Goal: Task Accomplishment & Management: Manage account settings

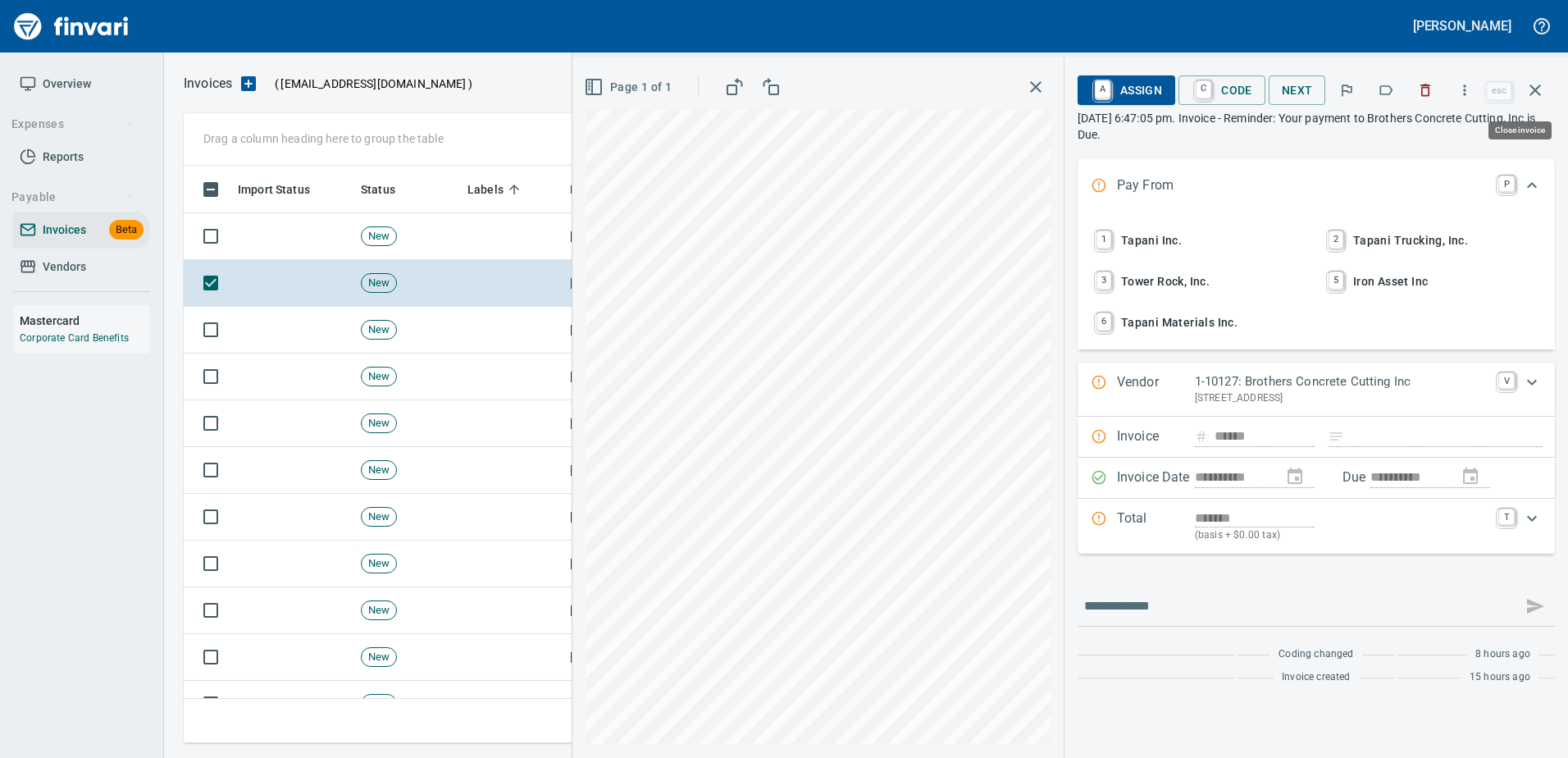
scroll to position [553, 1339]
click at [1135, 253] on span "1 Tapani Inc." at bounding box center [1200, 241] width 216 height 28
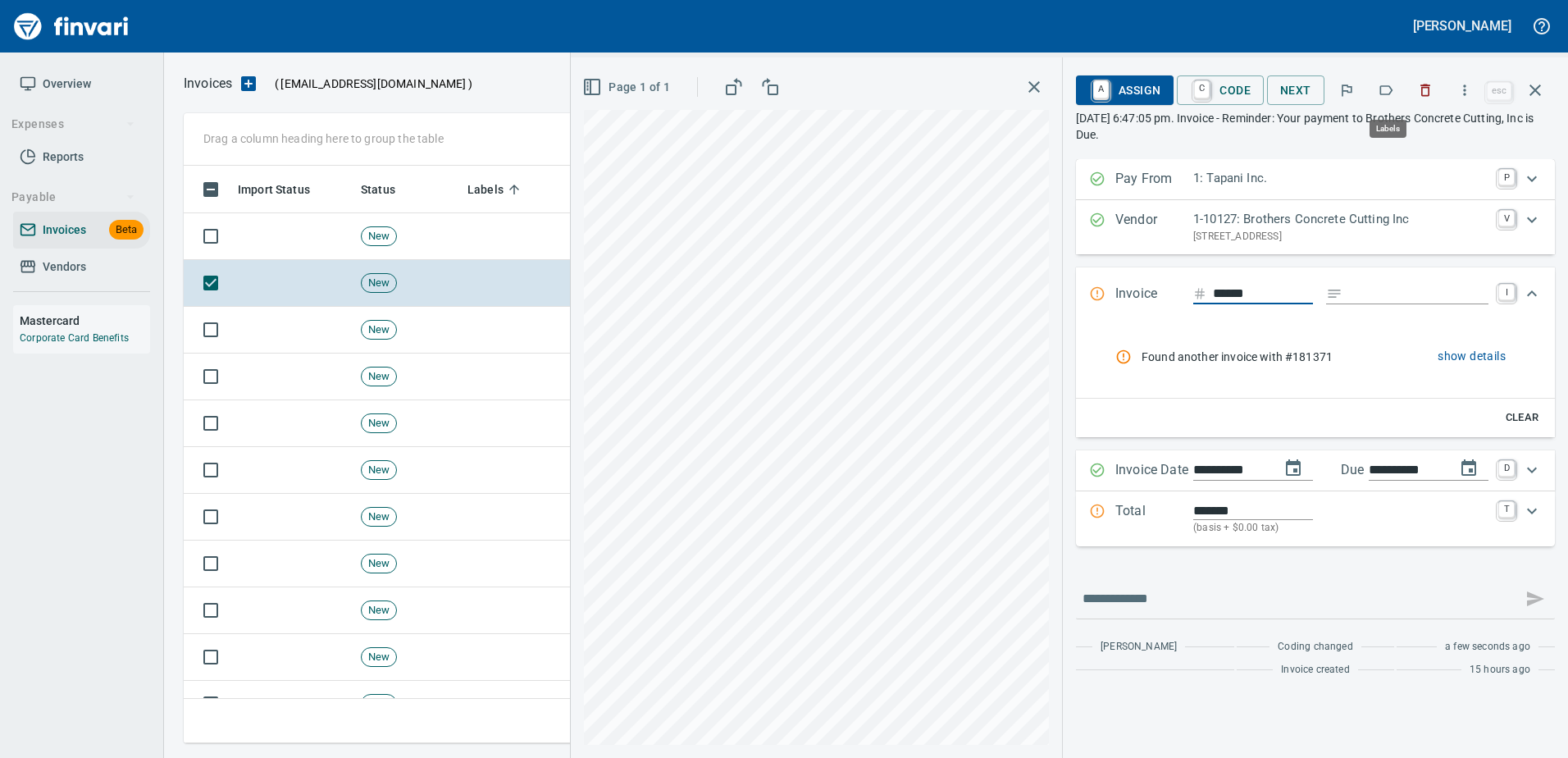
click at [1408, 88] on div at bounding box center [1385, 91] width 114 height 36
click at [1428, 81] on button "button" at bounding box center [1426, 91] width 36 height 36
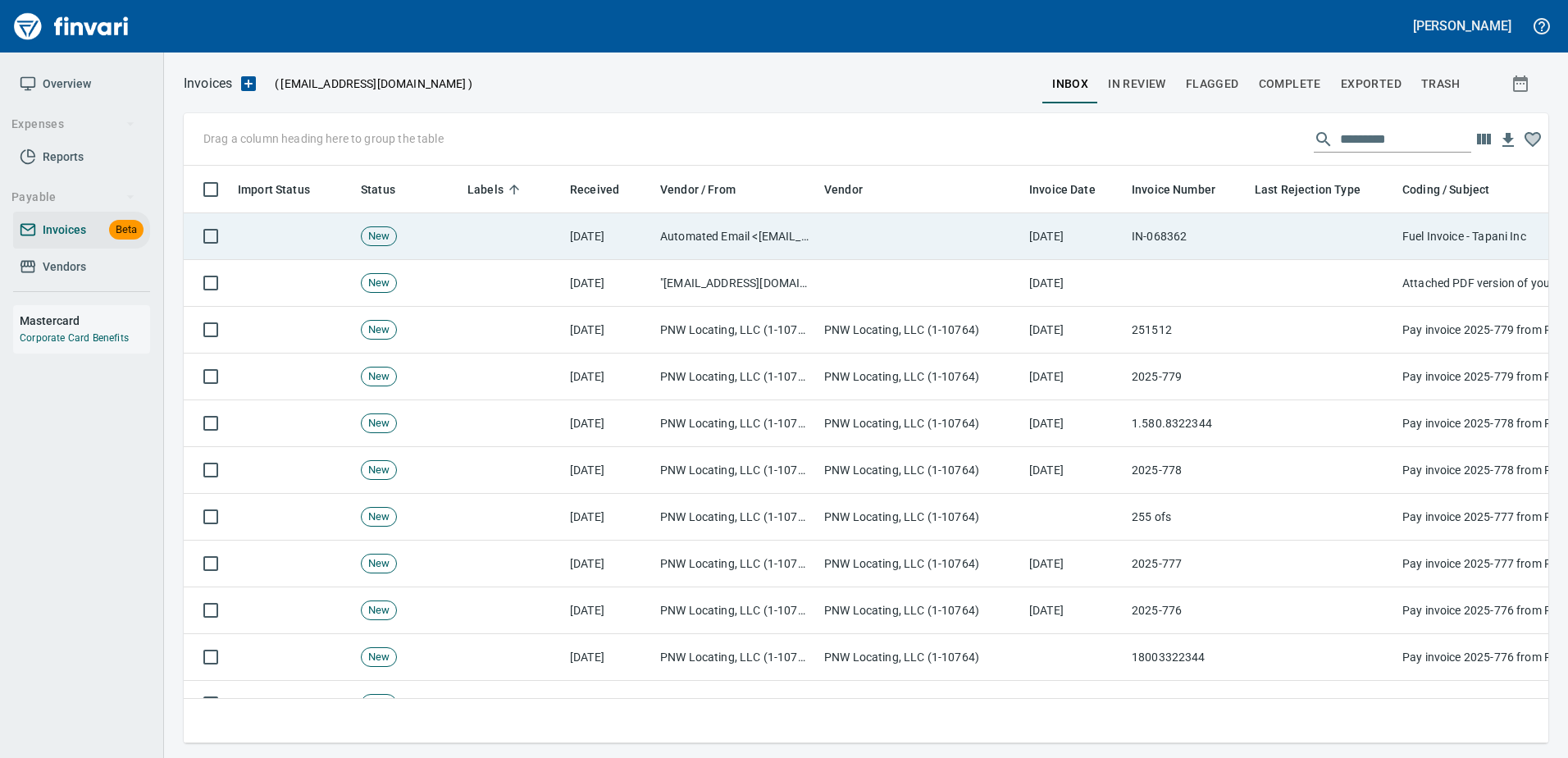
click at [1158, 242] on td "IN-068362" at bounding box center [1187, 236] width 123 height 47
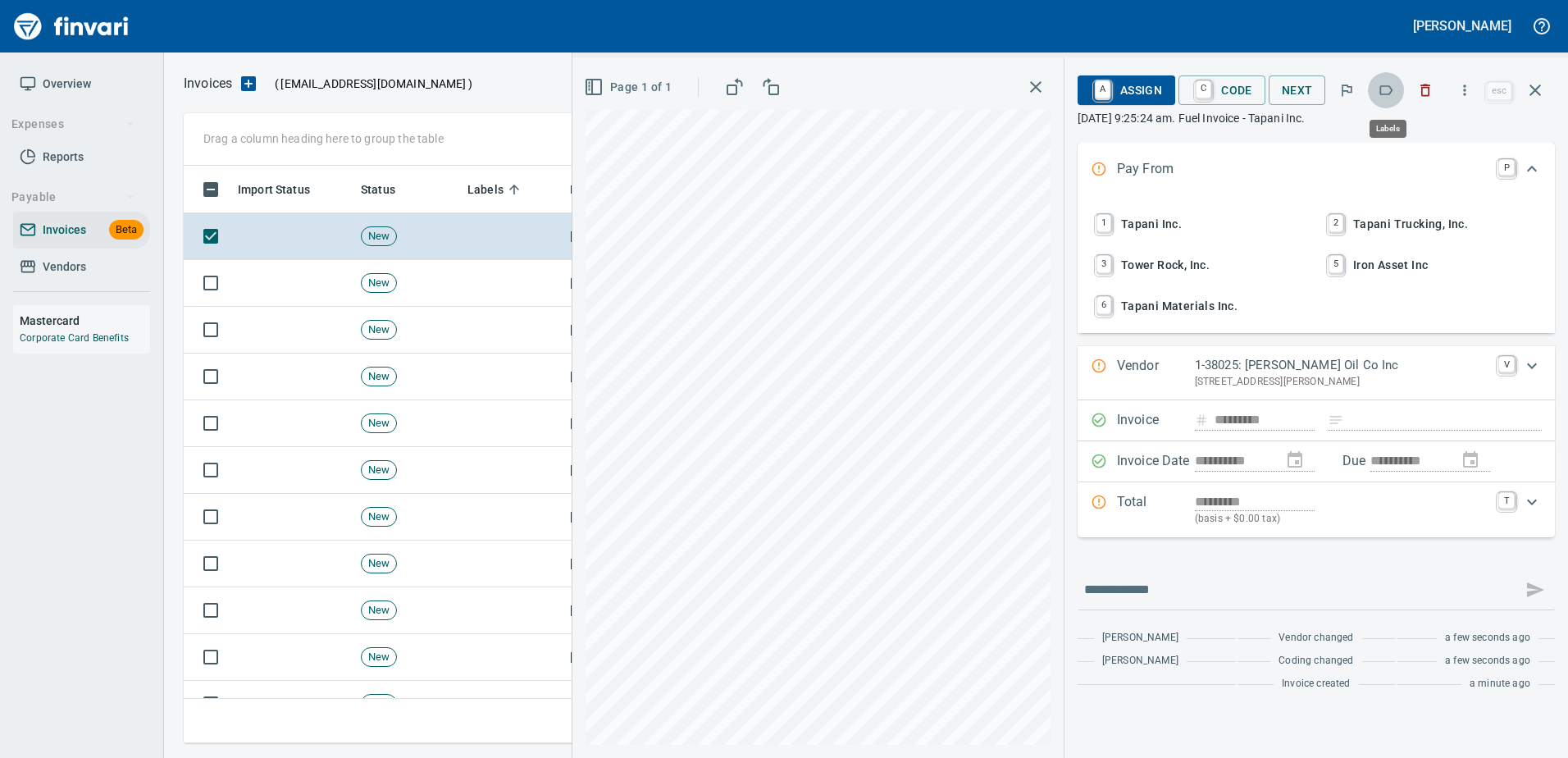
click at [1378, 92] on button "button" at bounding box center [1386, 91] width 36 height 36
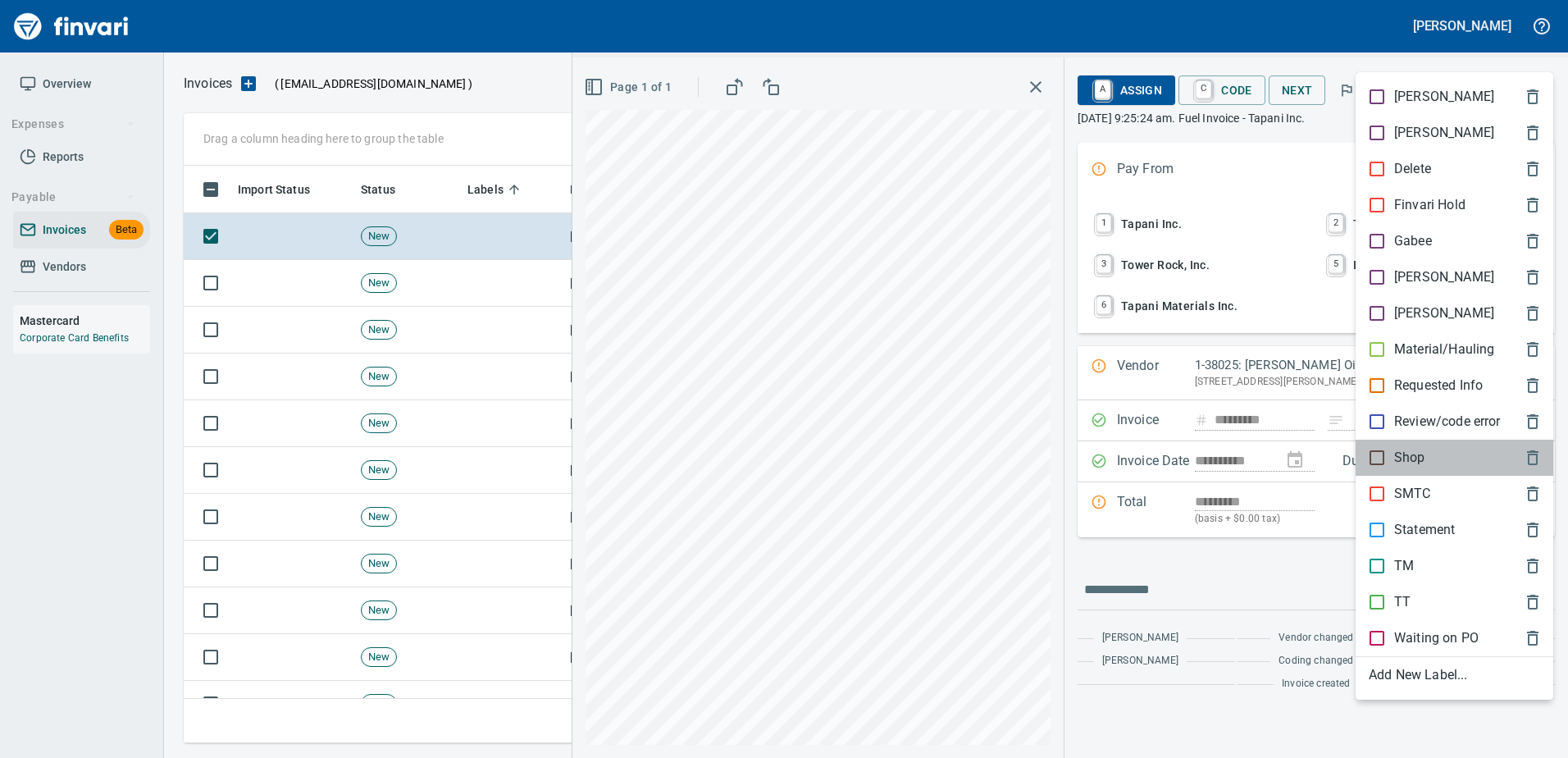
click at [1375, 444] on div "Shop" at bounding box center [1455, 458] width 198 height 36
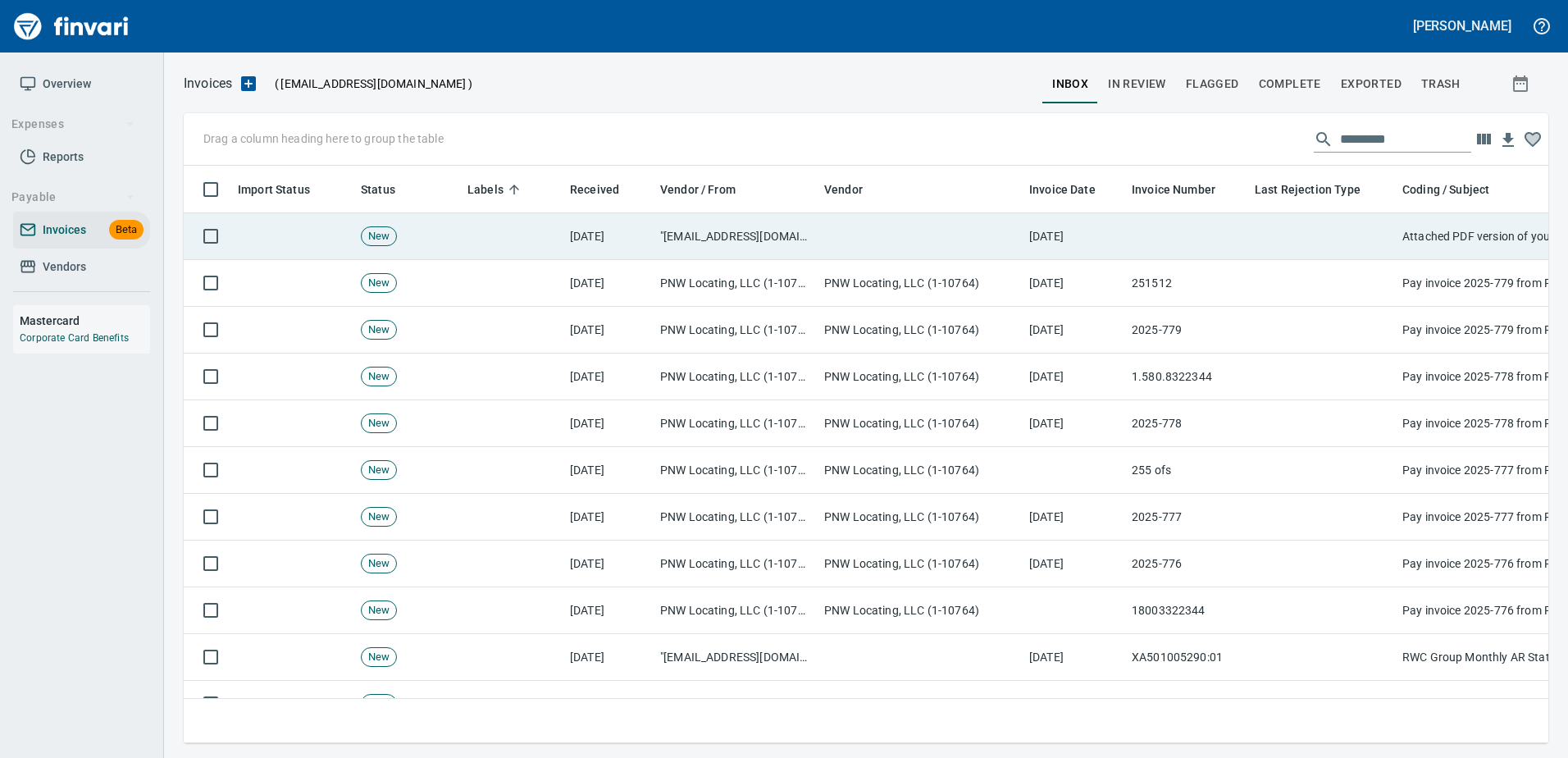
click at [1365, 248] on td at bounding box center [1322, 236] width 147 height 47
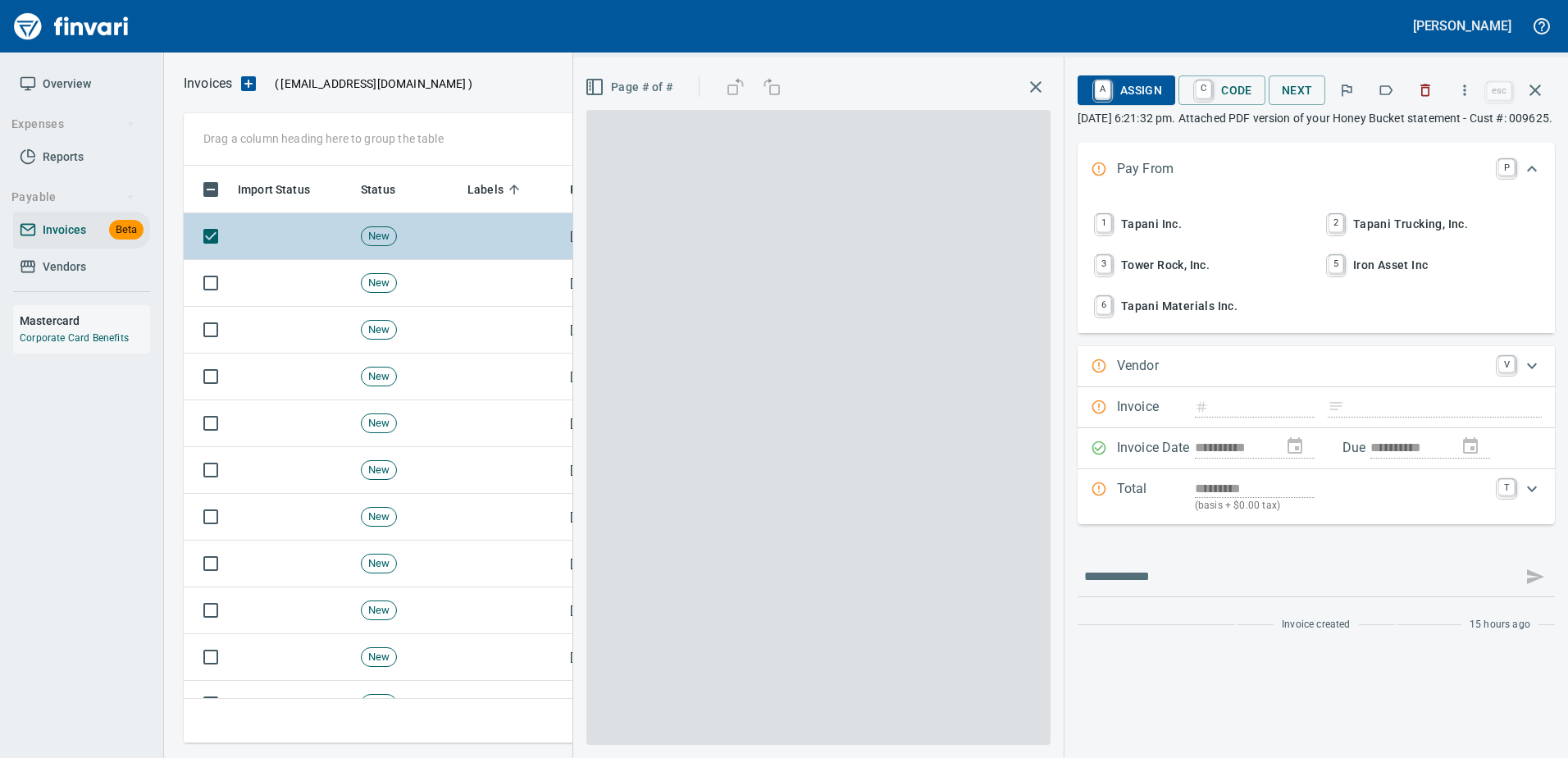
type input "**********"
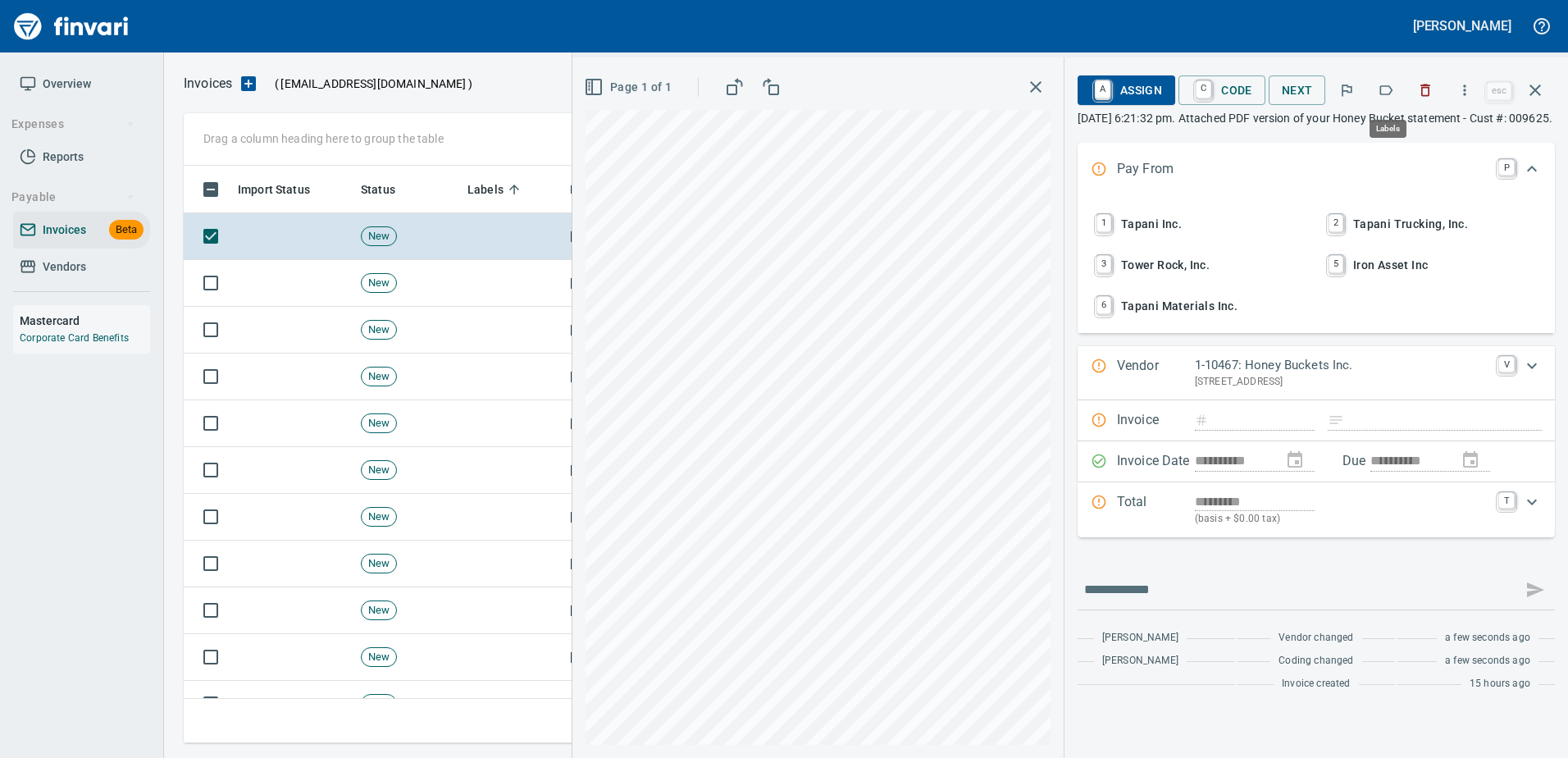
click at [1383, 88] on icon "button" at bounding box center [1386, 91] width 13 height 10
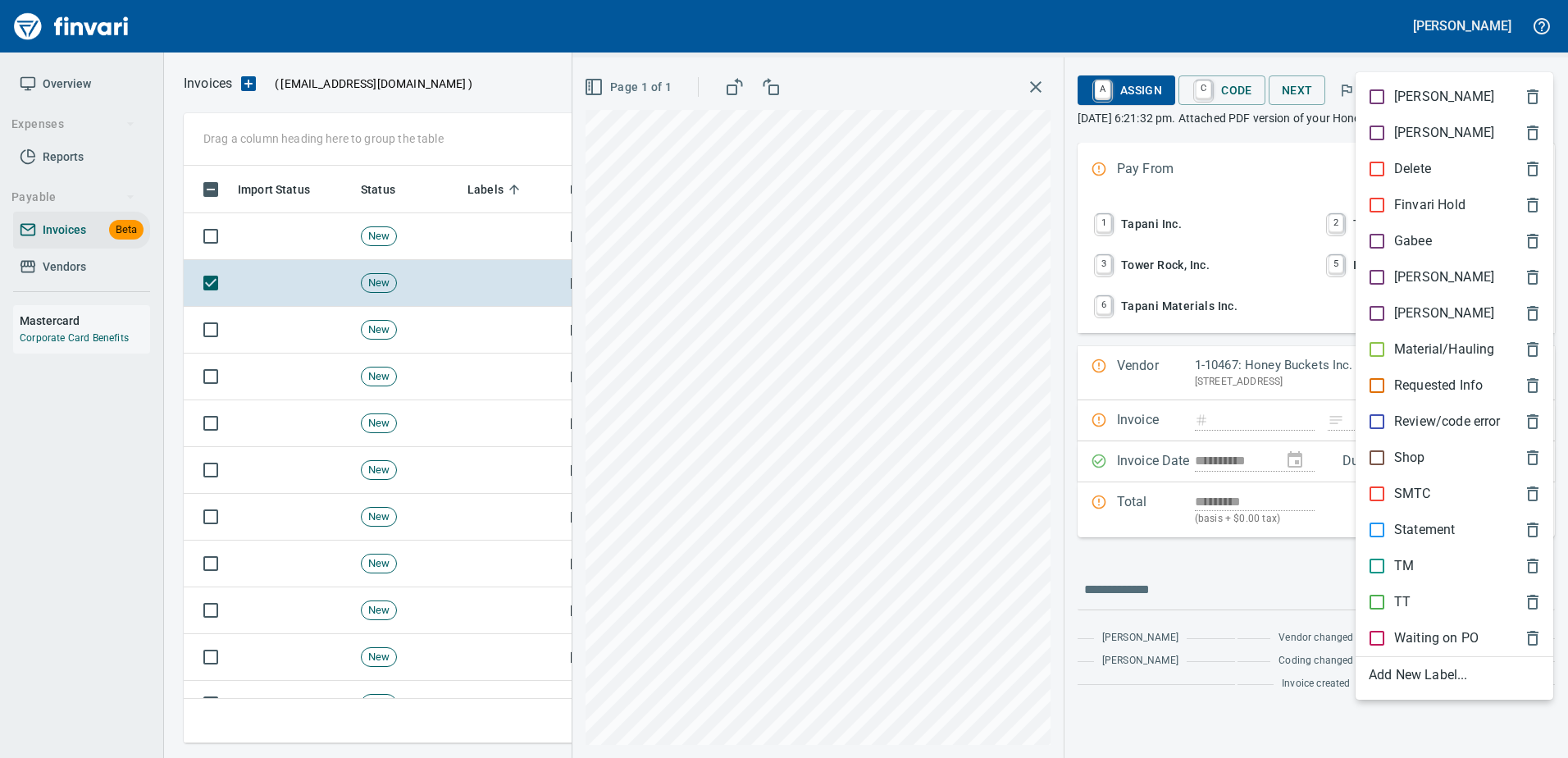
click at [1427, 527] on p "Statement" at bounding box center [1424, 530] width 61 height 20
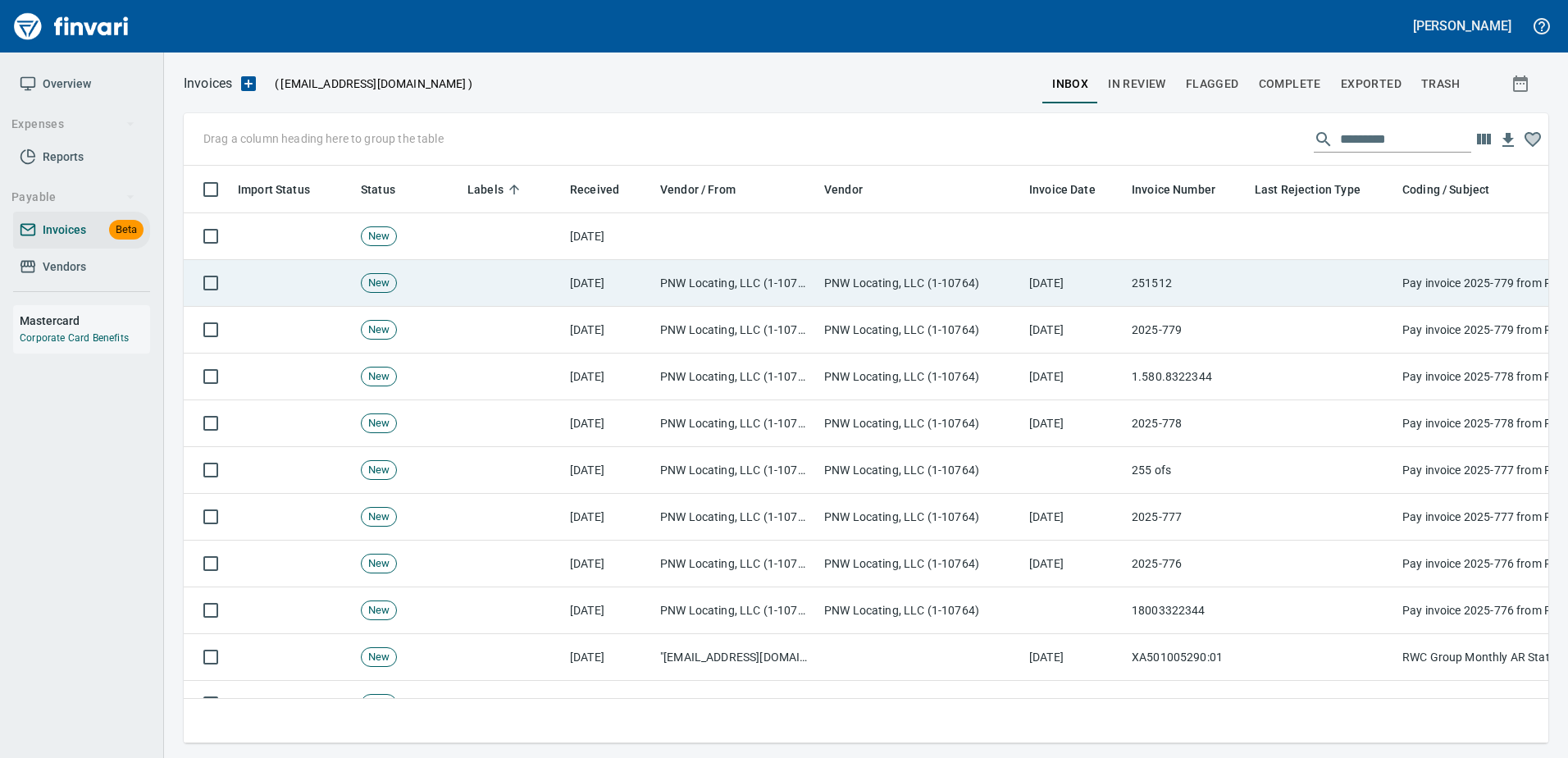
click at [1378, 266] on td at bounding box center [1322, 283] width 147 height 47
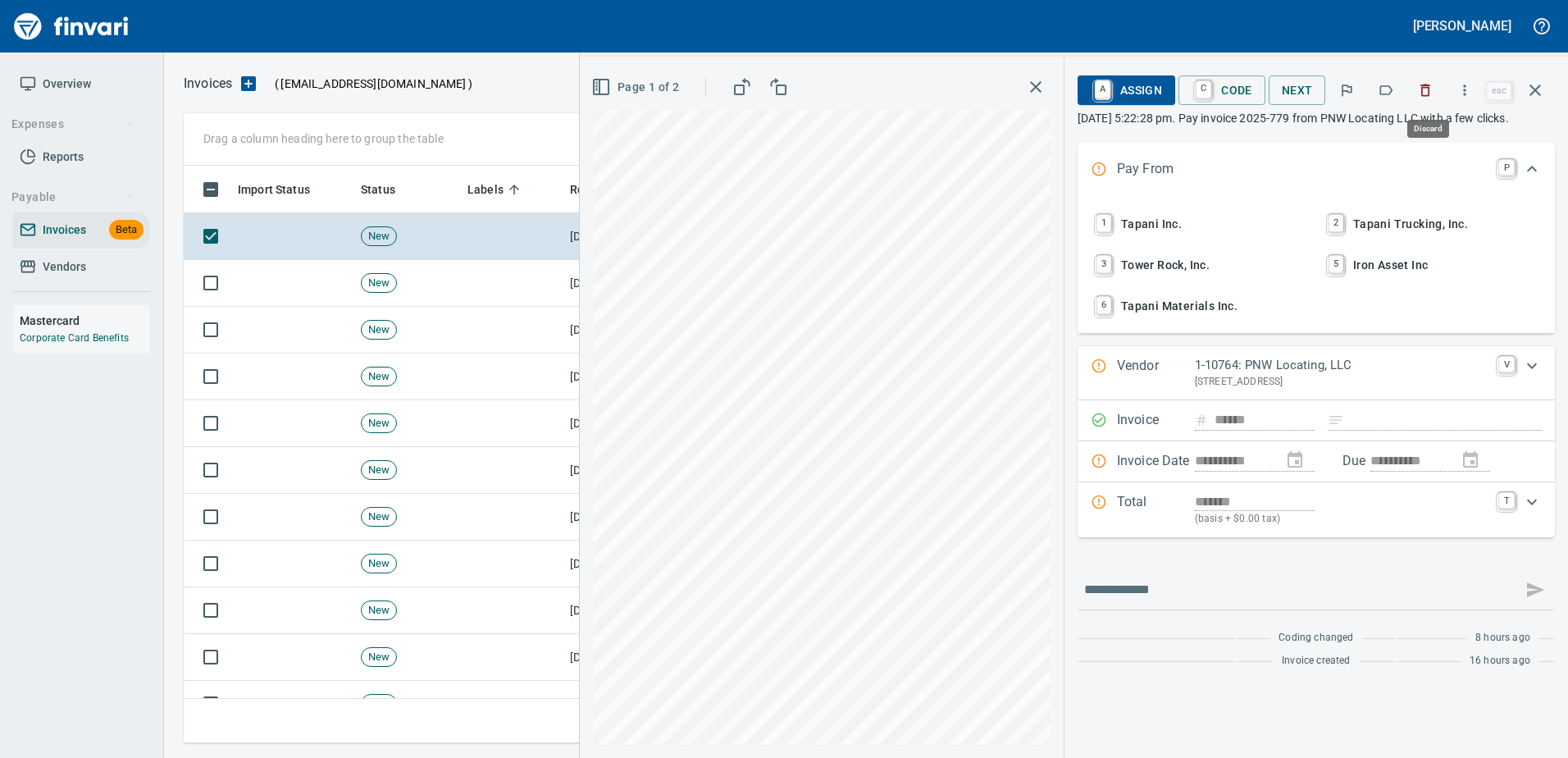
click at [1418, 87] on button "button" at bounding box center [1426, 91] width 36 height 36
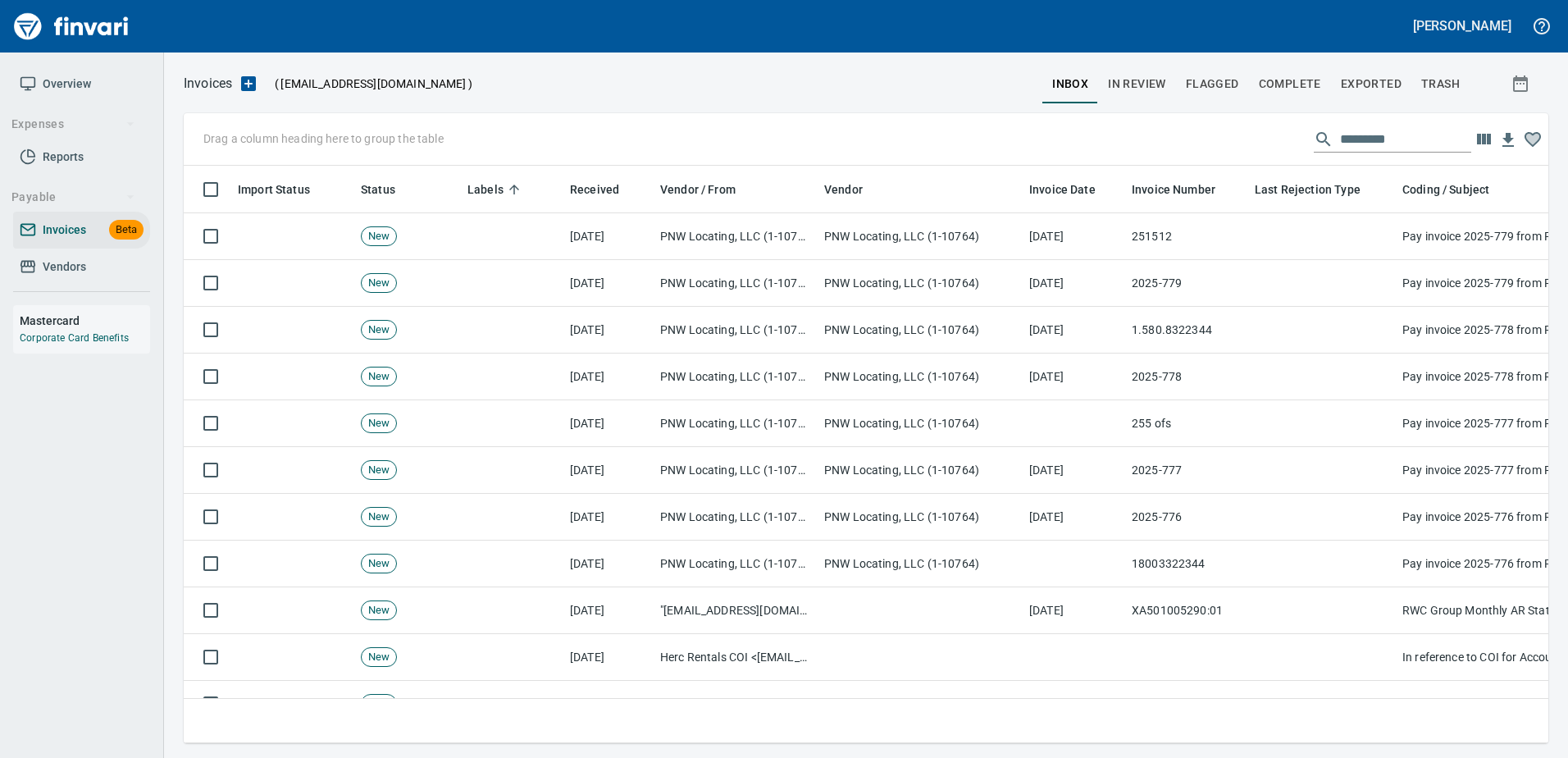
scroll to position [553, 1339]
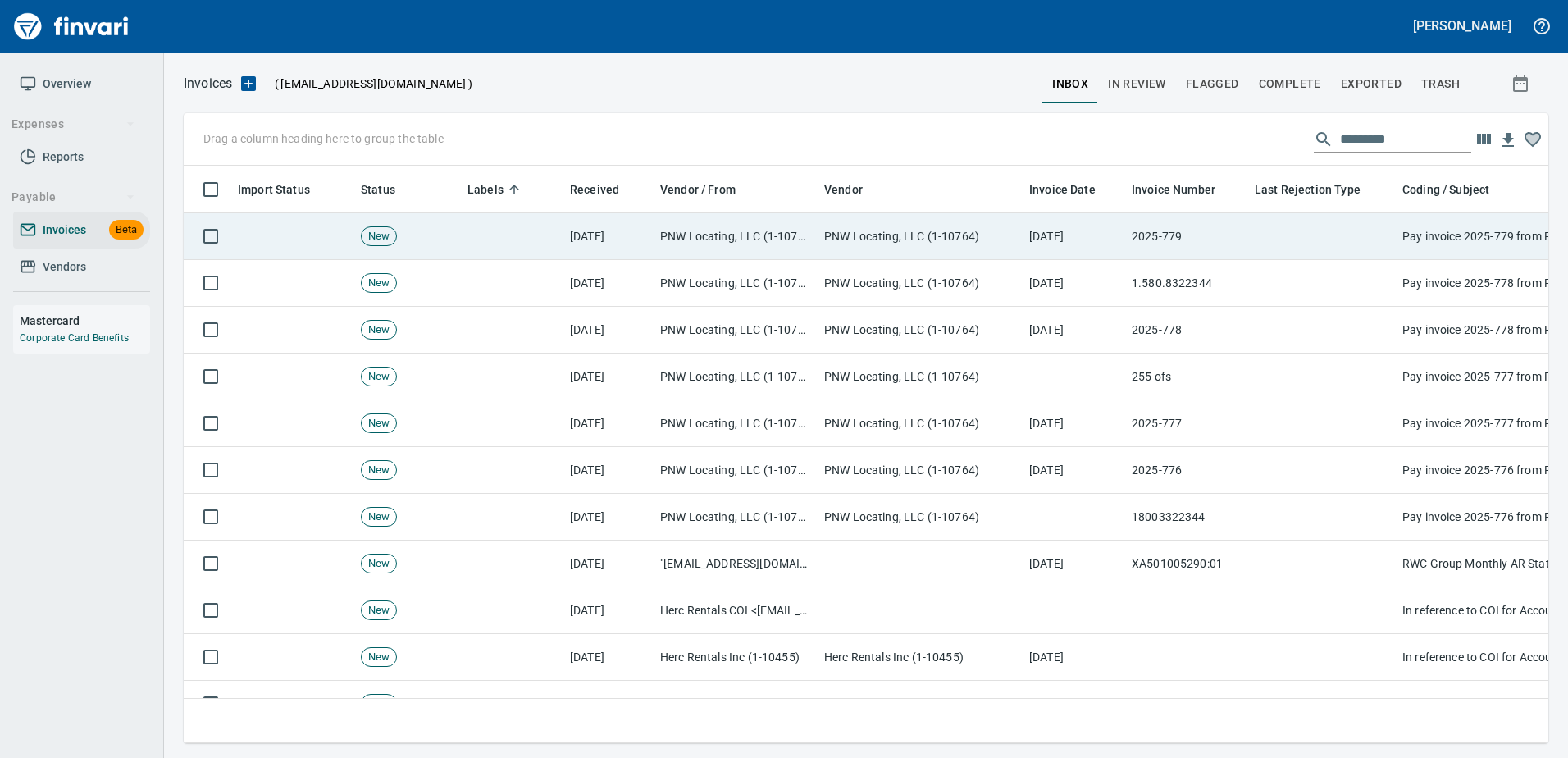
click at [1328, 215] on td at bounding box center [1322, 236] width 147 height 47
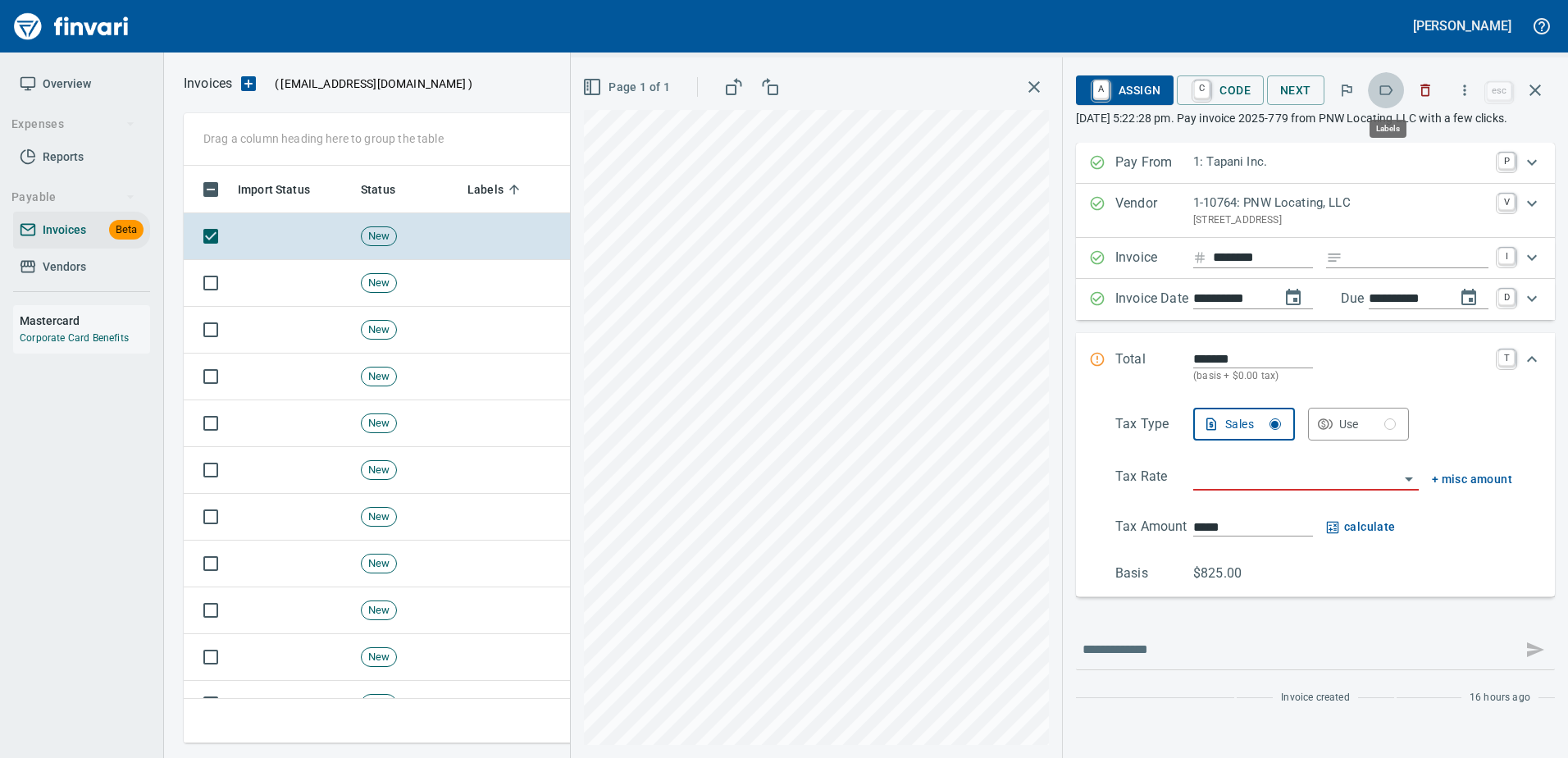
click at [1383, 82] on button "button" at bounding box center [1386, 91] width 36 height 36
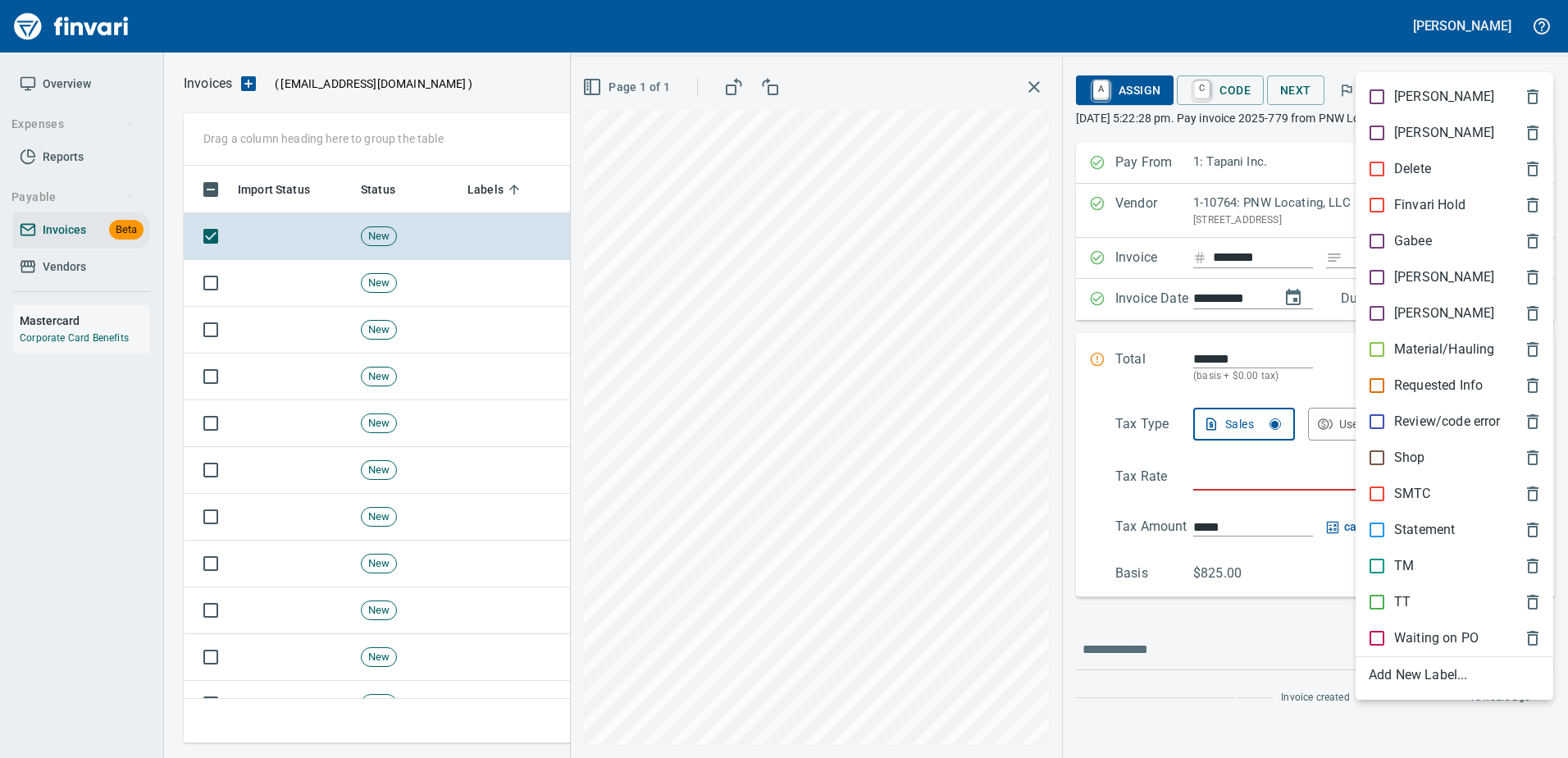
click at [1375, 64] on div at bounding box center [784, 379] width 1568 height 758
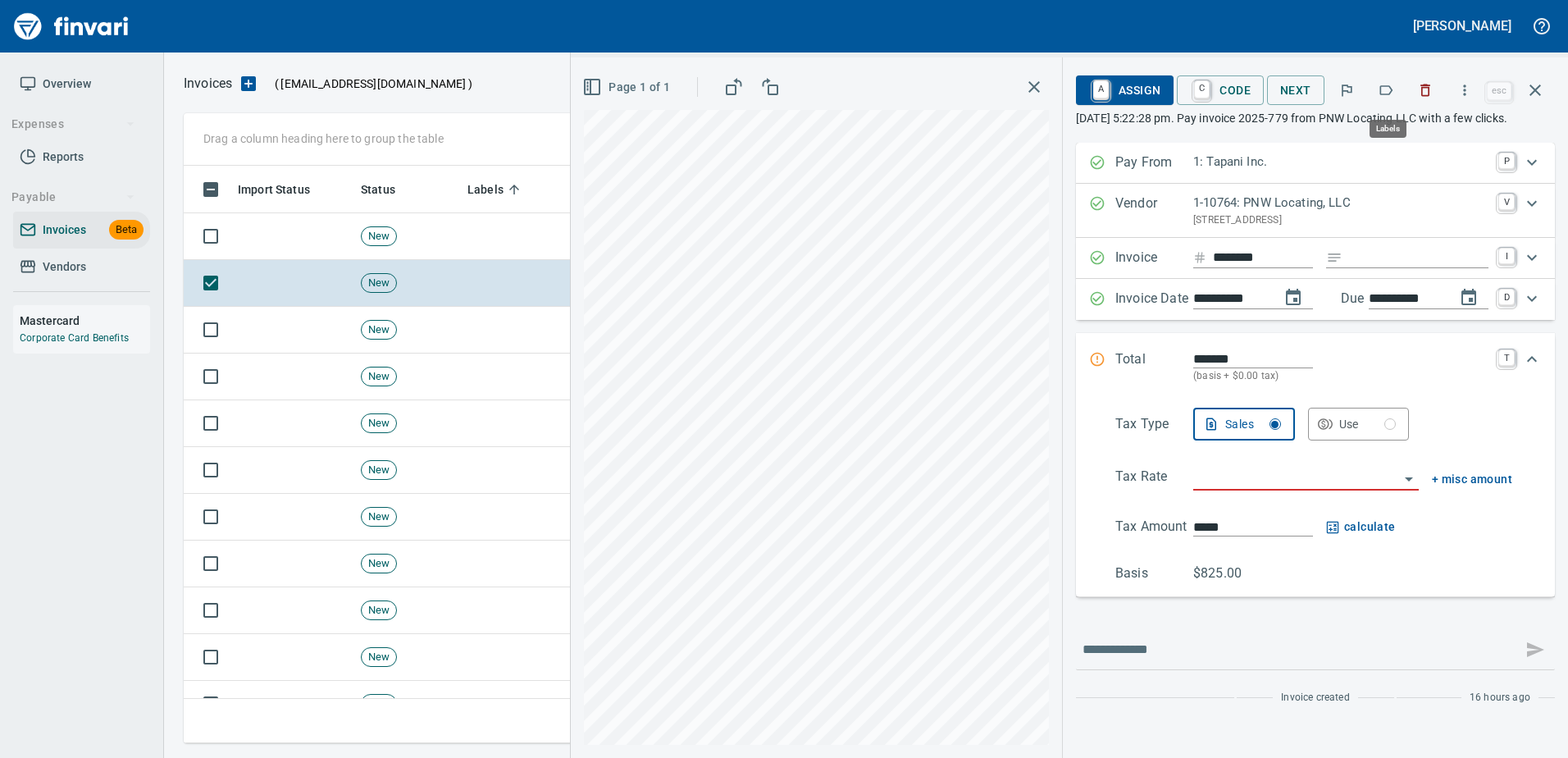
click at [1397, 96] on button "button" at bounding box center [1386, 91] width 36 height 36
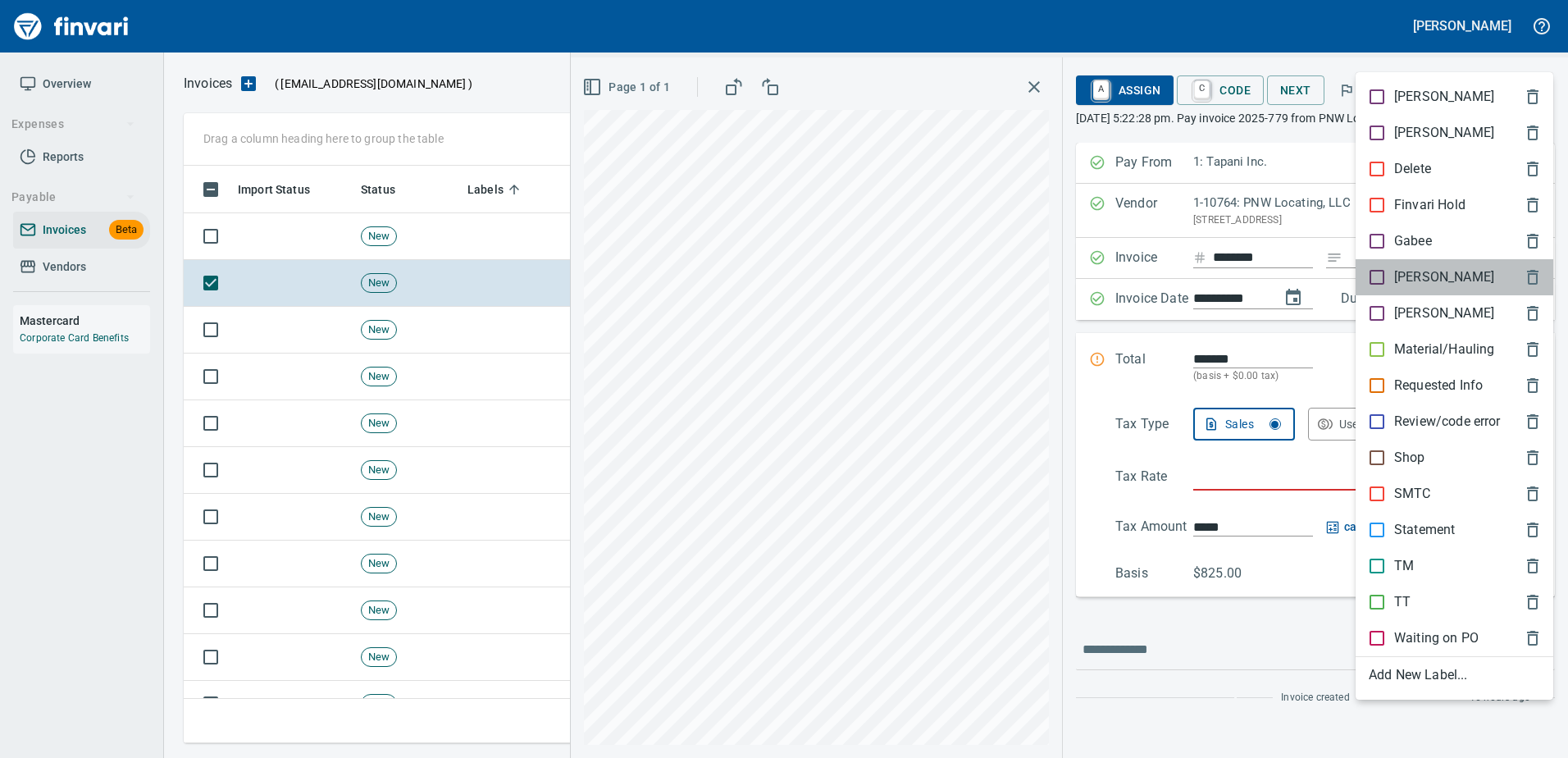
click at [1402, 277] on p "[PERSON_NAME]" at bounding box center [1444, 278] width 100 height 20
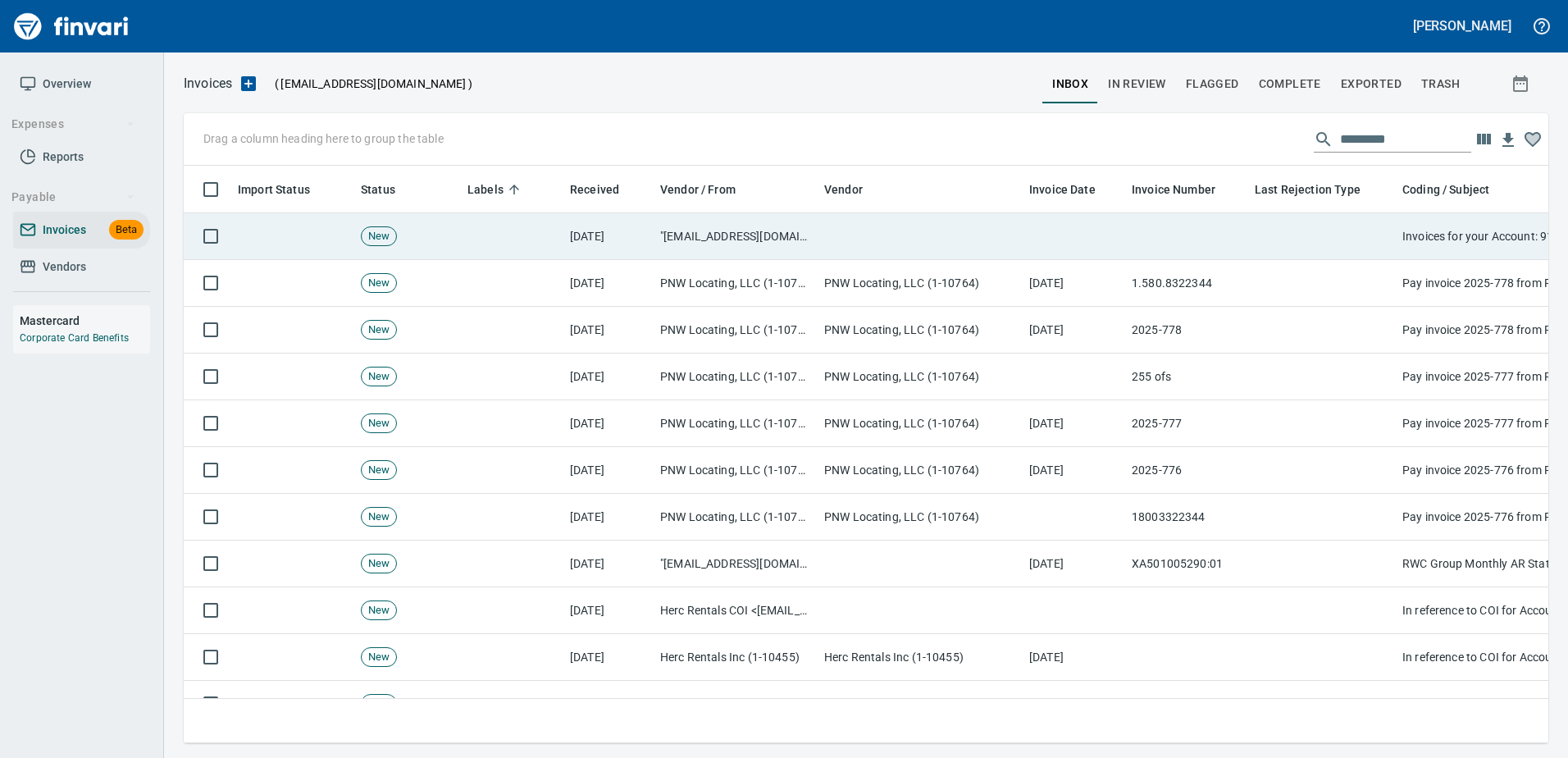
click at [1353, 247] on td at bounding box center [1322, 236] width 147 height 47
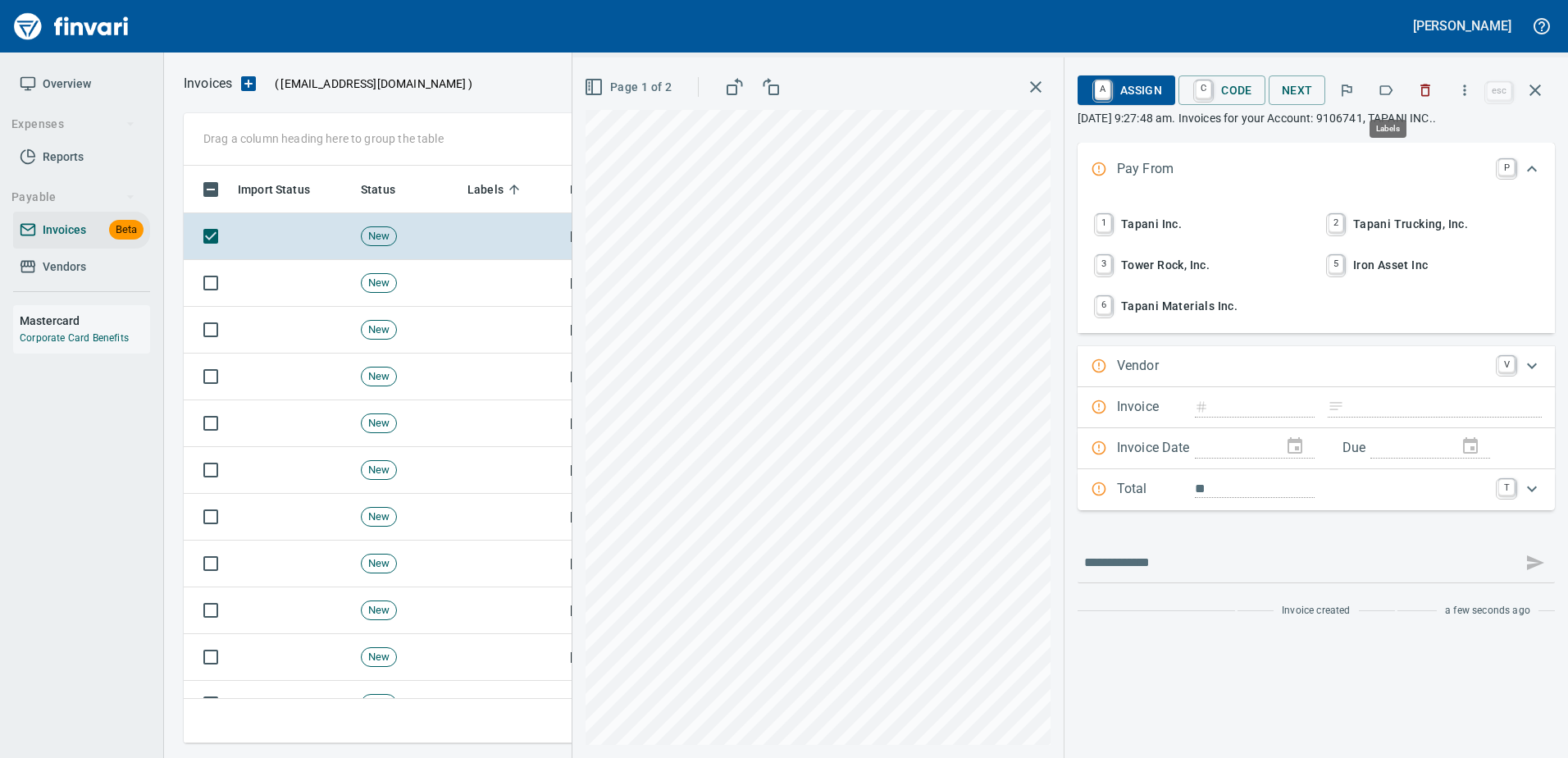
click at [1394, 88] on icon "button" at bounding box center [1386, 90] width 16 height 16
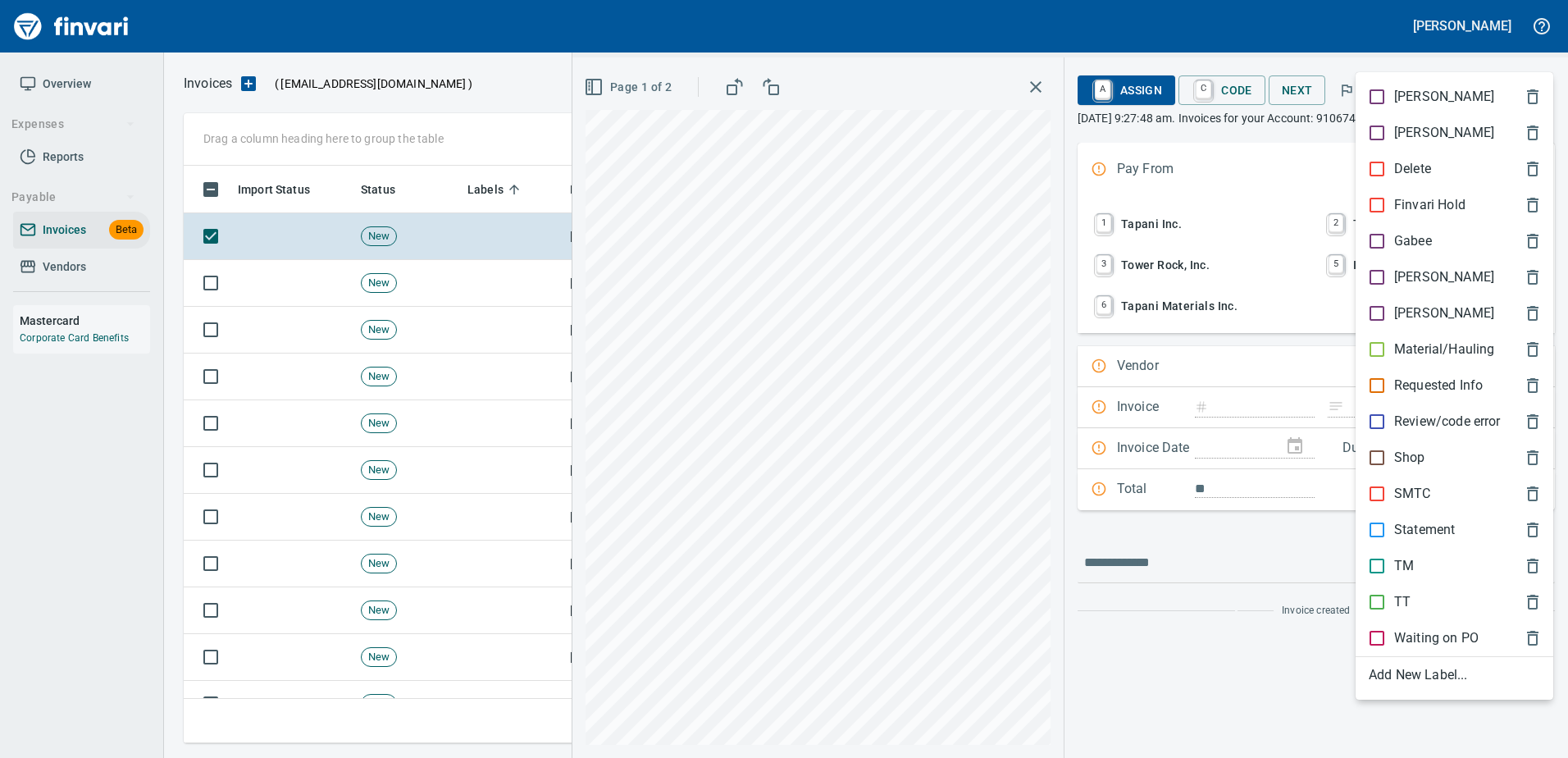
type input "*******"
type input "**********"
type input "*********"
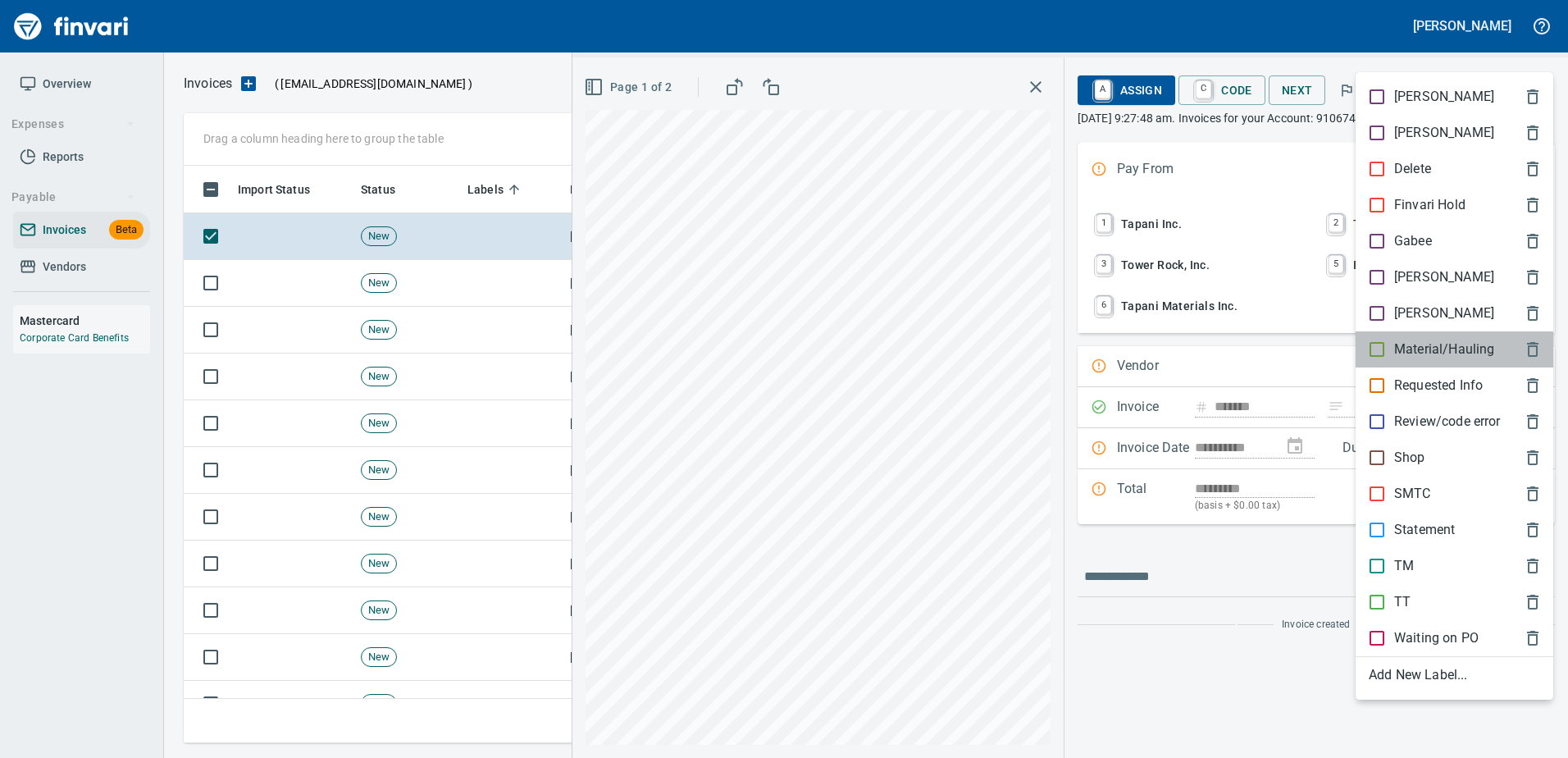
click at [1422, 344] on p "Material/Hauling" at bounding box center [1444, 350] width 100 height 20
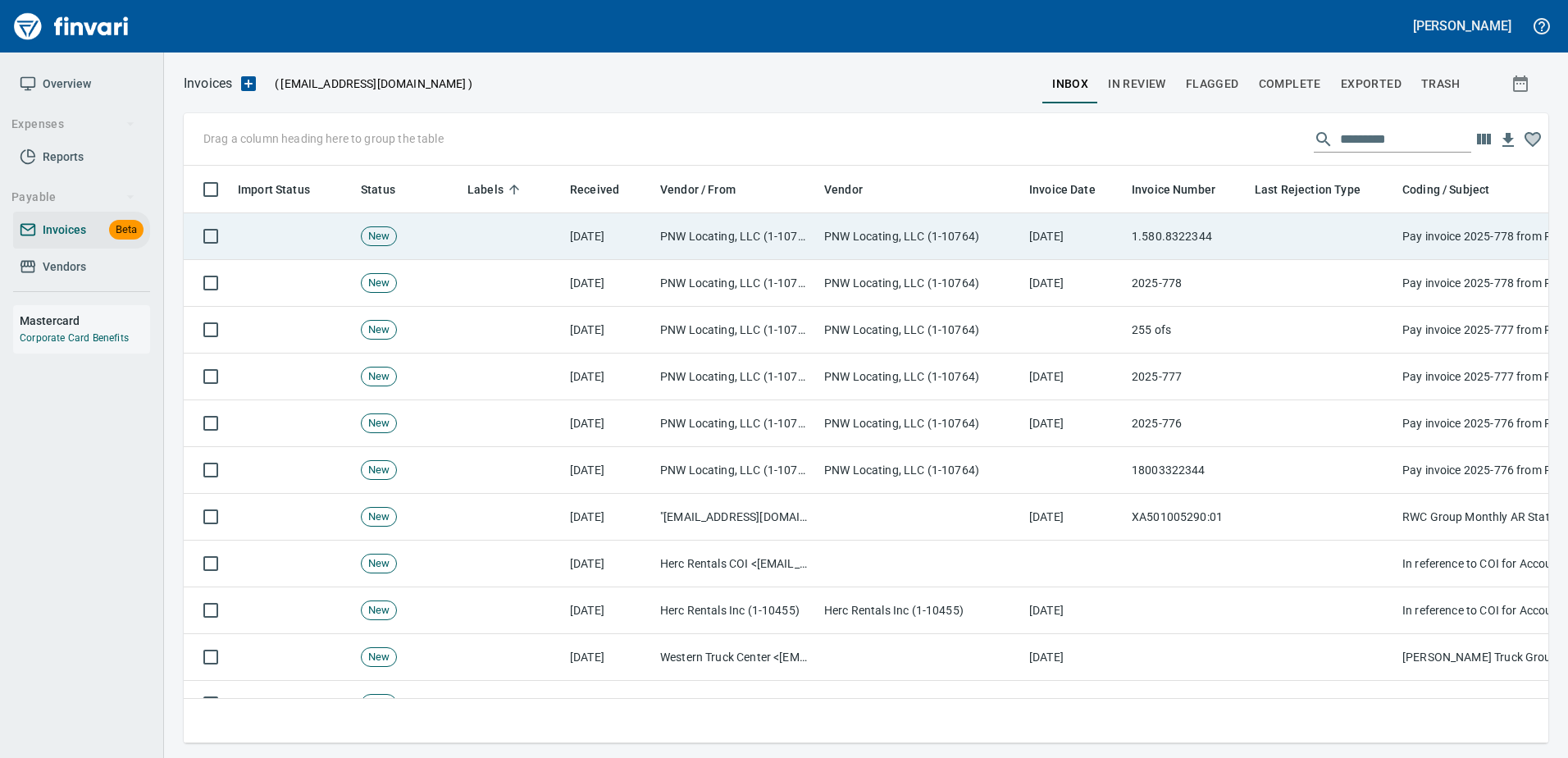
click at [1318, 220] on td at bounding box center [1322, 236] width 147 height 47
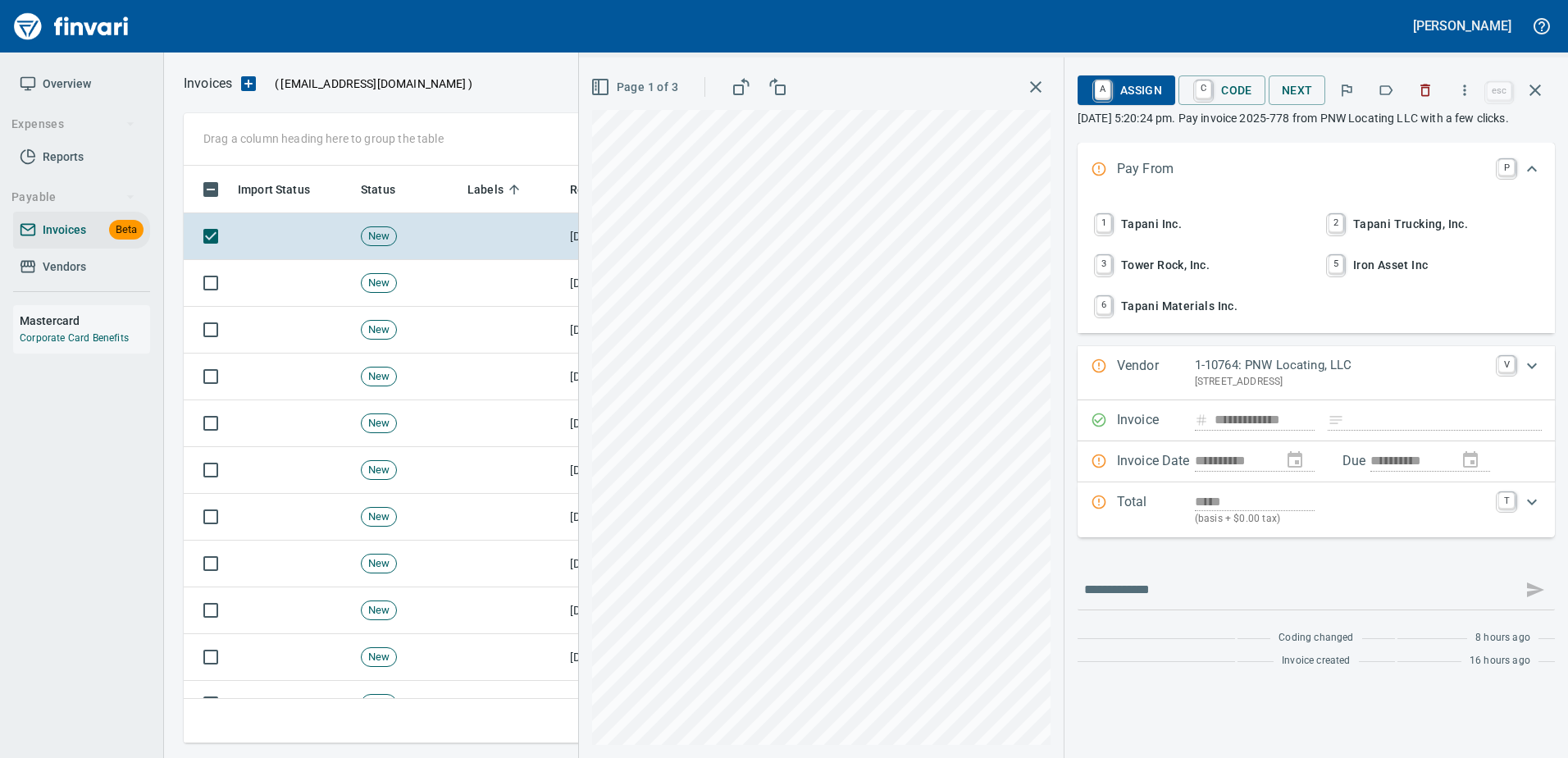
click at [1431, 86] on icon "button" at bounding box center [1427, 91] width 10 height 12
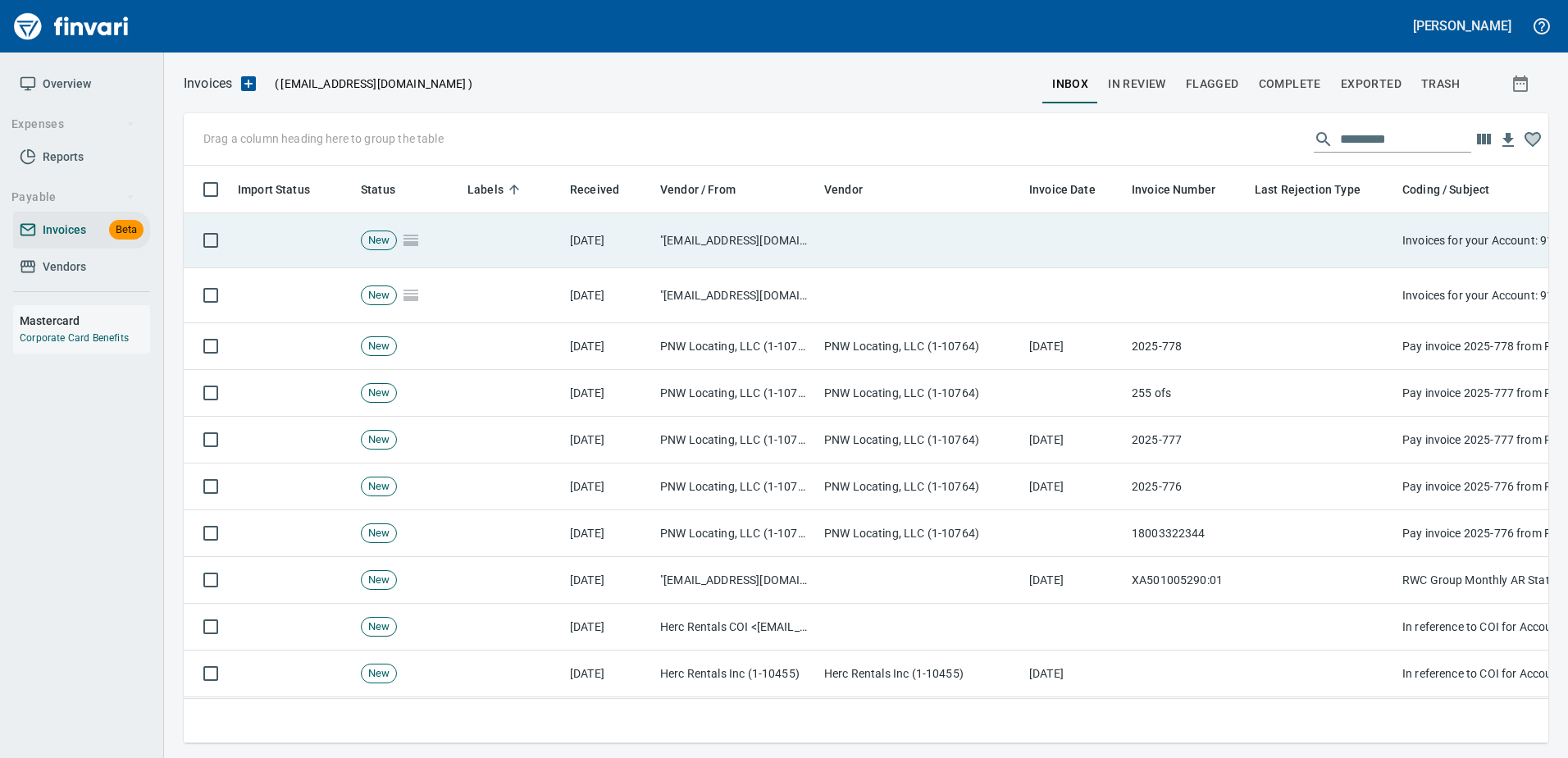
click at [1370, 225] on td at bounding box center [1322, 240] width 147 height 55
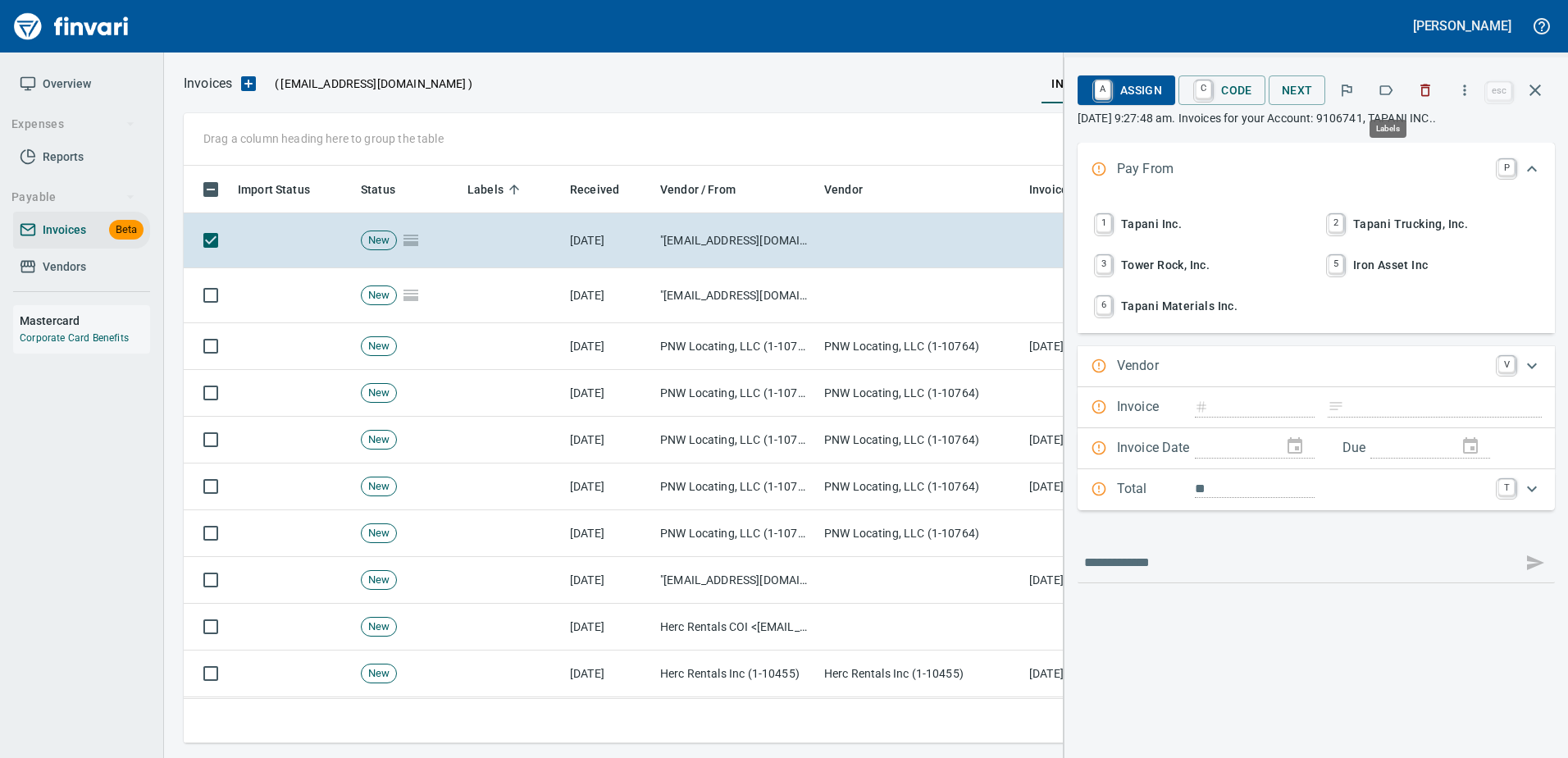
scroll to position [553, 1339]
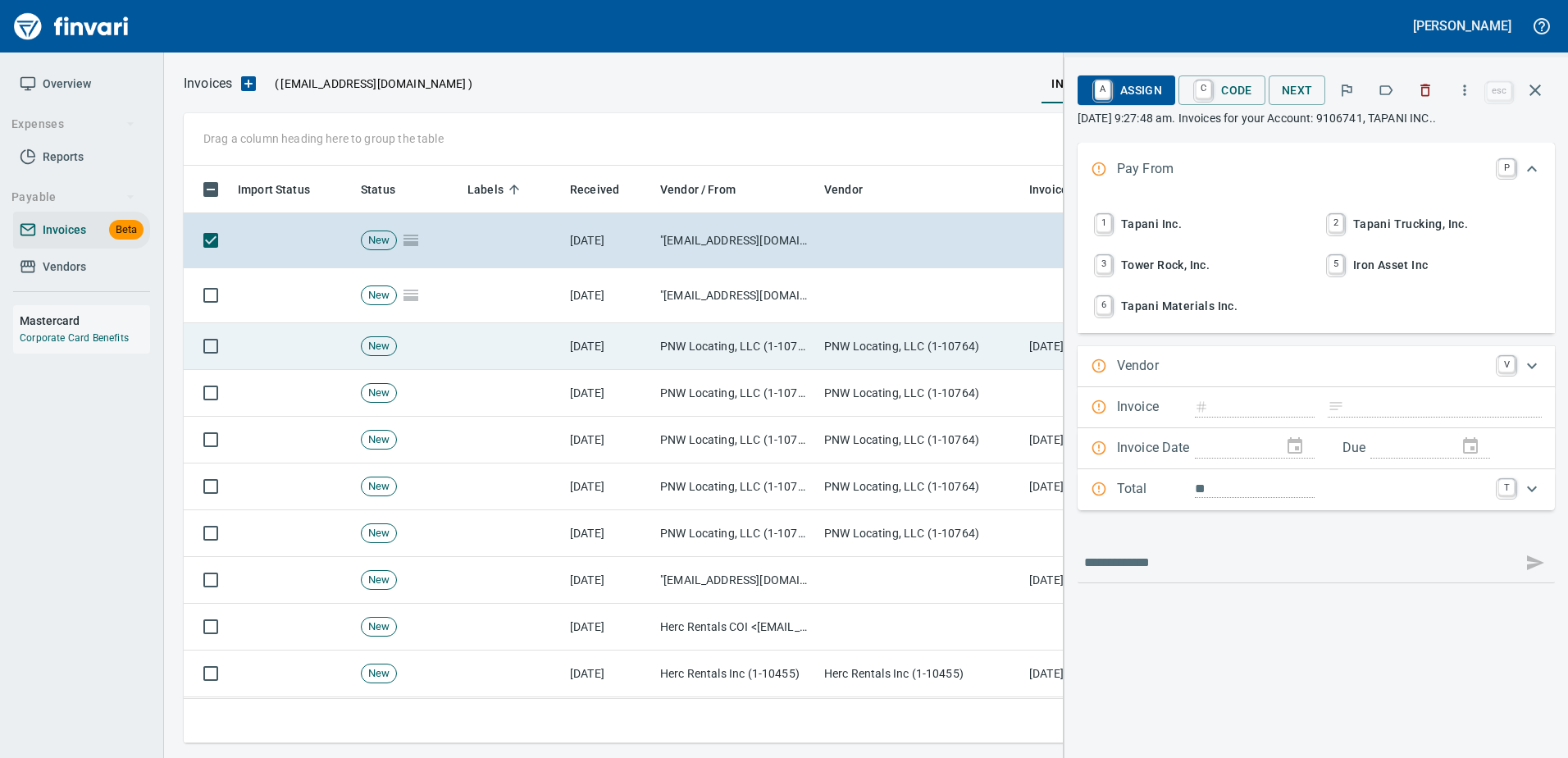
click at [892, 354] on td "PNW Locating, LLC (1-10764)" at bounding box center [920, 346] width 205 height 47
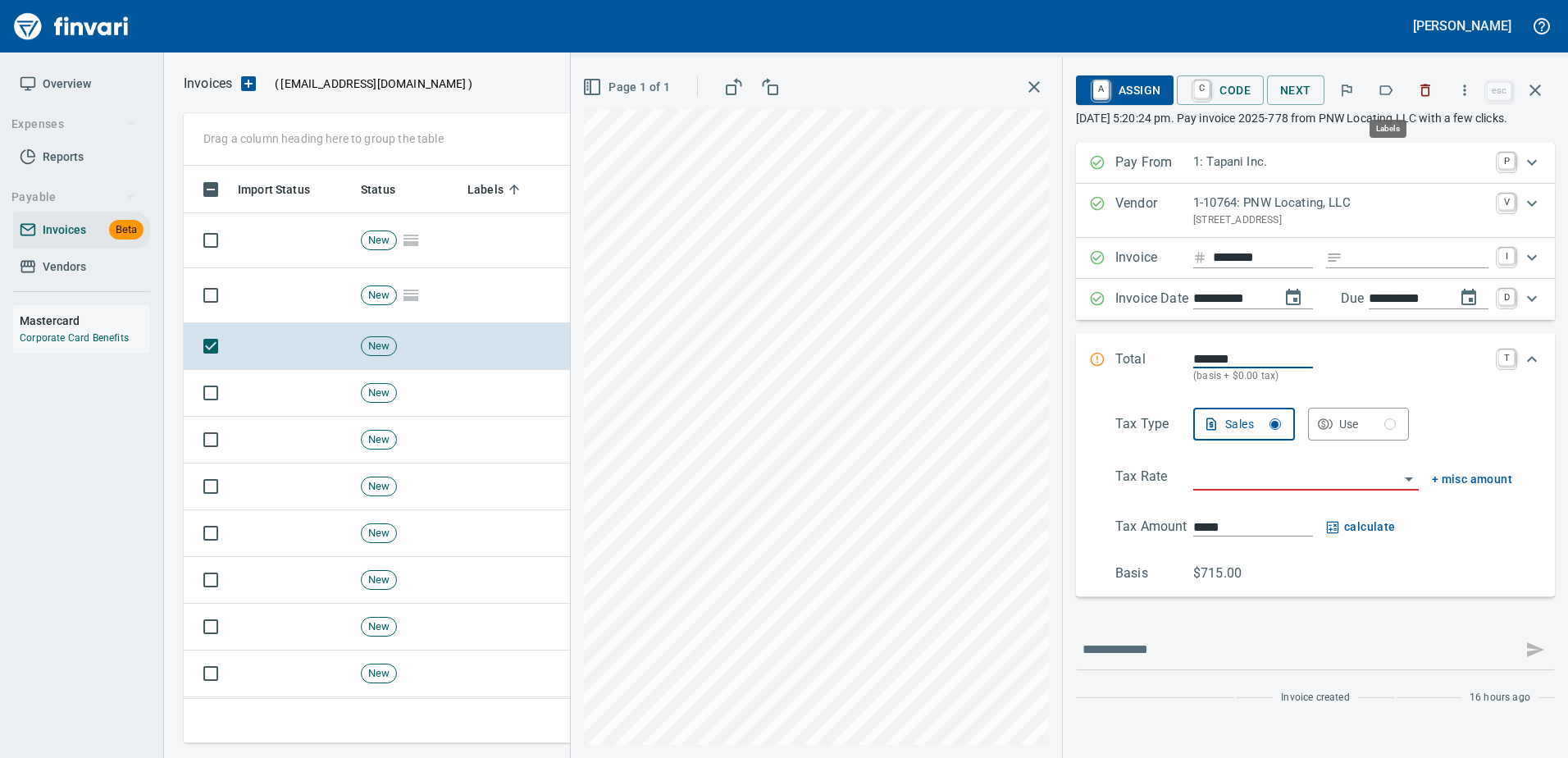
scroll to position [553, 1339]
click at [1376, 94] on button "button" at bounding box center [1386, 91] width 36 height 36
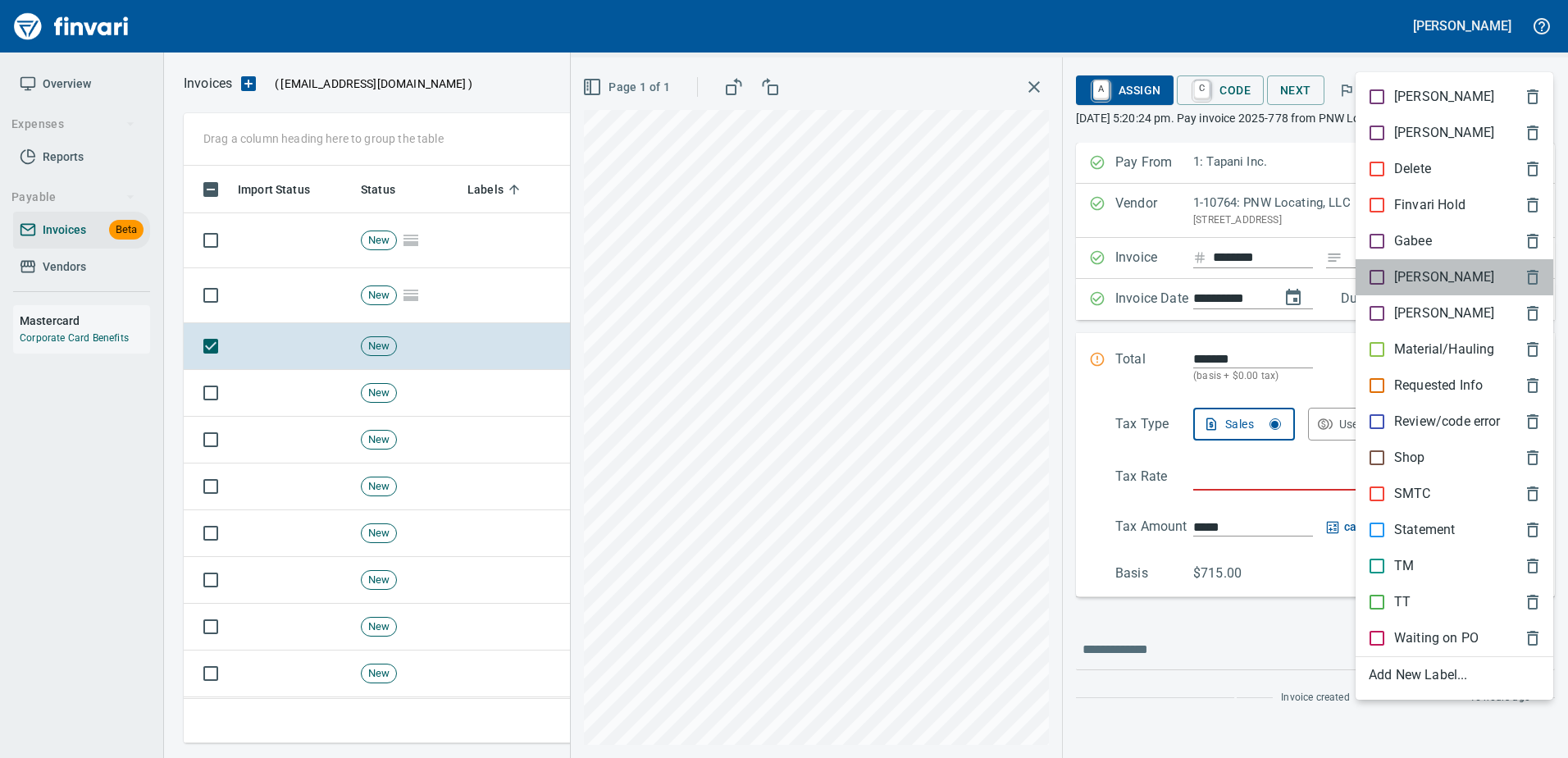
click at [1405, 265] on div "[PERSON_NAME]" at bounding box center [1455, 278] width 198 height 36
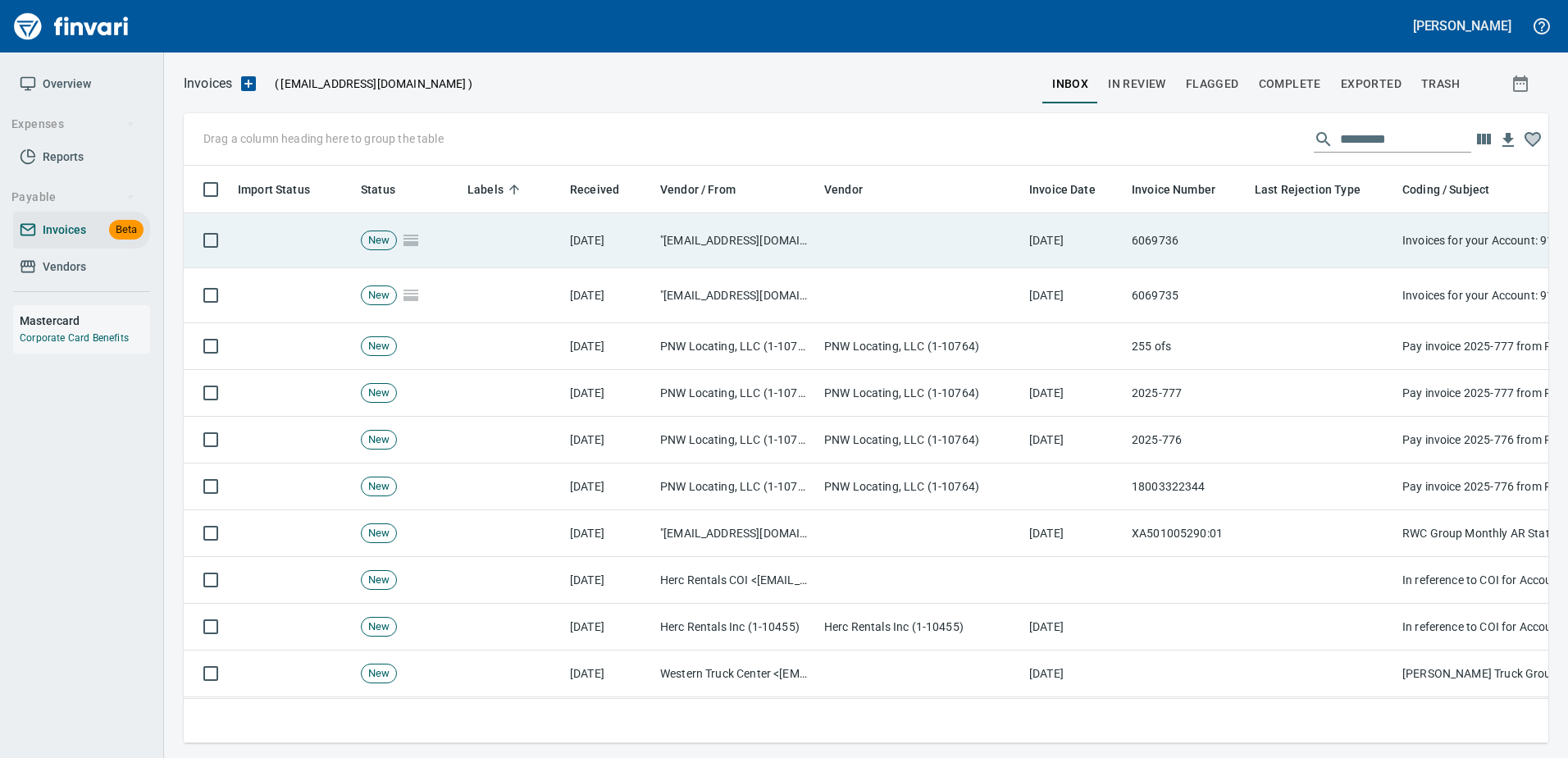
click at [1368, 256] on td at bounding box center [1322, 240] width 147 height 55
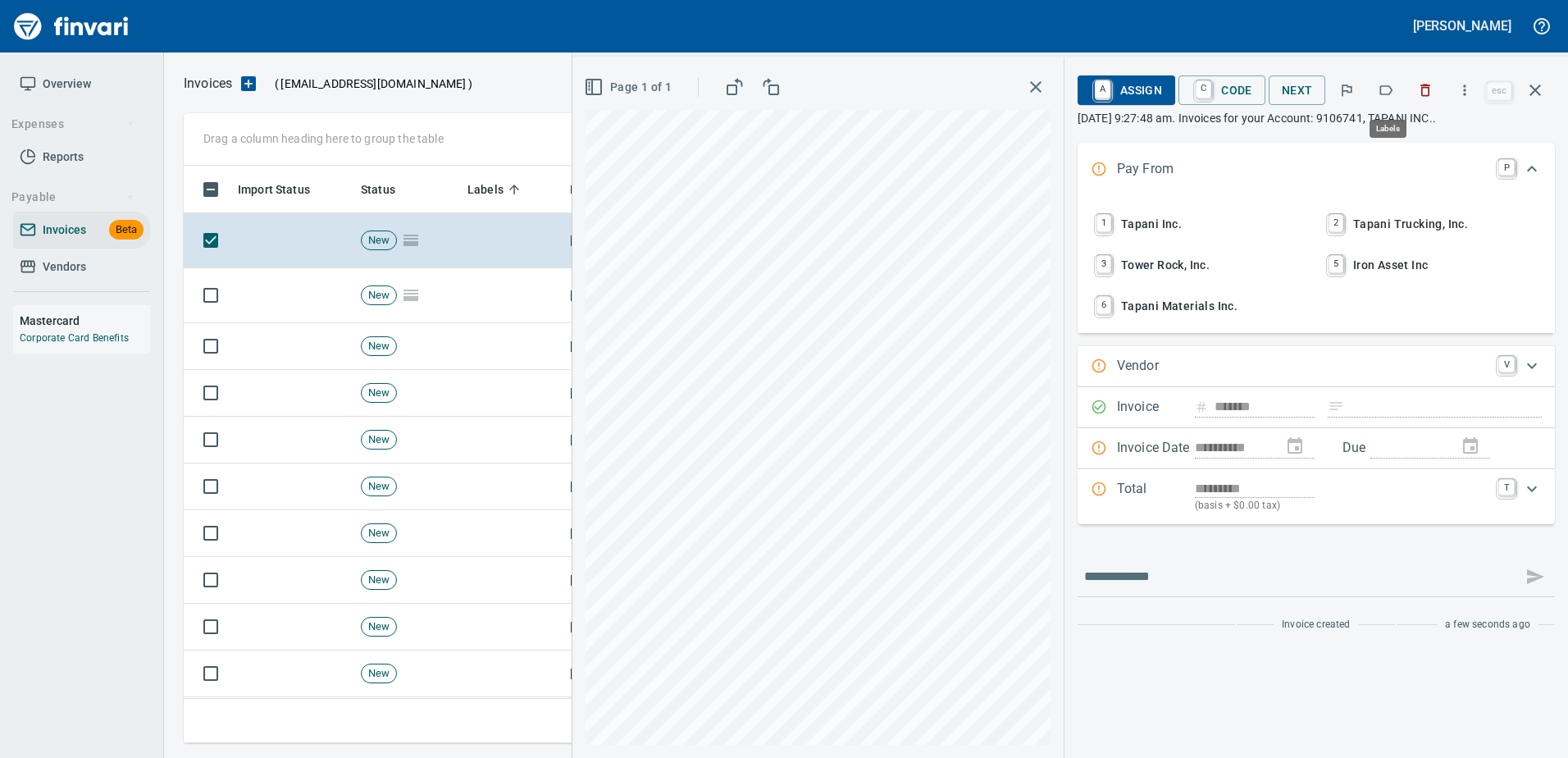
scroll to position [553, 1339]
click at [1389, 87] on icon "button" at bounding box center [1386, 91] width 13 height 10
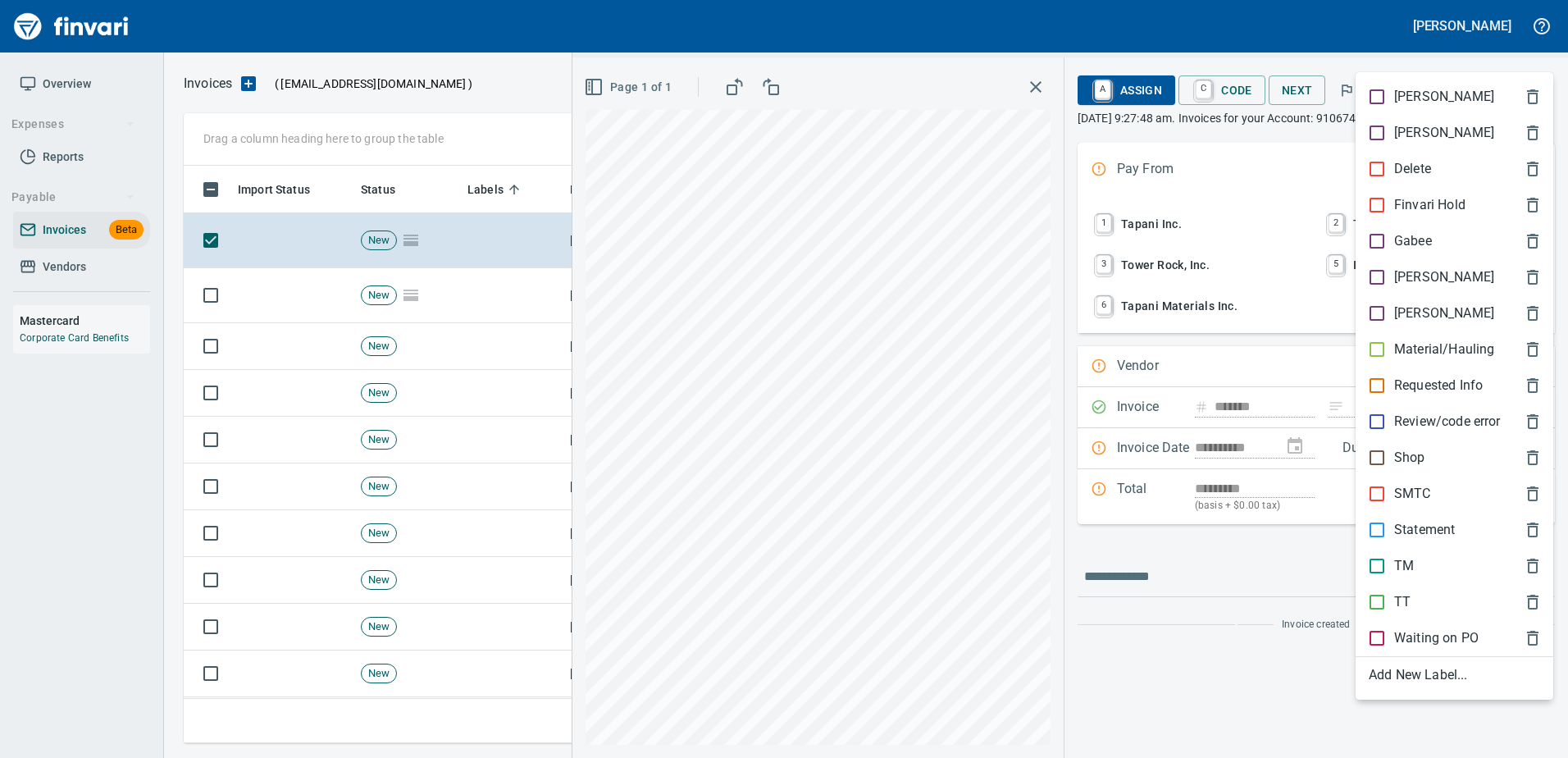
click at [1397, 345] on p "Material/Hauling" at bounding box center [1444, 350] width 100 height 20
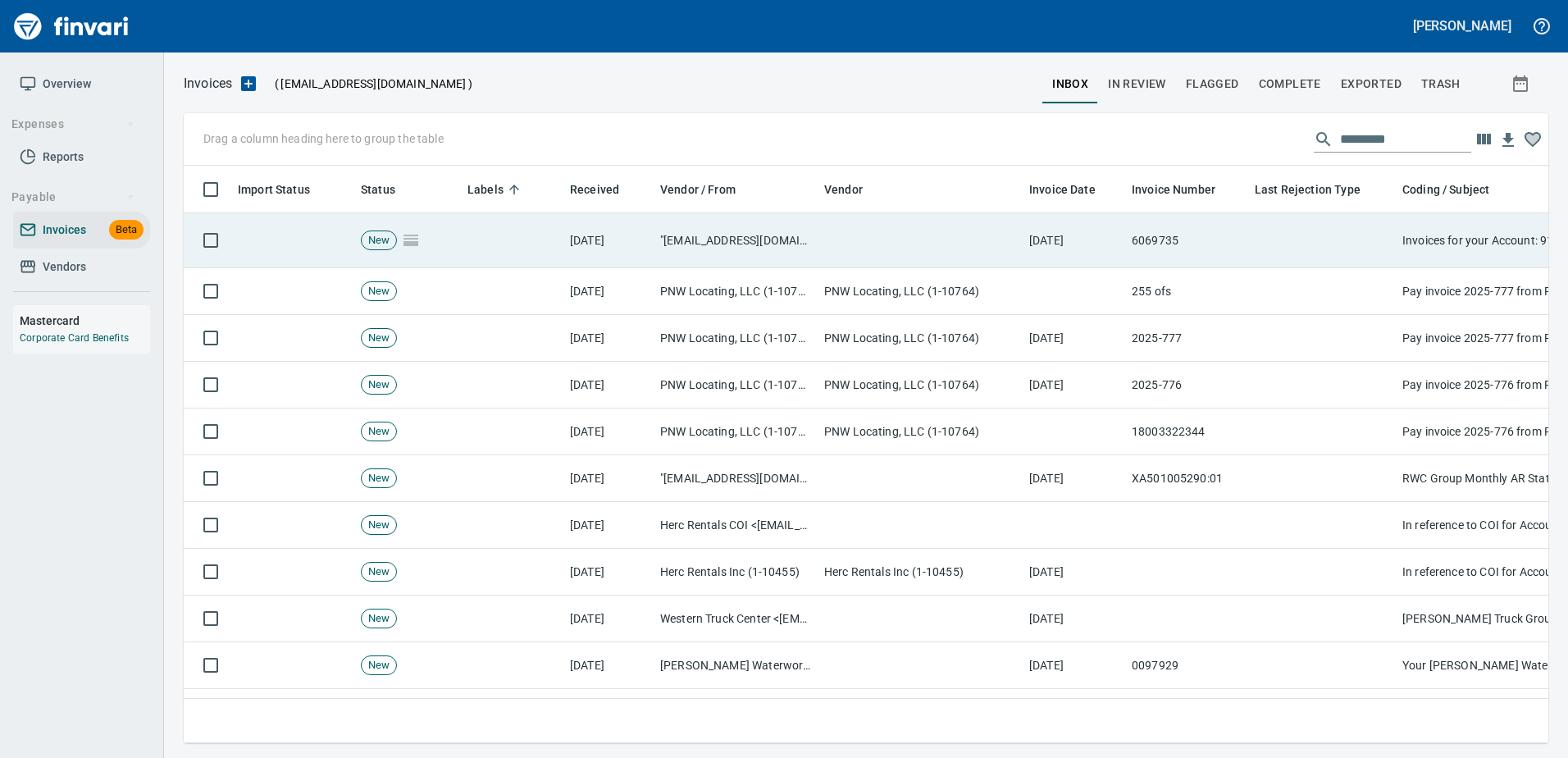
click at [1344, 240] on td at bounding box center [1322, 240] width 147 height 55
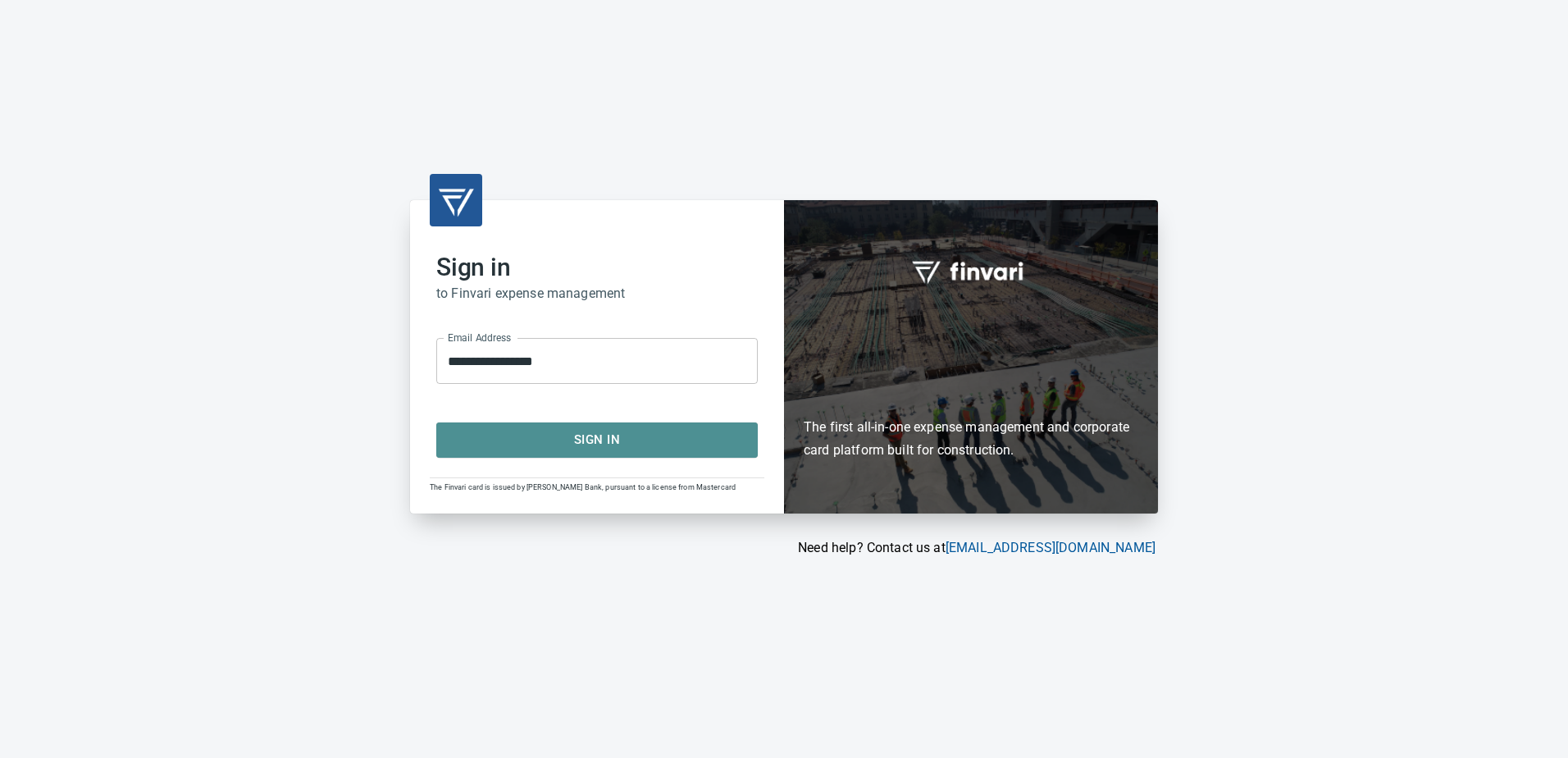
click at [646, 434] on span "Sign In" at bounding box center [597, 439] width 285 height 21
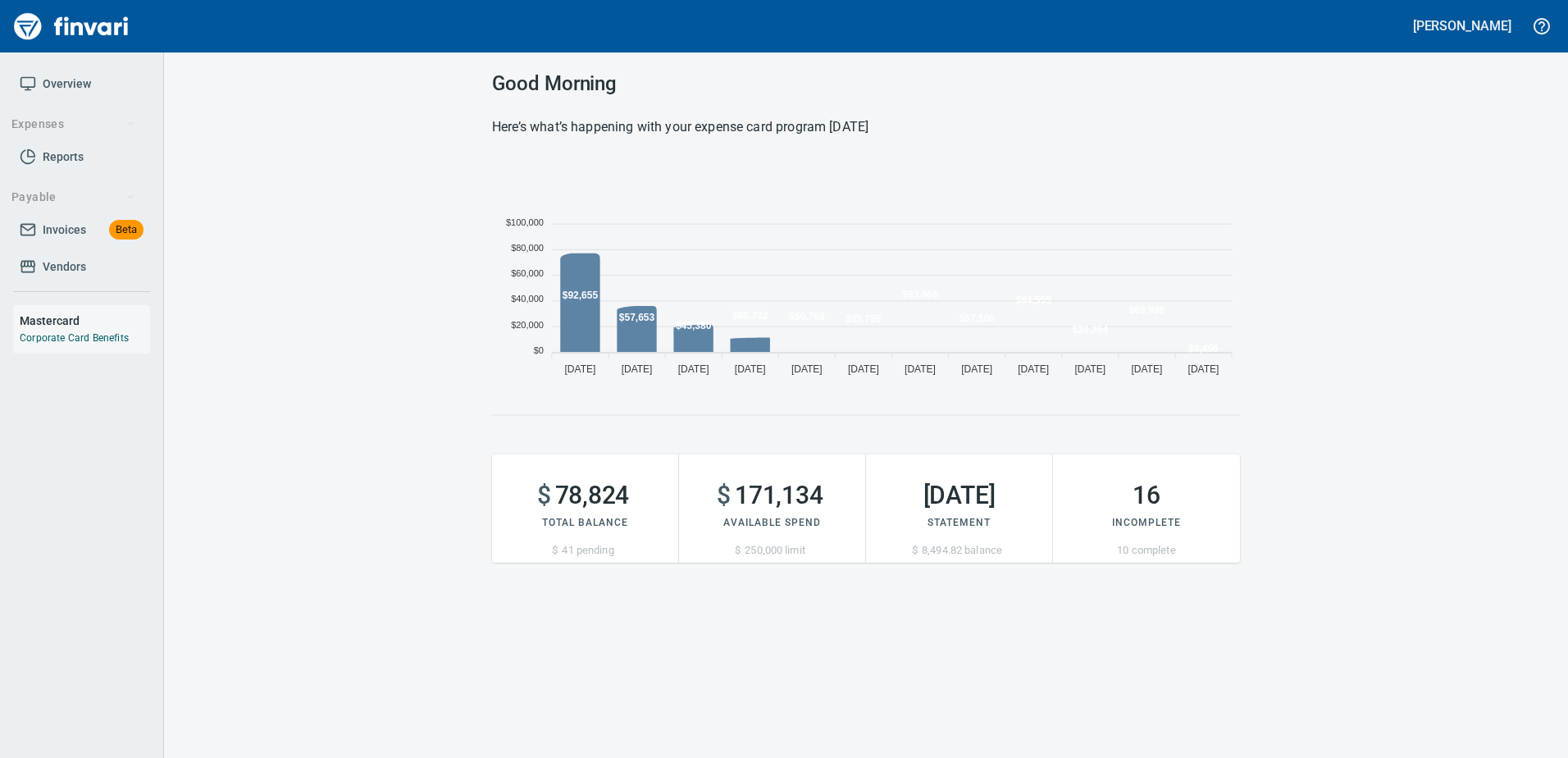
scroll to position [225, 736]
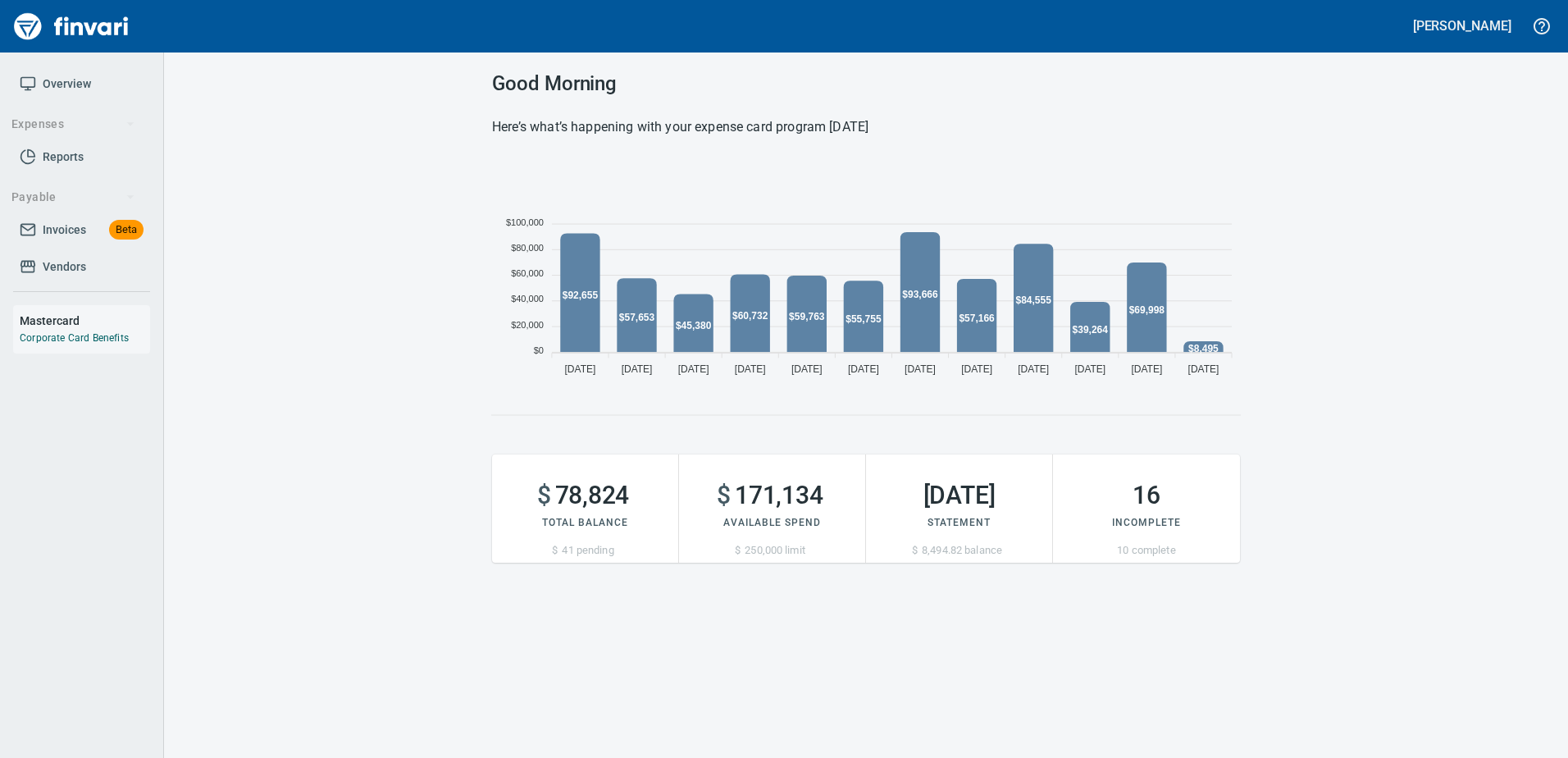
click at [42, 229] on span "Invoices Beta" at bounding box center [82, 230] width 124 height 21
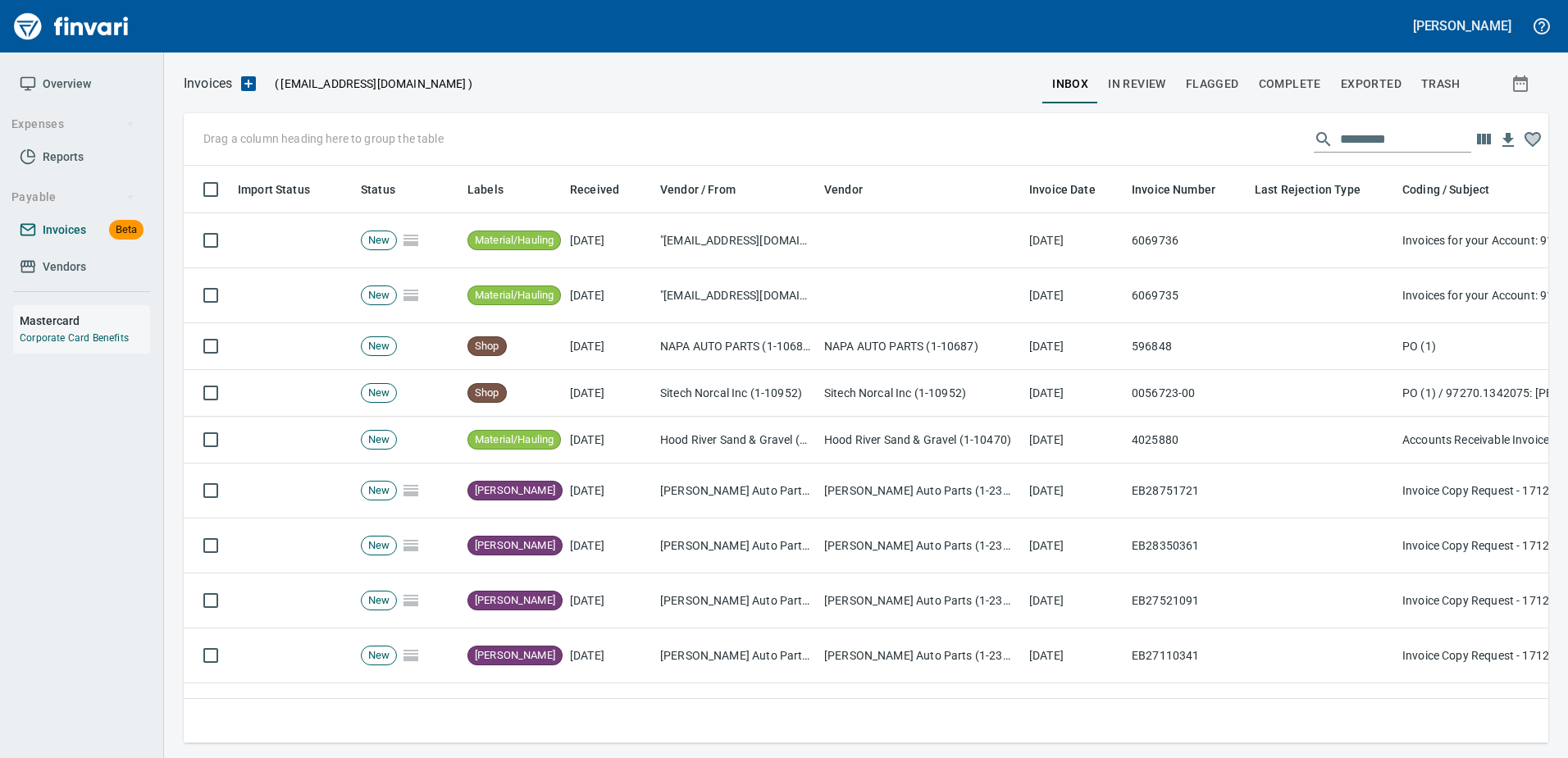
scroll to position [553, 1340]
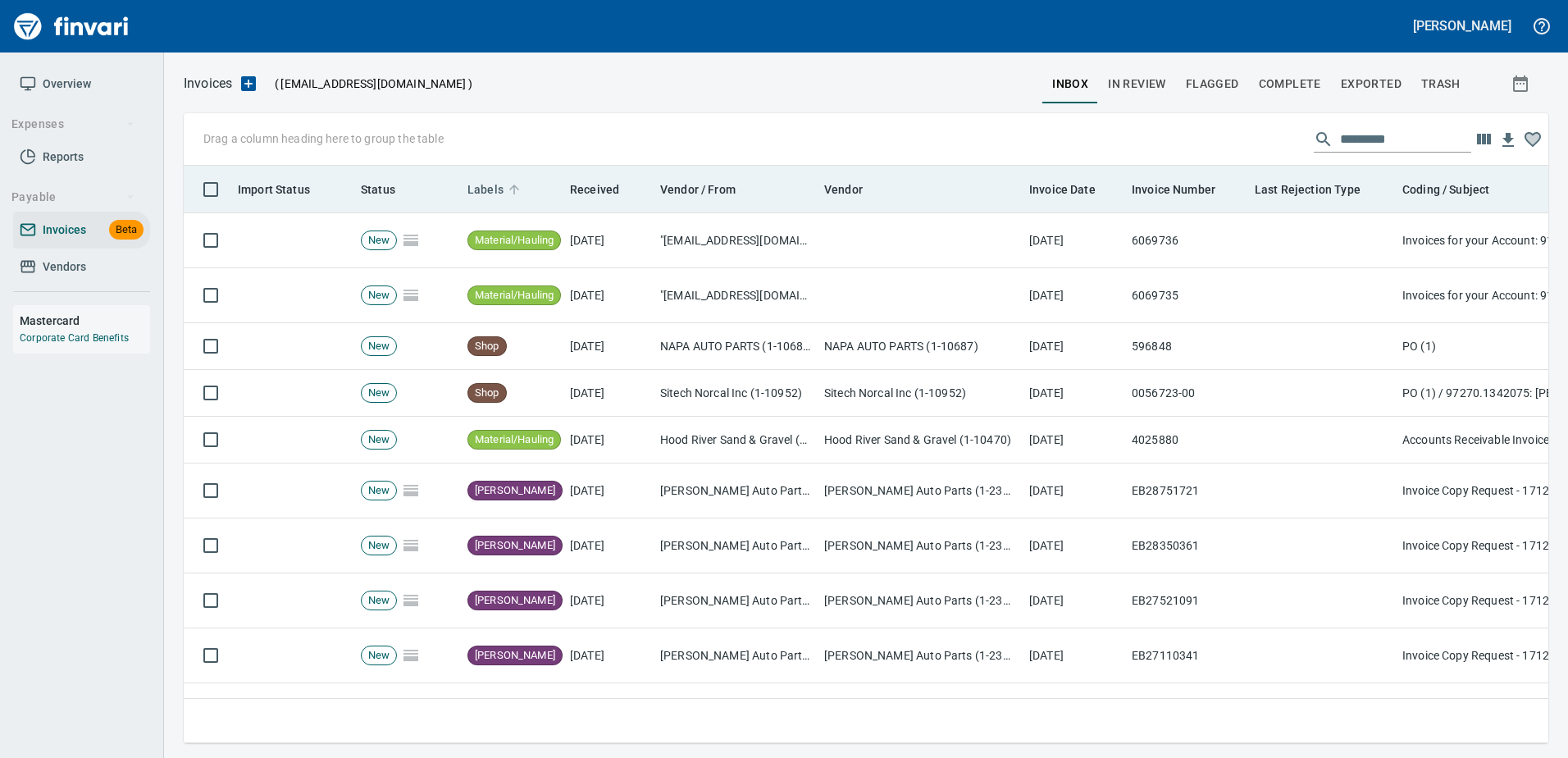
click at [489, 190] on span "Labels" at bounding box center [485, 190] width 36 height 20
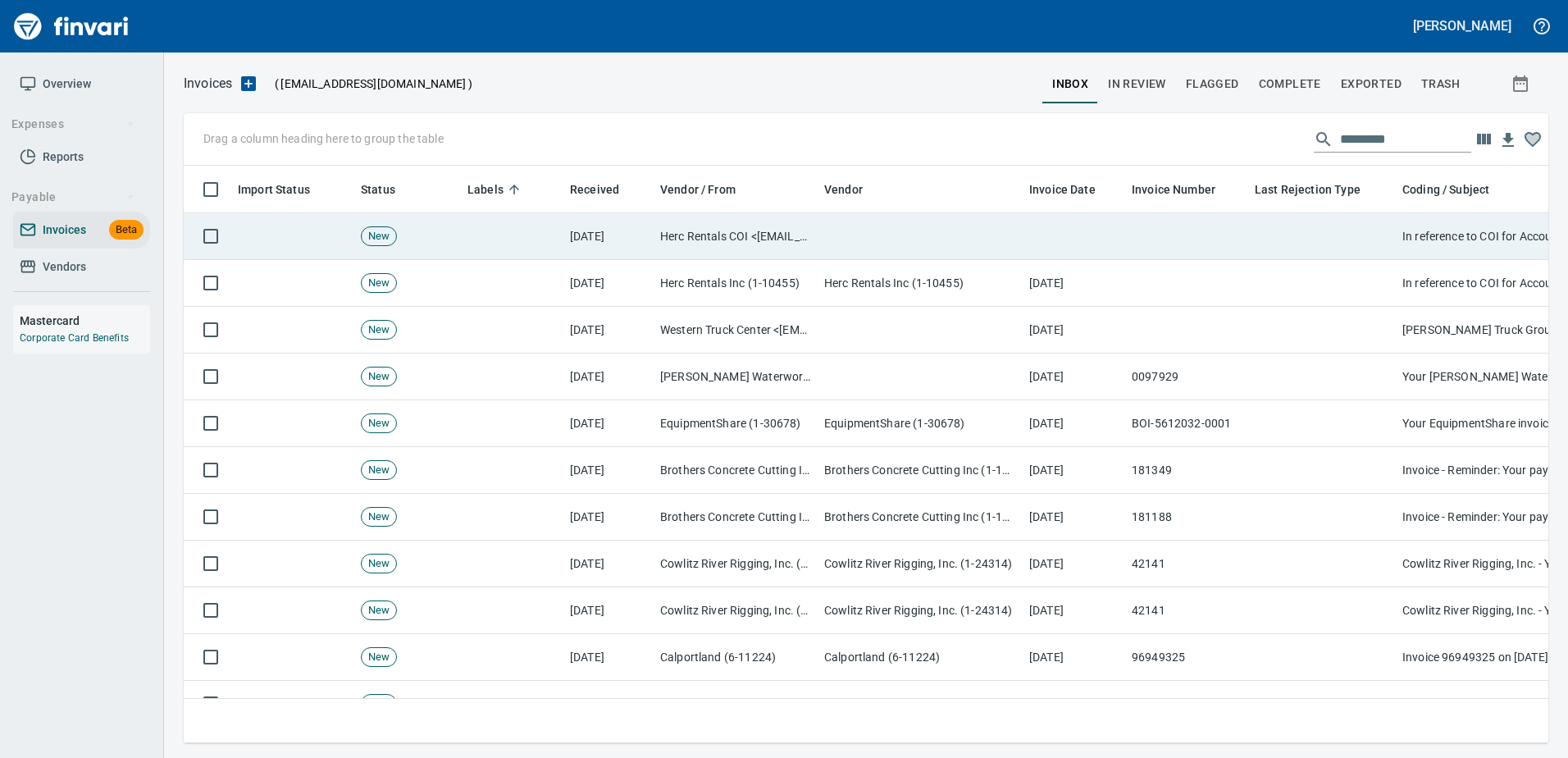
drag, startPoint x: 961, startPoint y: 243, endPoint x: 960, endPoint y: 233, distance: 10.0
click at [961, 243] on td at bounding box center [920, 236] width 205 height 47
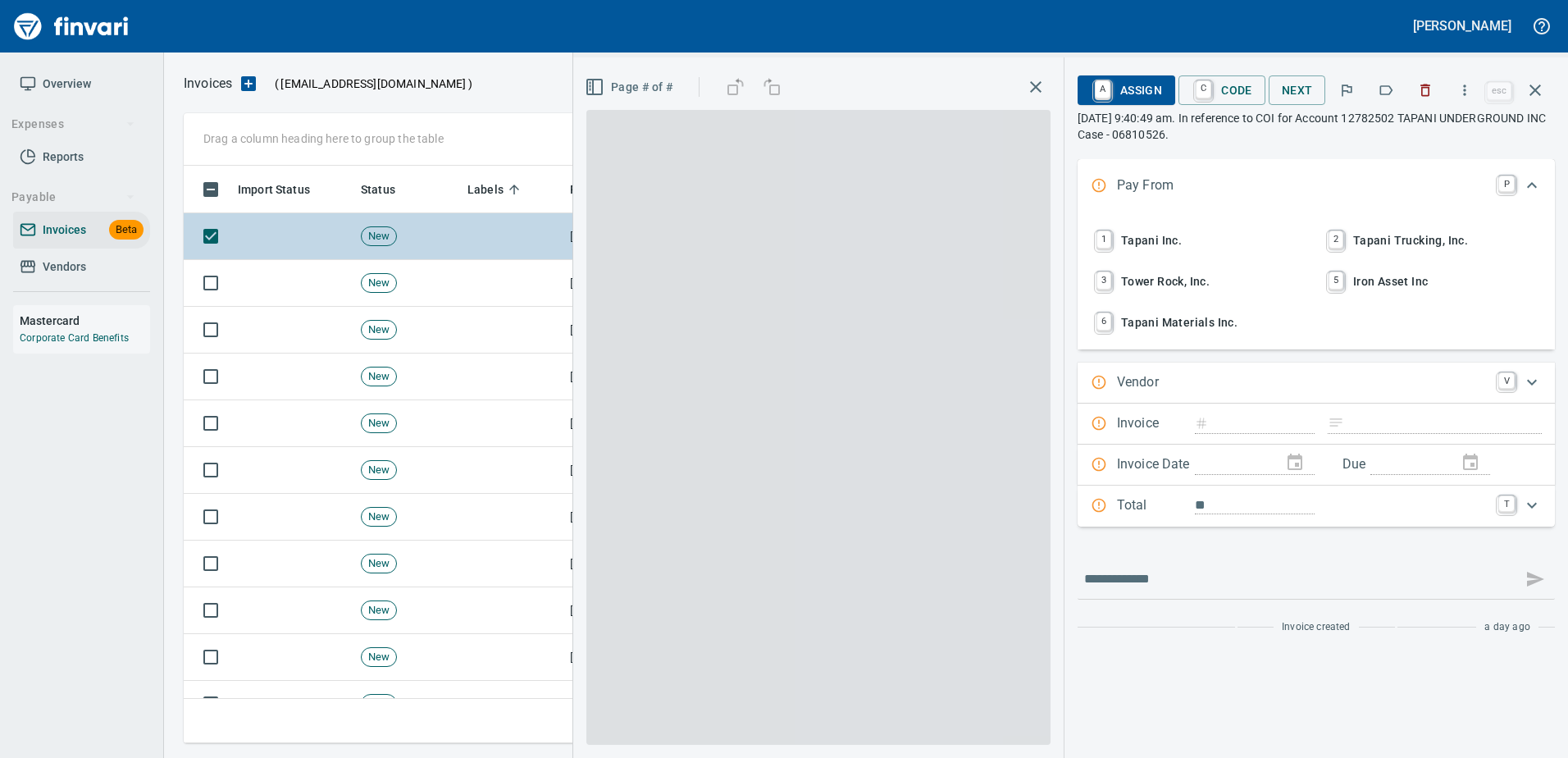
scroll to position [553, 1339]
click at [1417, 87] on button "button" at bounding box center [1426, 91] width 36 height 36
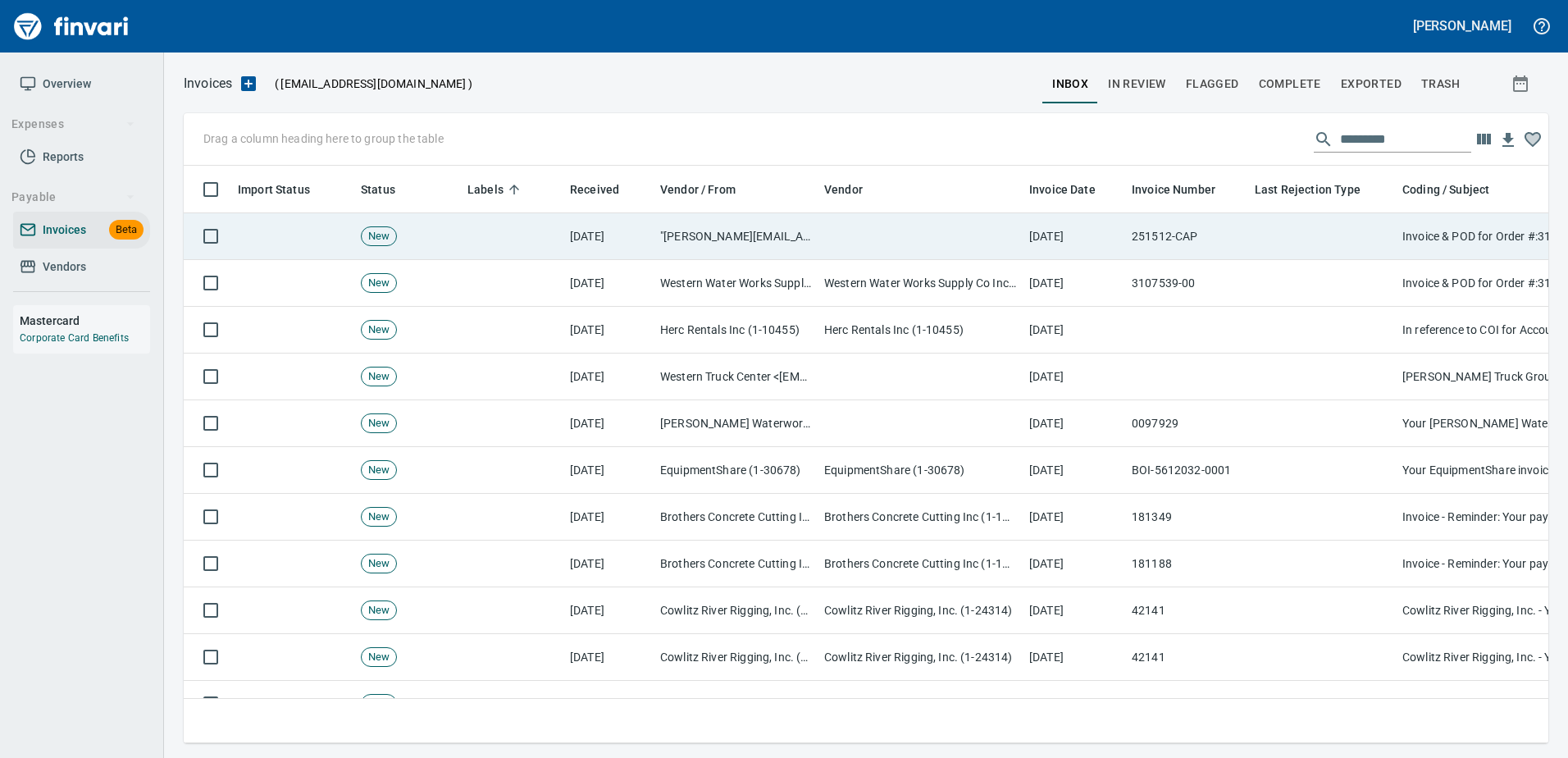
drag, startPoint x: 824, startPoint y: 248, endPoint x: 998, endPoint y: 256, distance: 174.2
click at [827, 248] on td at bounding box center [920, 236] width 205 height 47
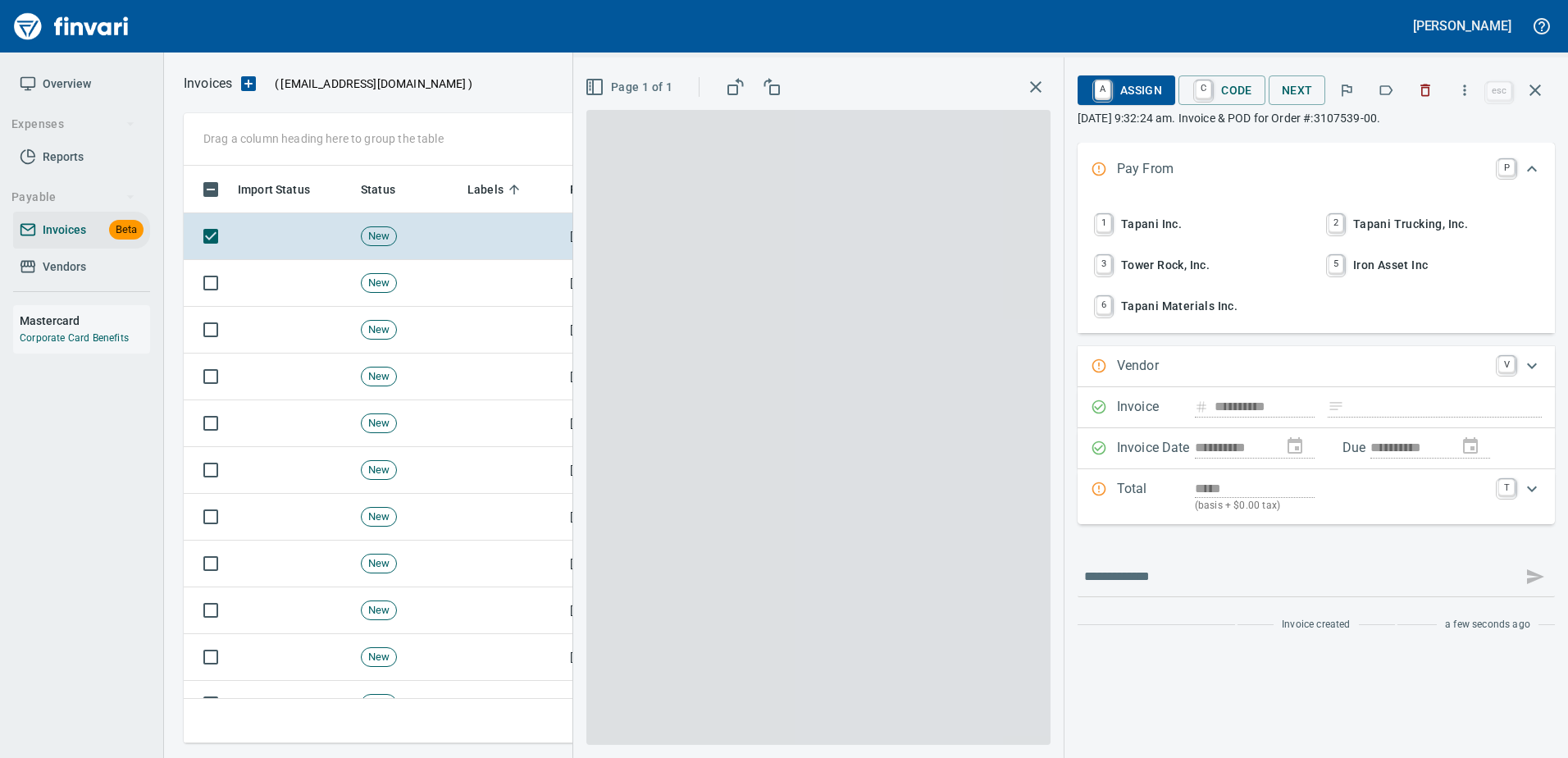
scroll to position [553, 1339]
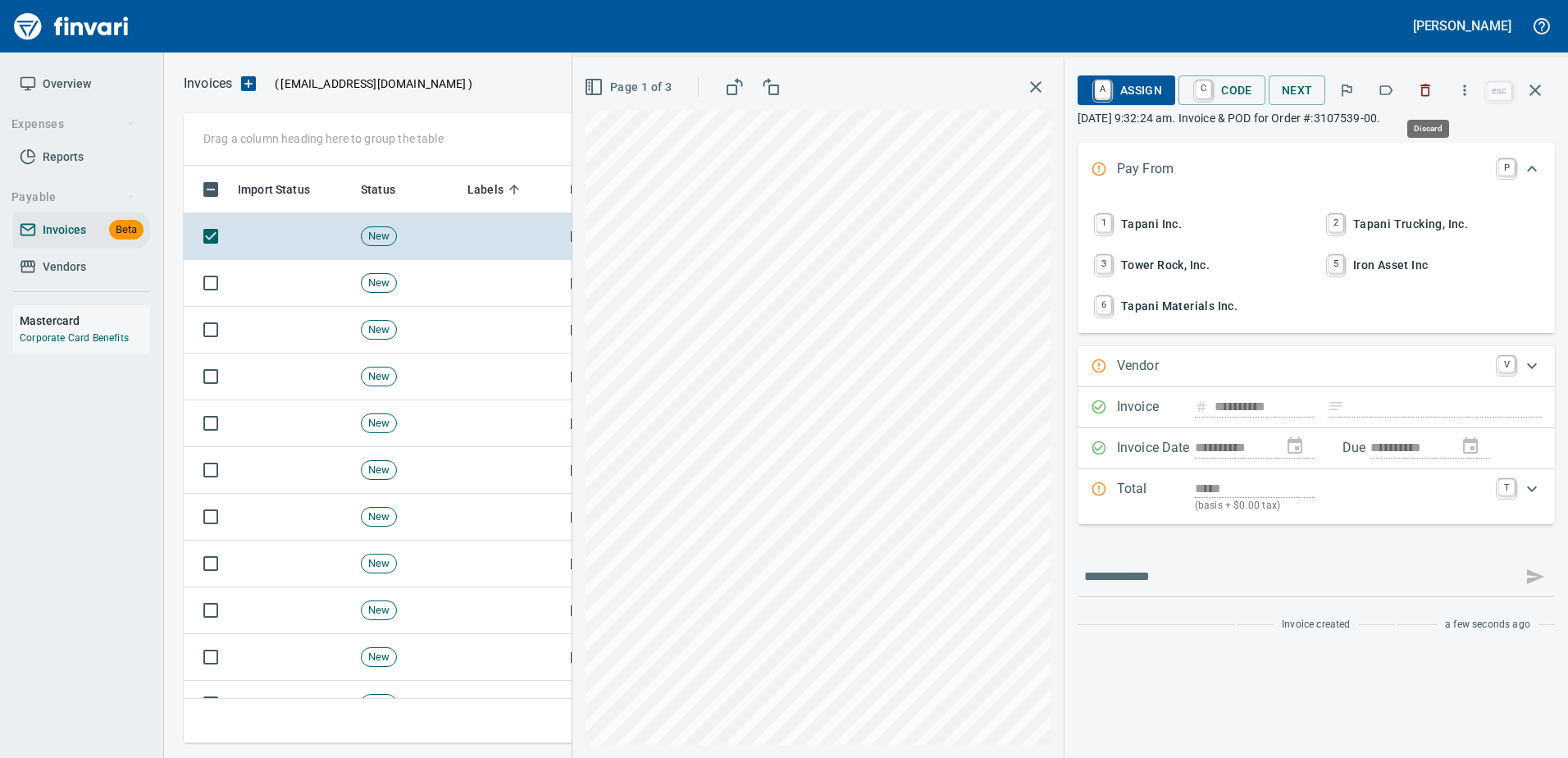
click at [1426, 89] on icon "button" at bounding box center [1425, 90] width 16 height 16
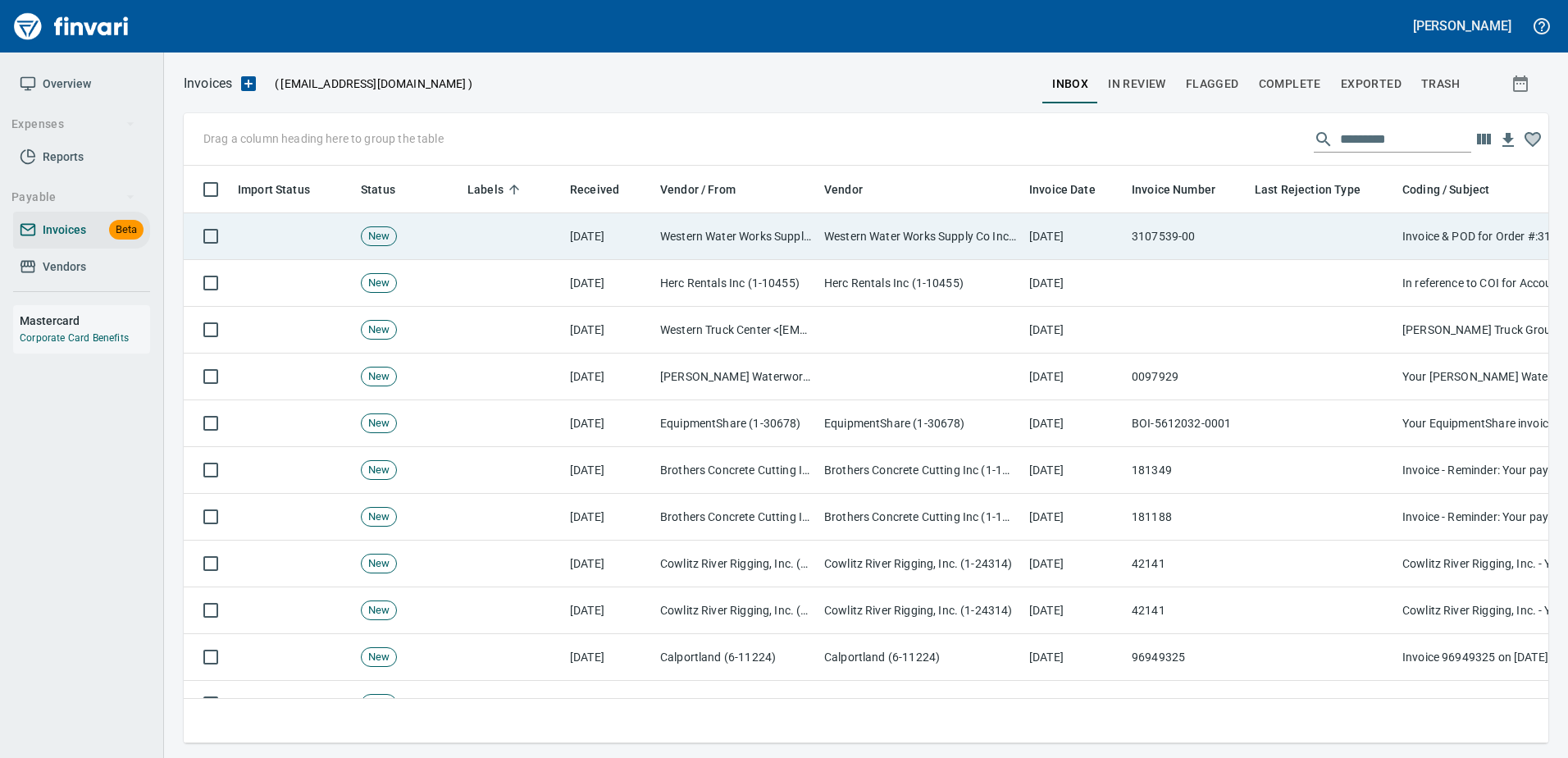
click at [1220, 246] on td "3107539-00" at bounding box center [1187, 236] width 123 height 47
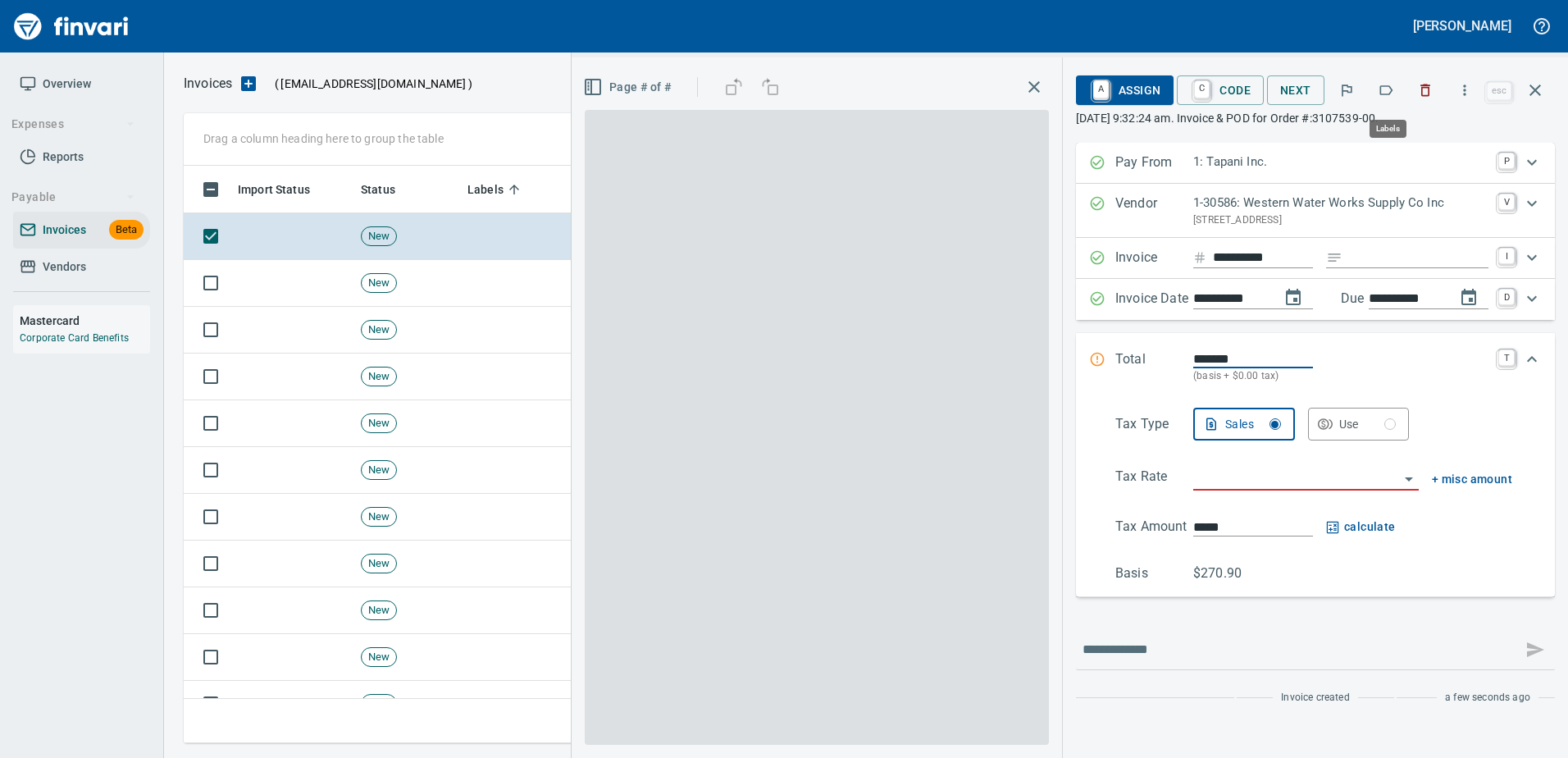
click at [1386, 96] on icon "button" at bounding box center [1386, 90] width 16 height 16
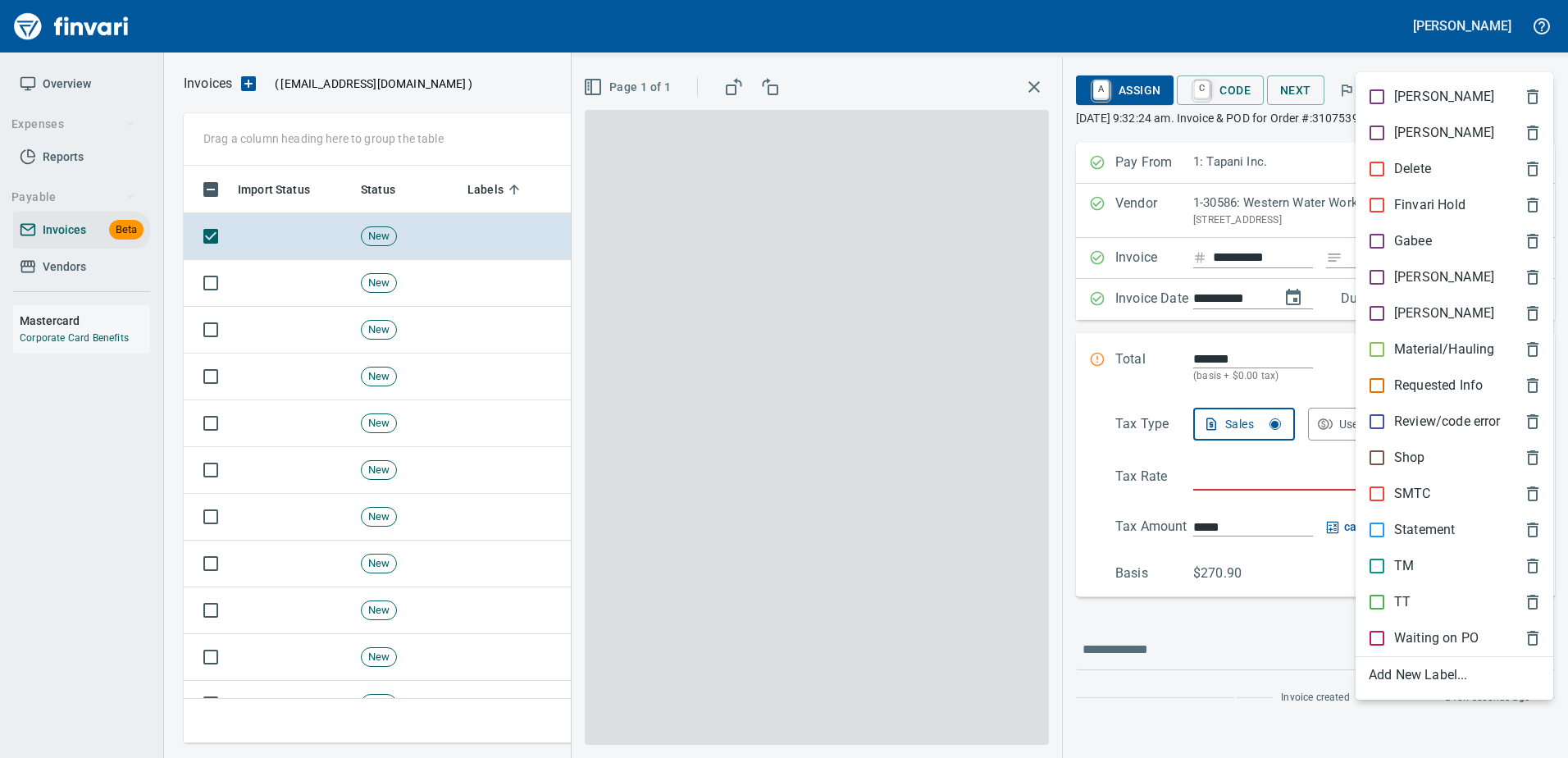
scroll to position [553, 1339]
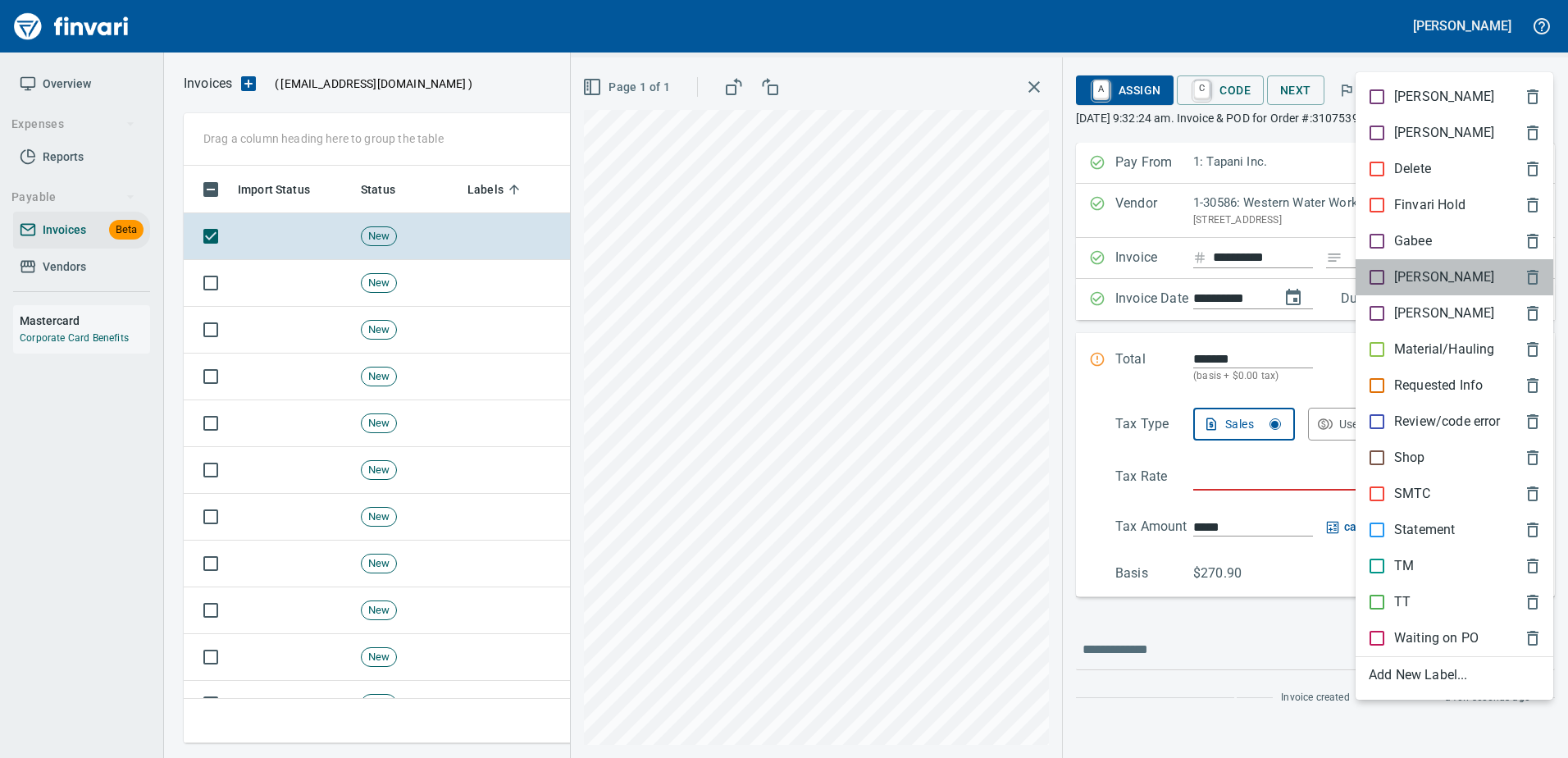
click at [1411, 283] on p "[PERSON_NAME]" at bounding box center [1444, 278] width 100 height 20
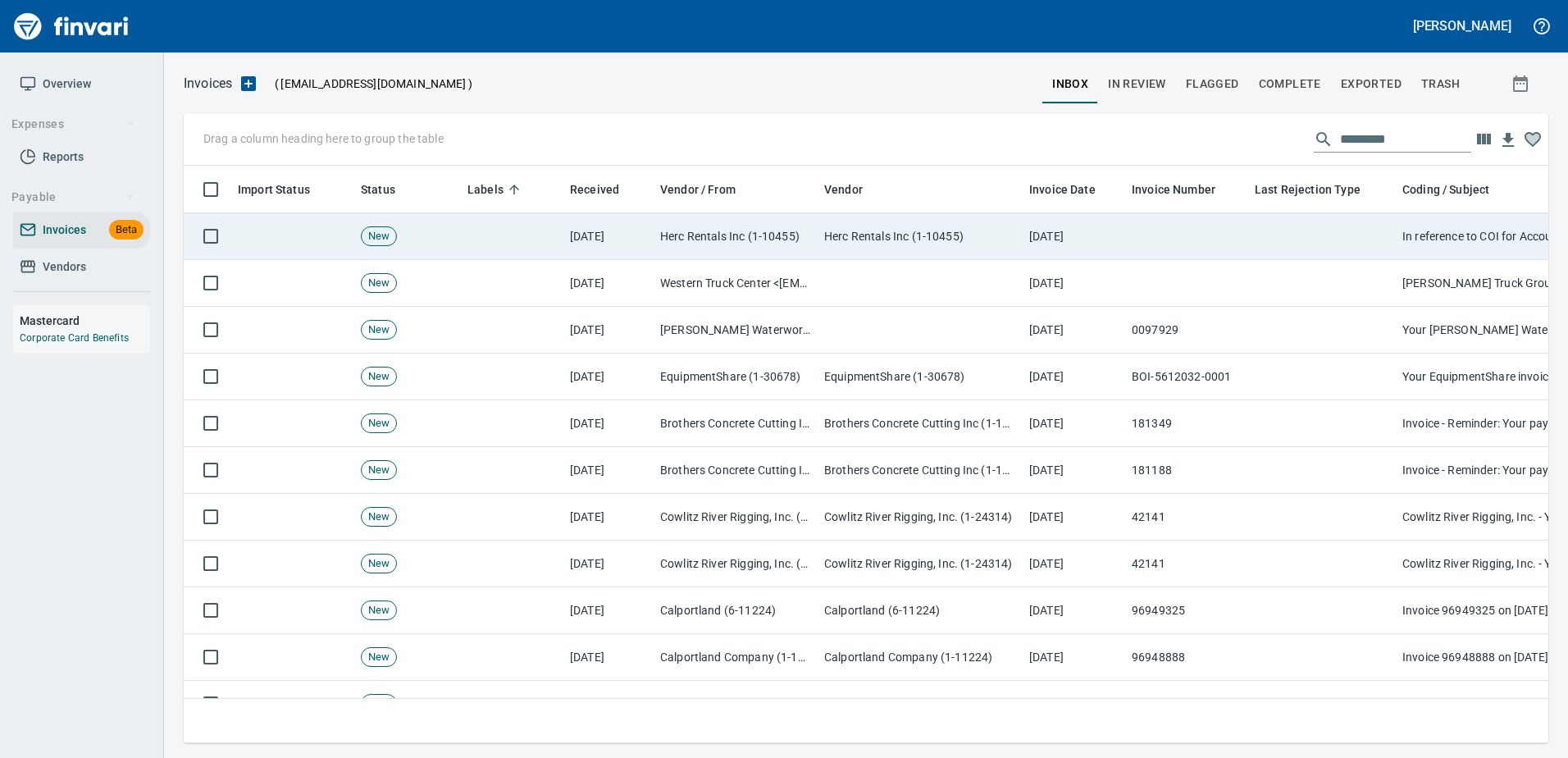
click at [1378, 237] on td at bounding box center [1322, 236] width 147 height 47
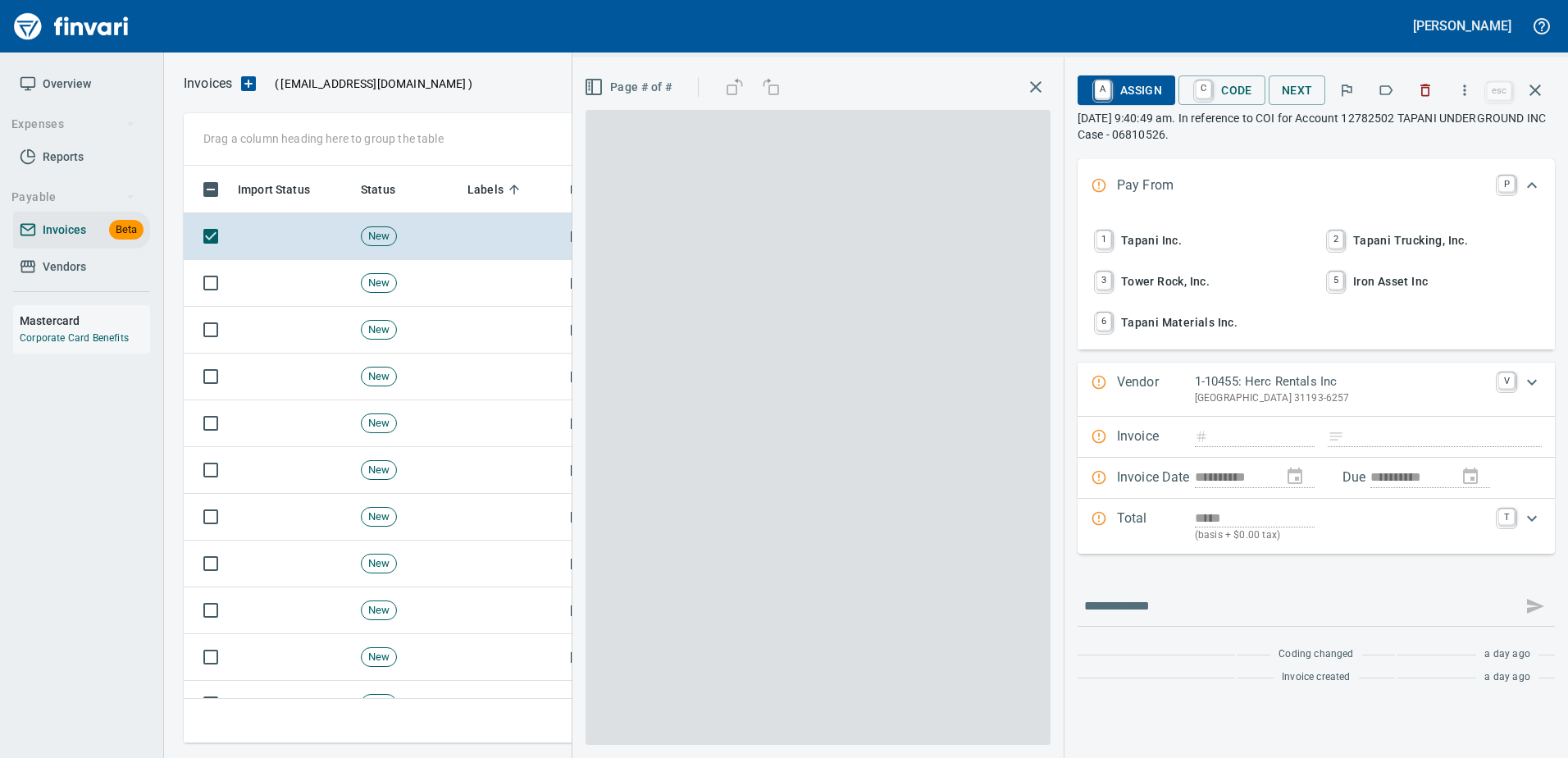
click at [1424, 95] on icon "button" at bounding box center [1427, 91] width 10 height 12
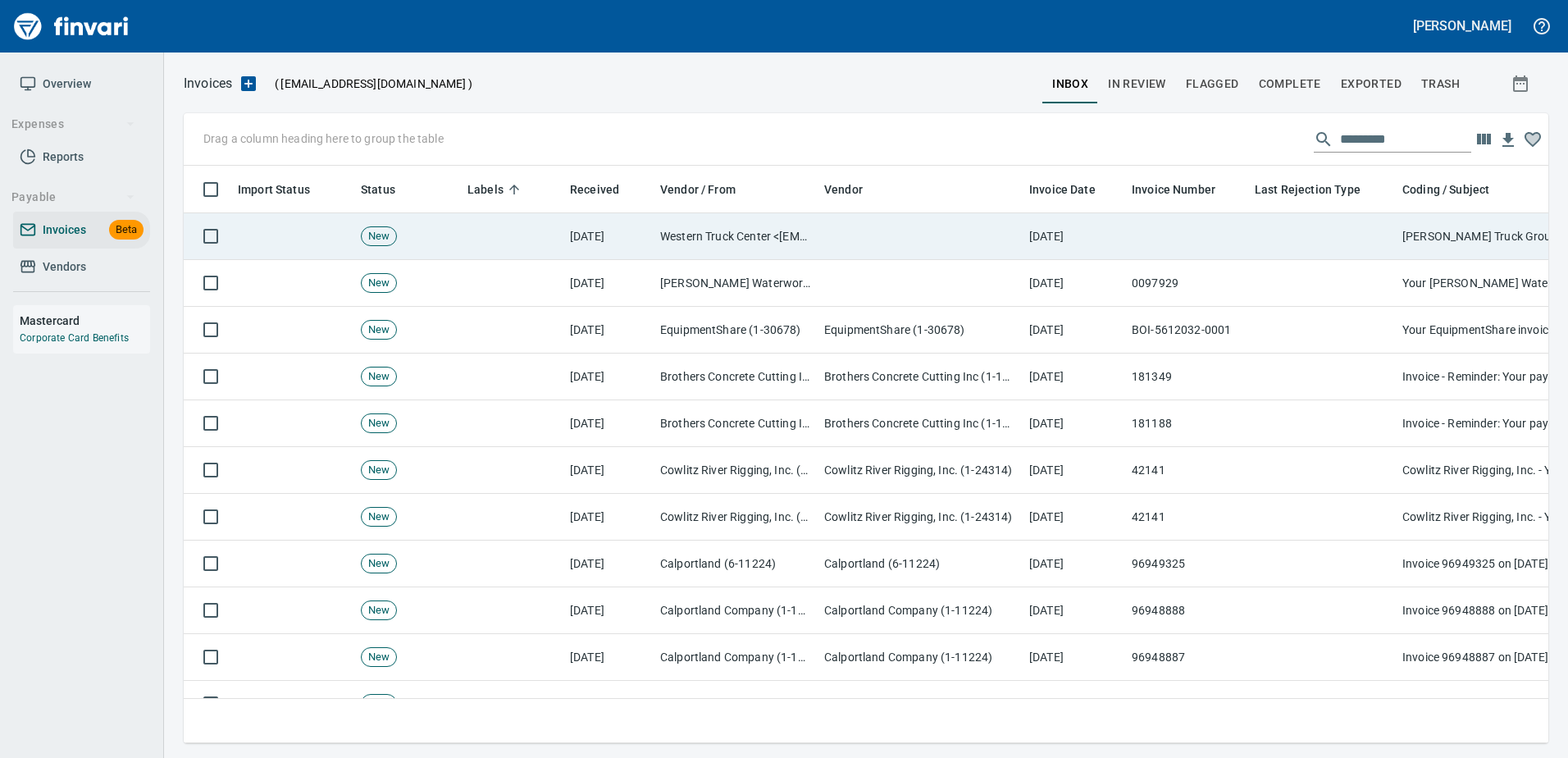
click at [1358, 232] on td at bounding box center [1322, 236] width 147 height 47
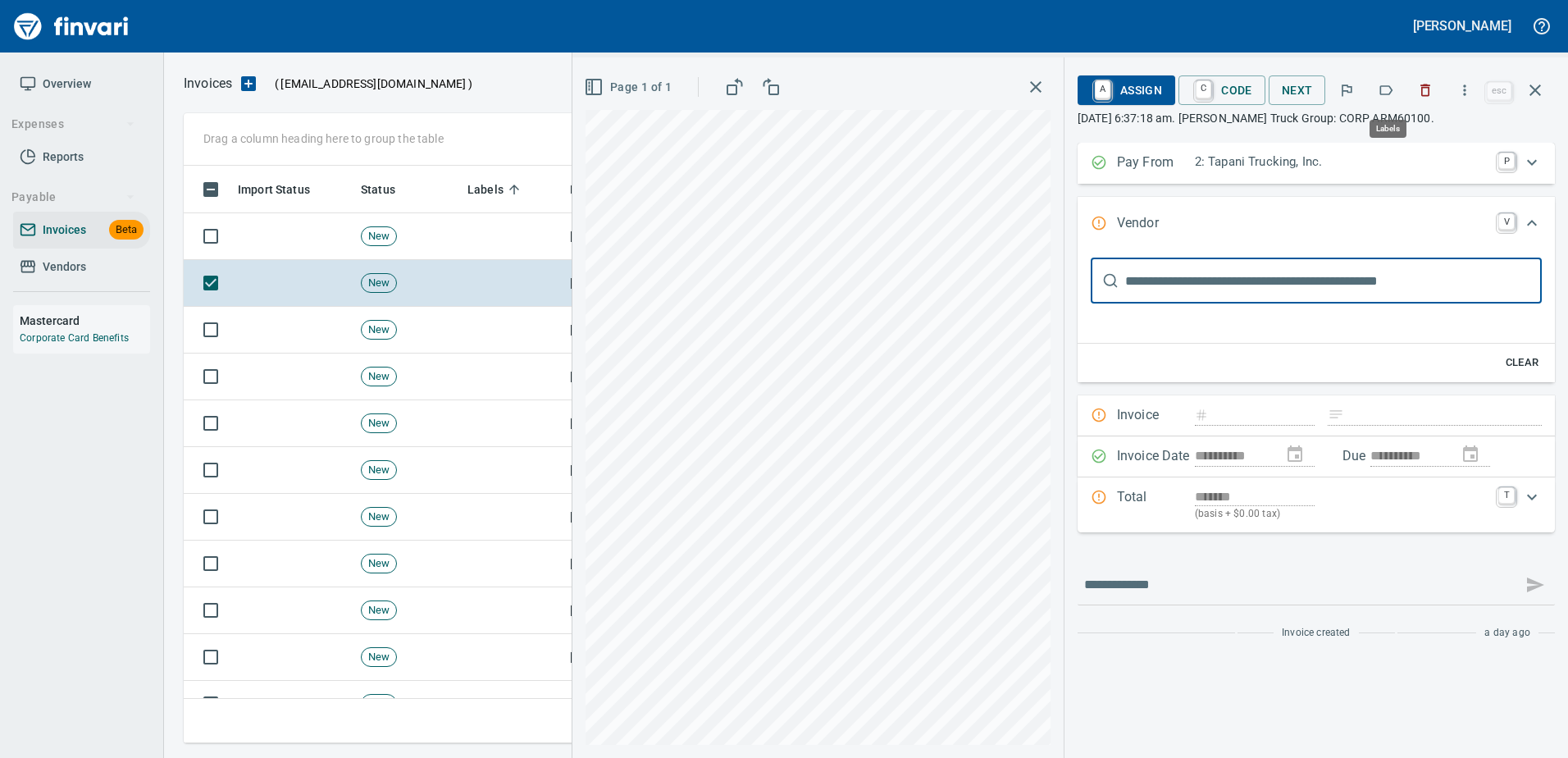
scroll to position [553, 1339]
click at [1377, 92] on button "button" at bounding box center [1386, 91] width 36 height 36
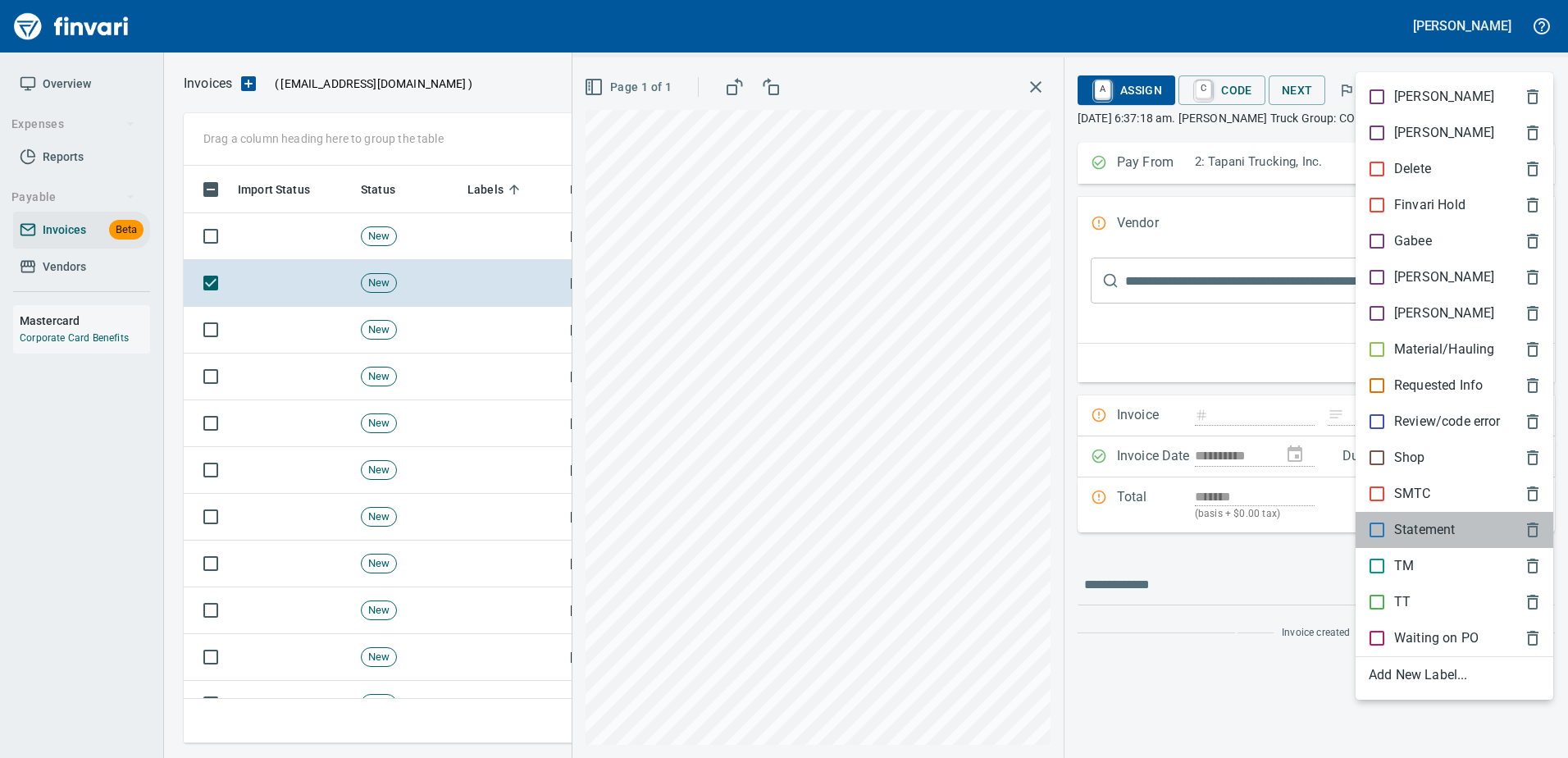
click at [1422, 529] on p "Statement" at bounding box center [1424, 530] width 61 height 20
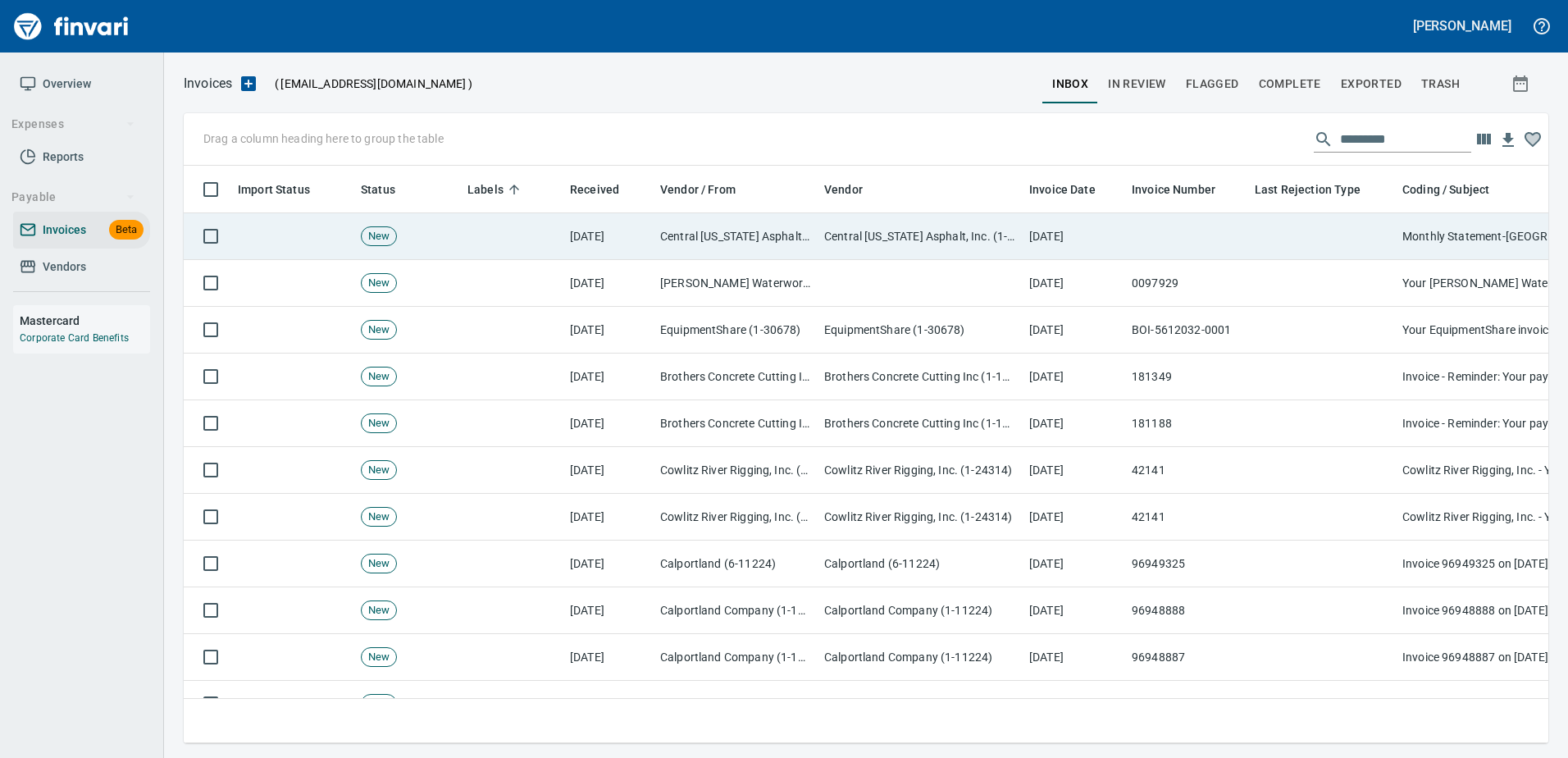
click at [1304, 241] on td at bounding box center [1322, 236] width 147 height 47
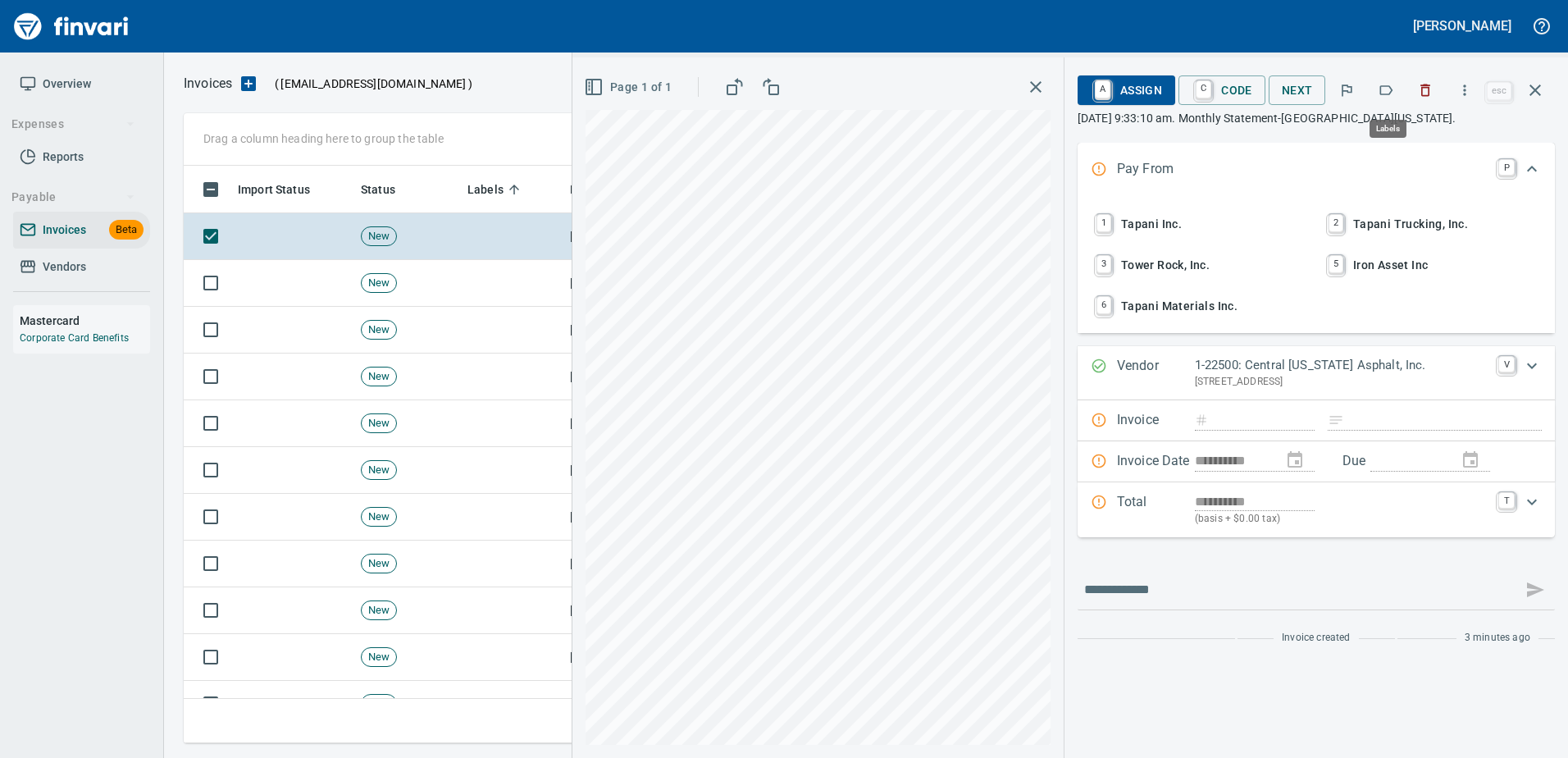
click at [1398, 95] on button "button" at bounding box center [1386, 91] width 36 height 36
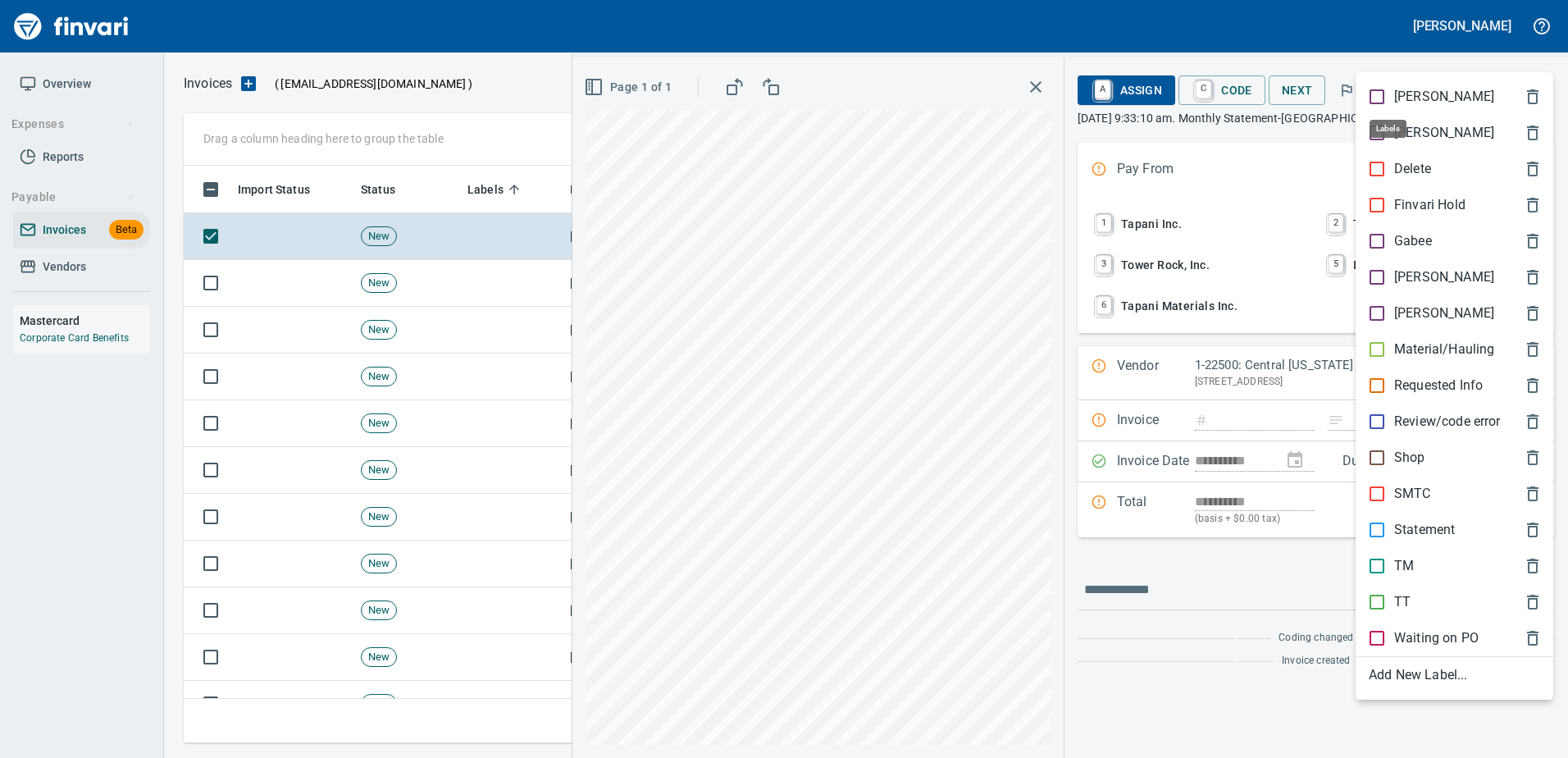
type input "**********"
click at [1442, 344] on p "Material/Hauling" at bounding box center [1444, 350] width 100 height 20
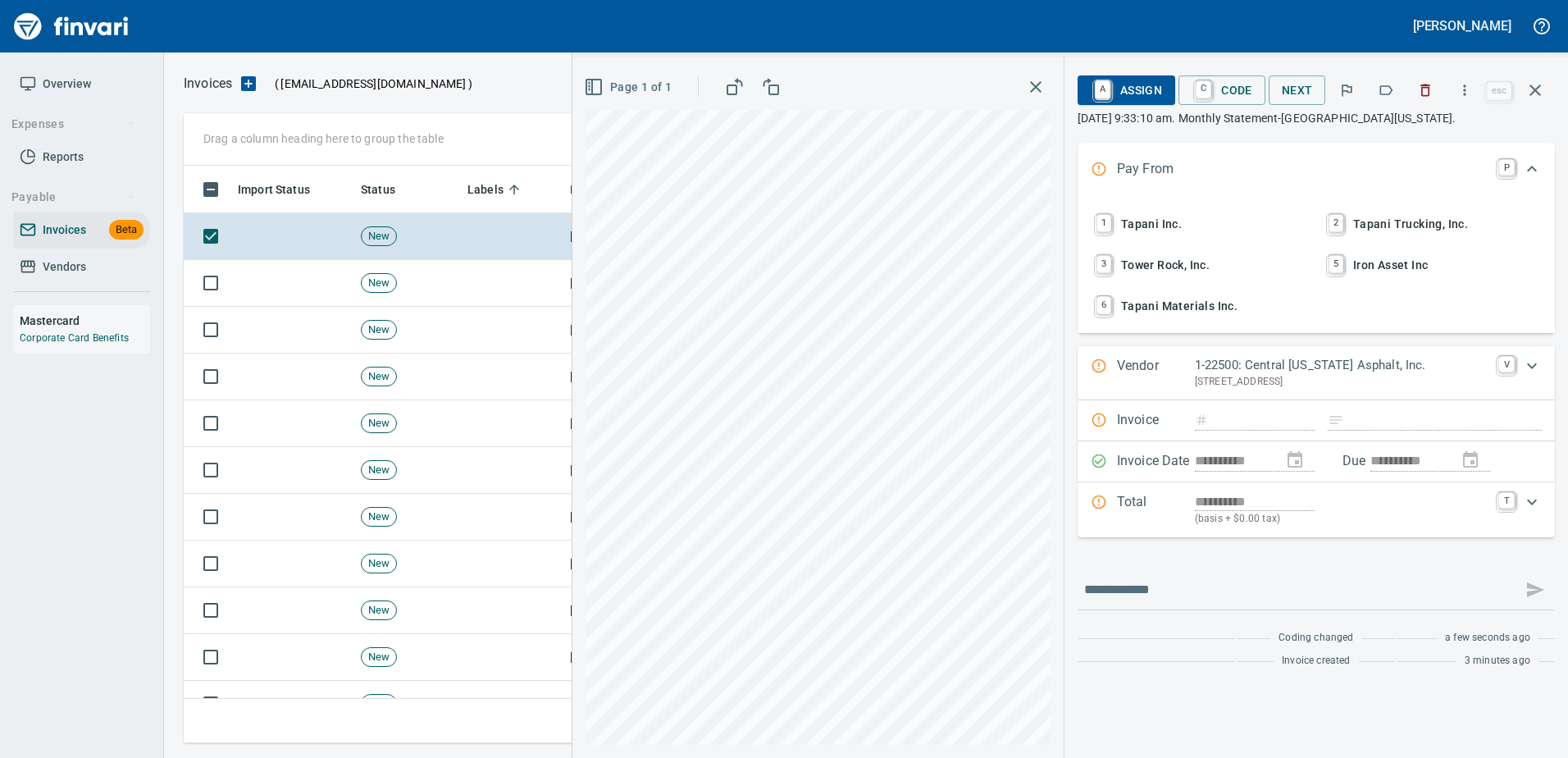
click at [1442, 344] on div "**********" at bounding box center [1316, 340] width 477 height 395
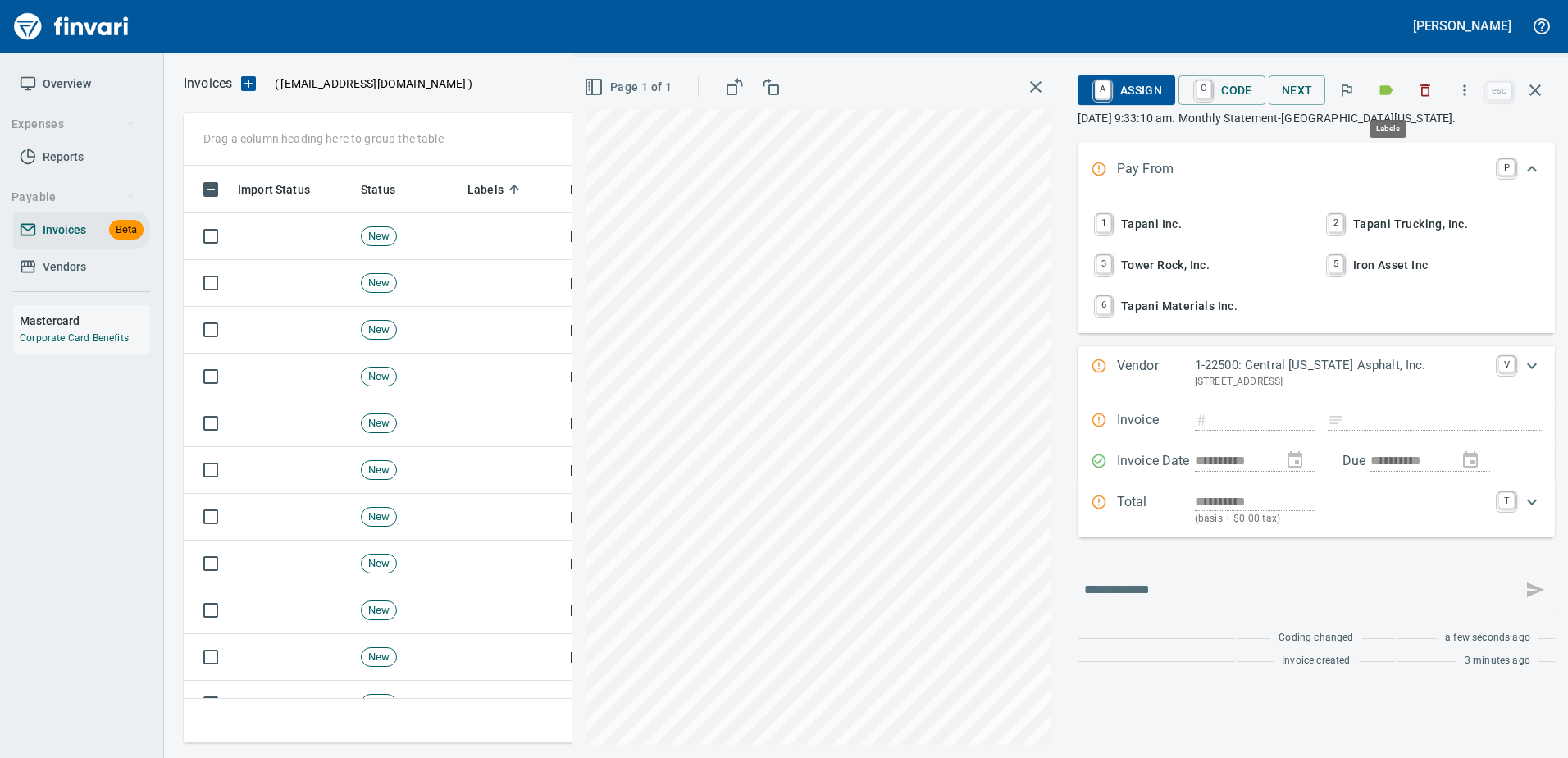
click at [1387, 100] on button "button" at bounding box center [1386, 91] width 36 height 36
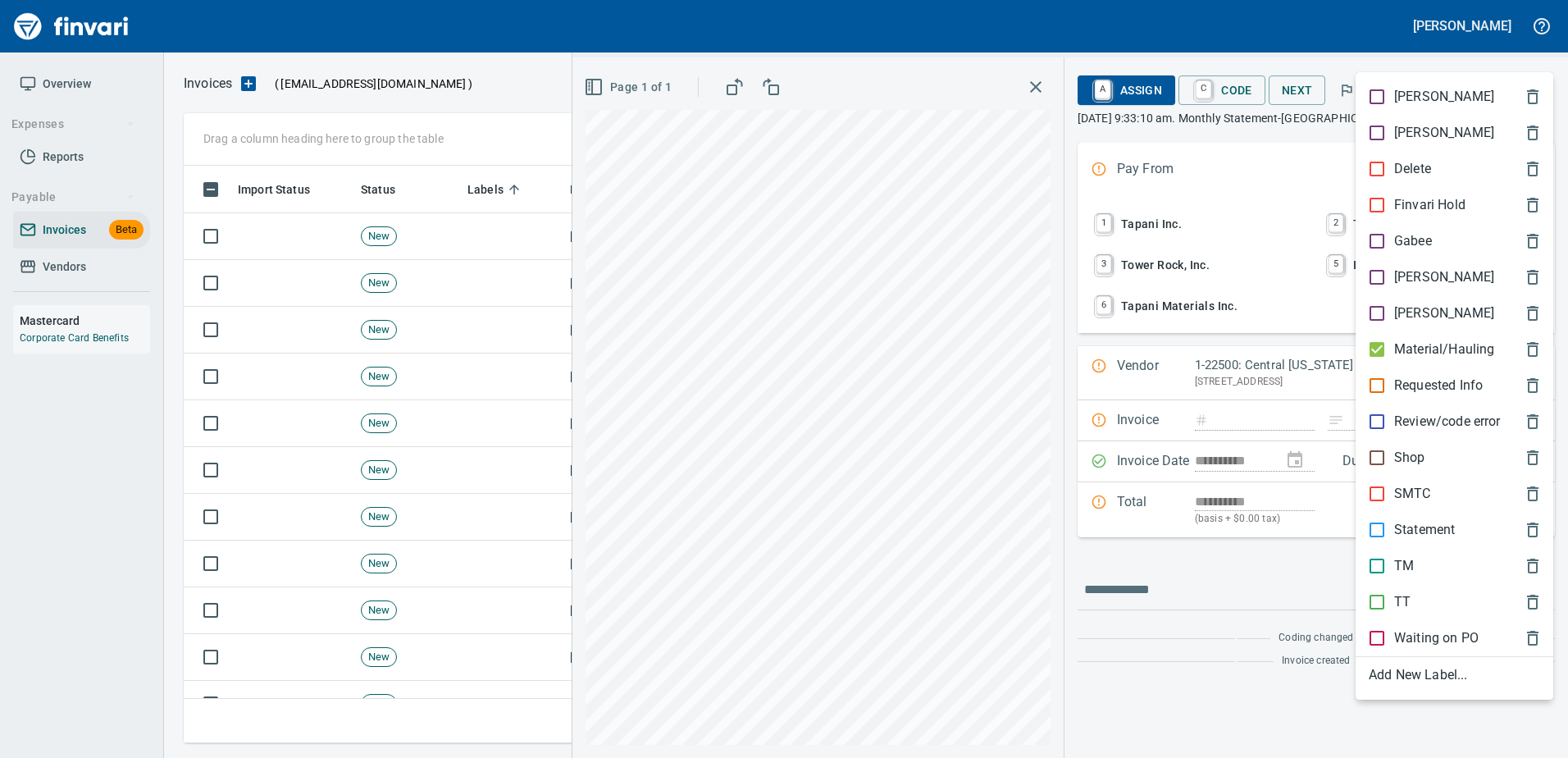
click at [1442, 338] on div "Material/Hauling" at bounding box center [1455, 349] width 198 height 36
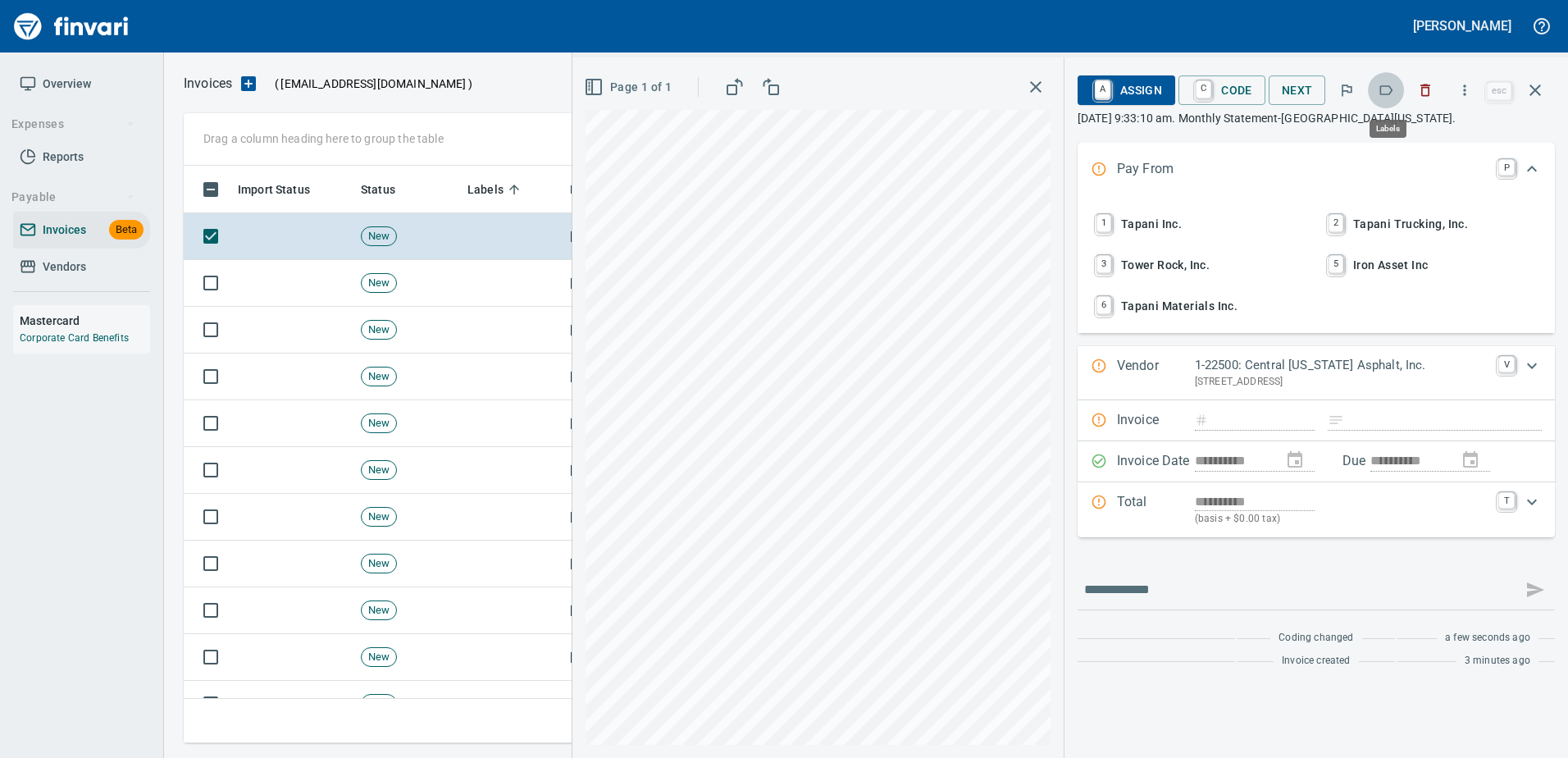
click at [1393, 82] on icon "button" at bounding box center [1386, 90] width 16 height 16
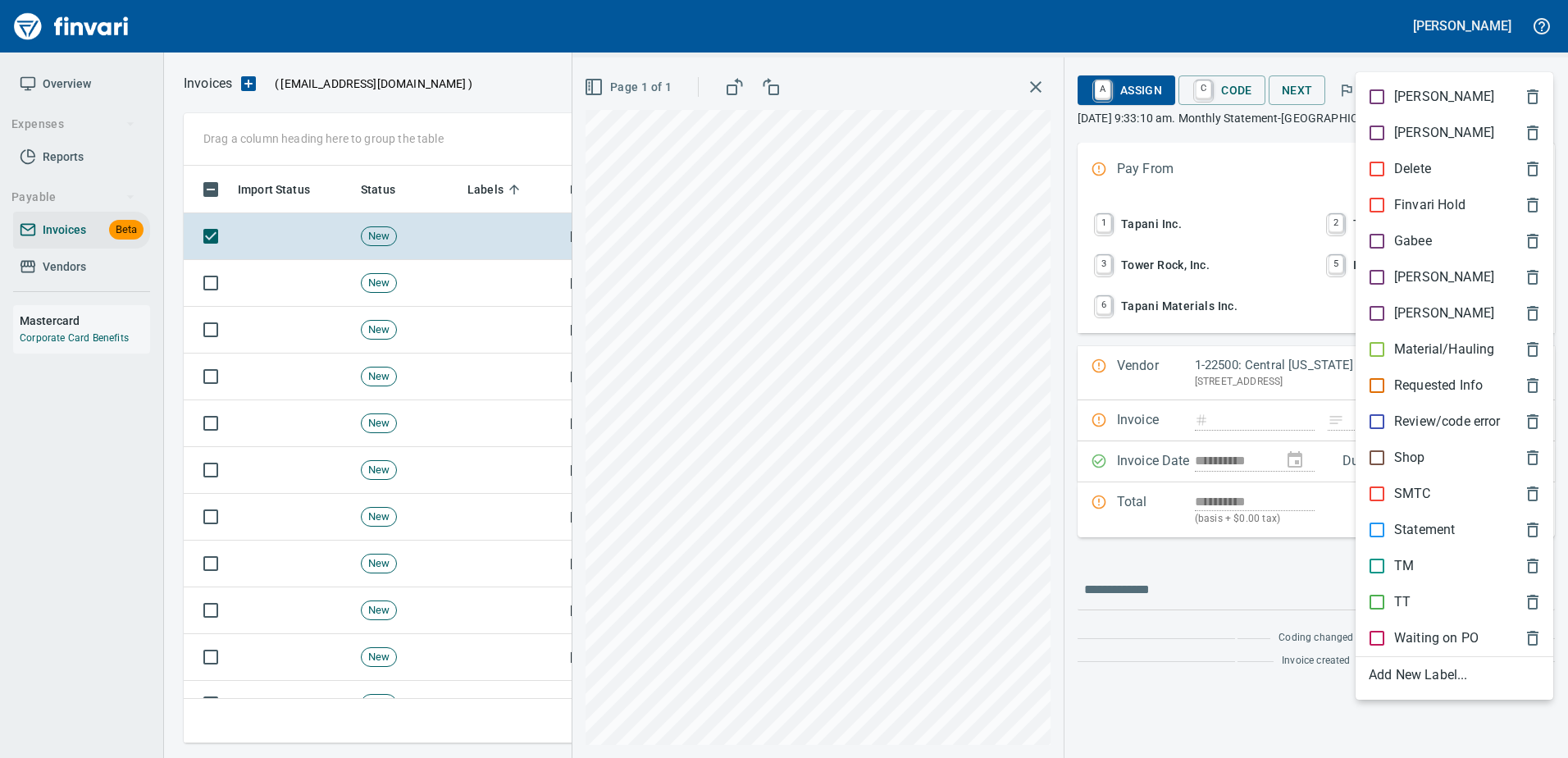
click at [1413, 534] on p "Statement" at bounding box center [1424, 530] width 61 height 20
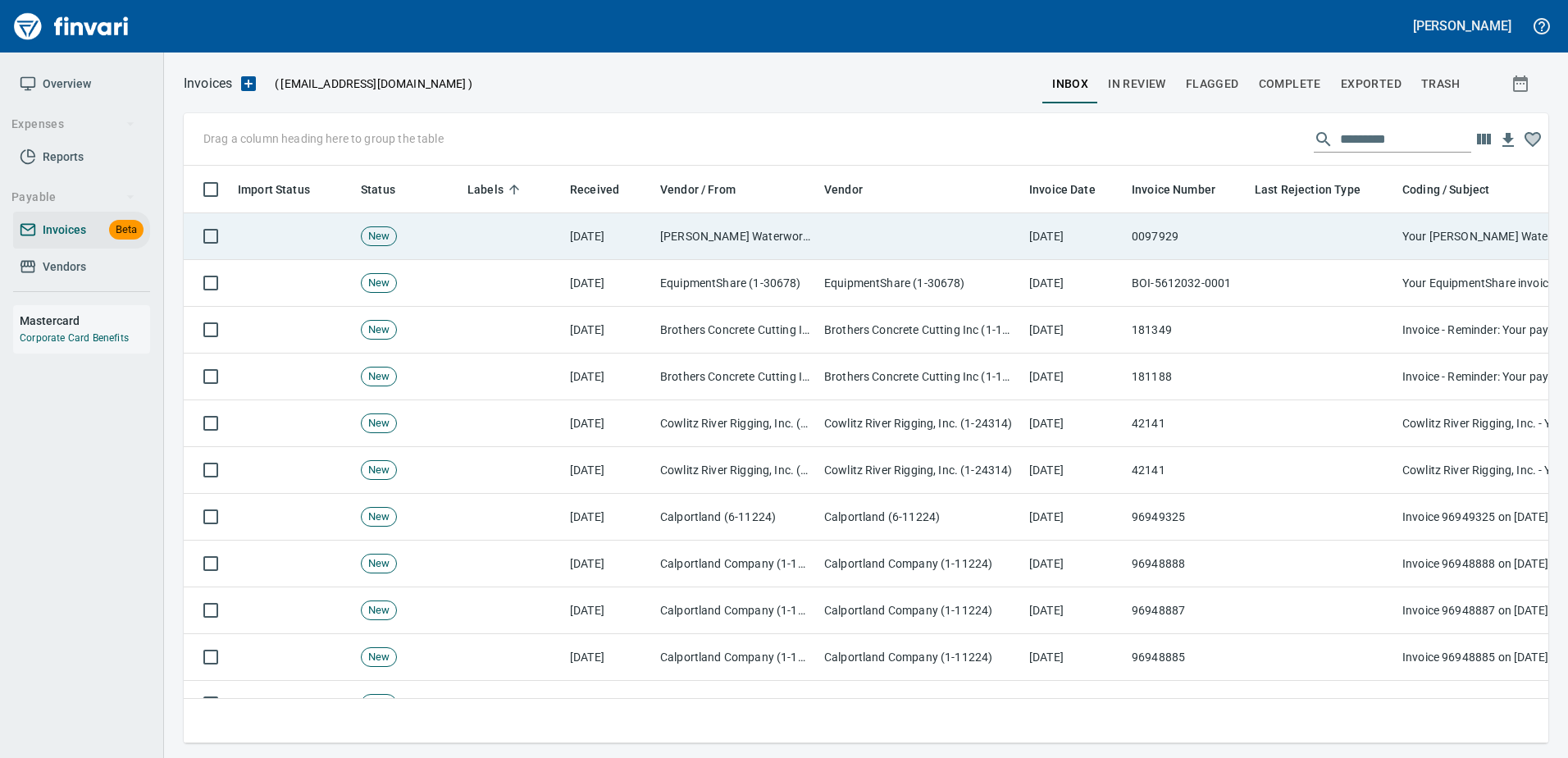
click at [1323, 237] on td at bounding box center [1322, 236] width 147 height 47
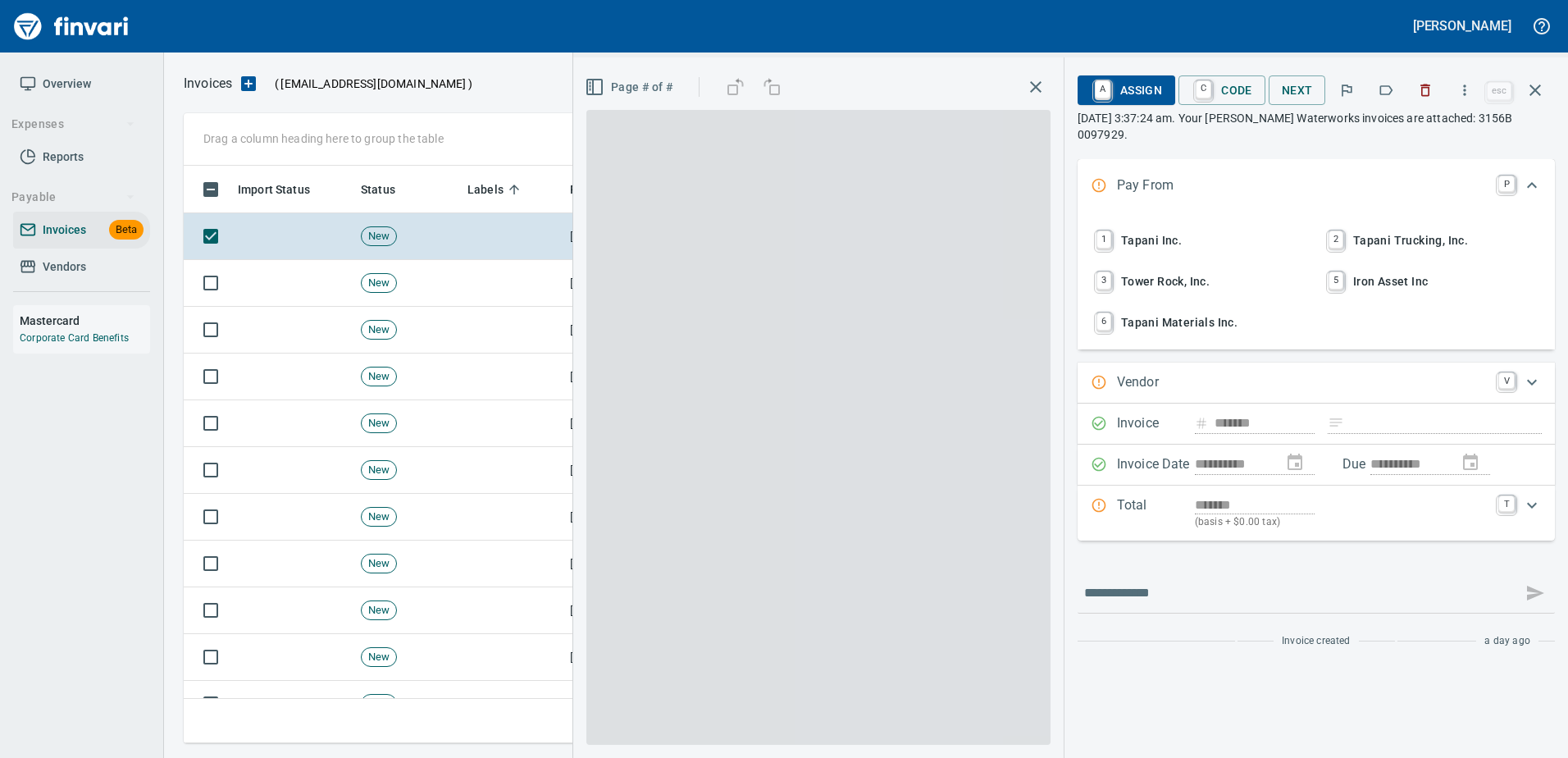
type input "**********"
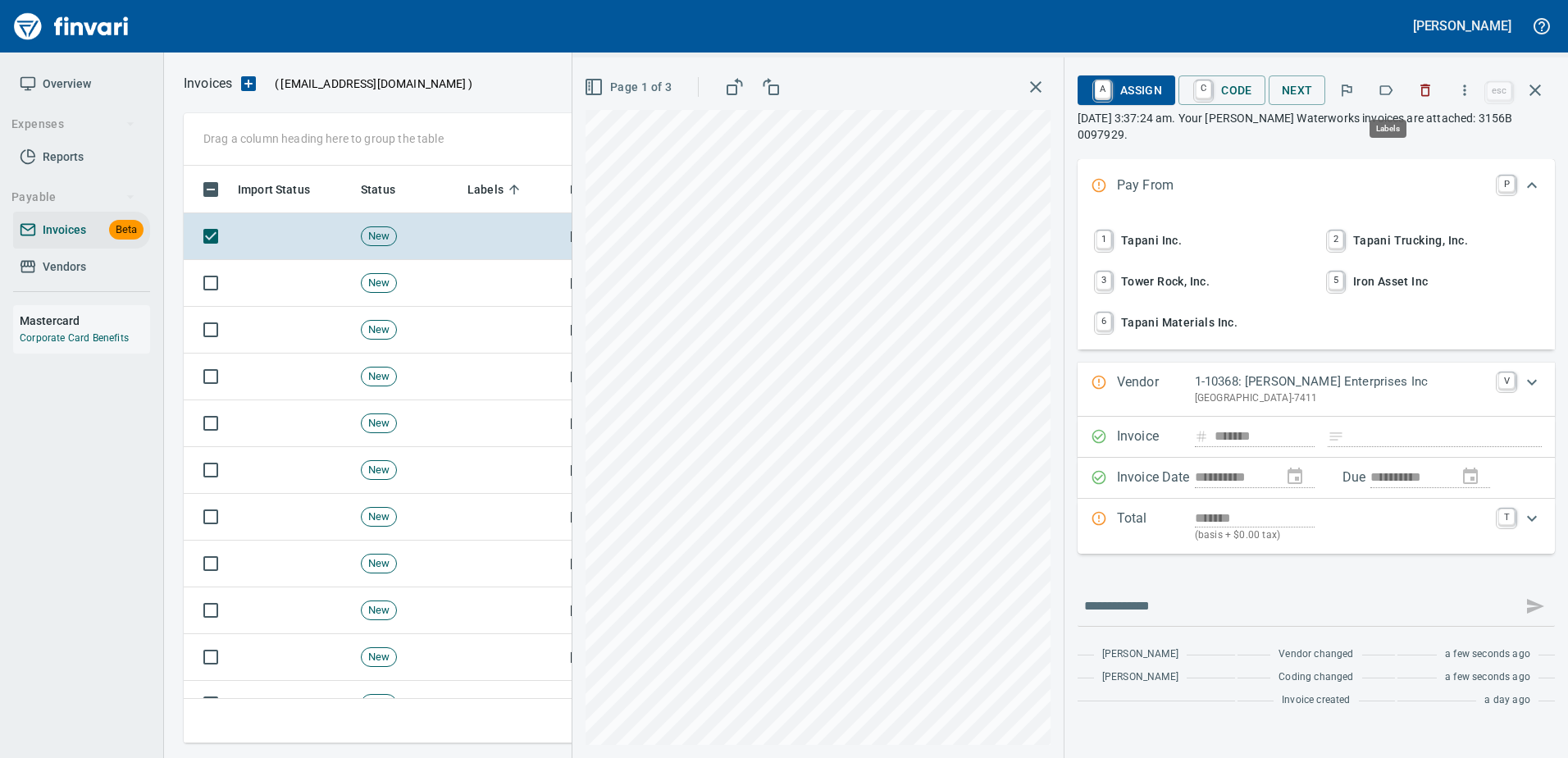
click at [1398, 89] on button "button" at bounding box center [1386, 91] width 36 height 36
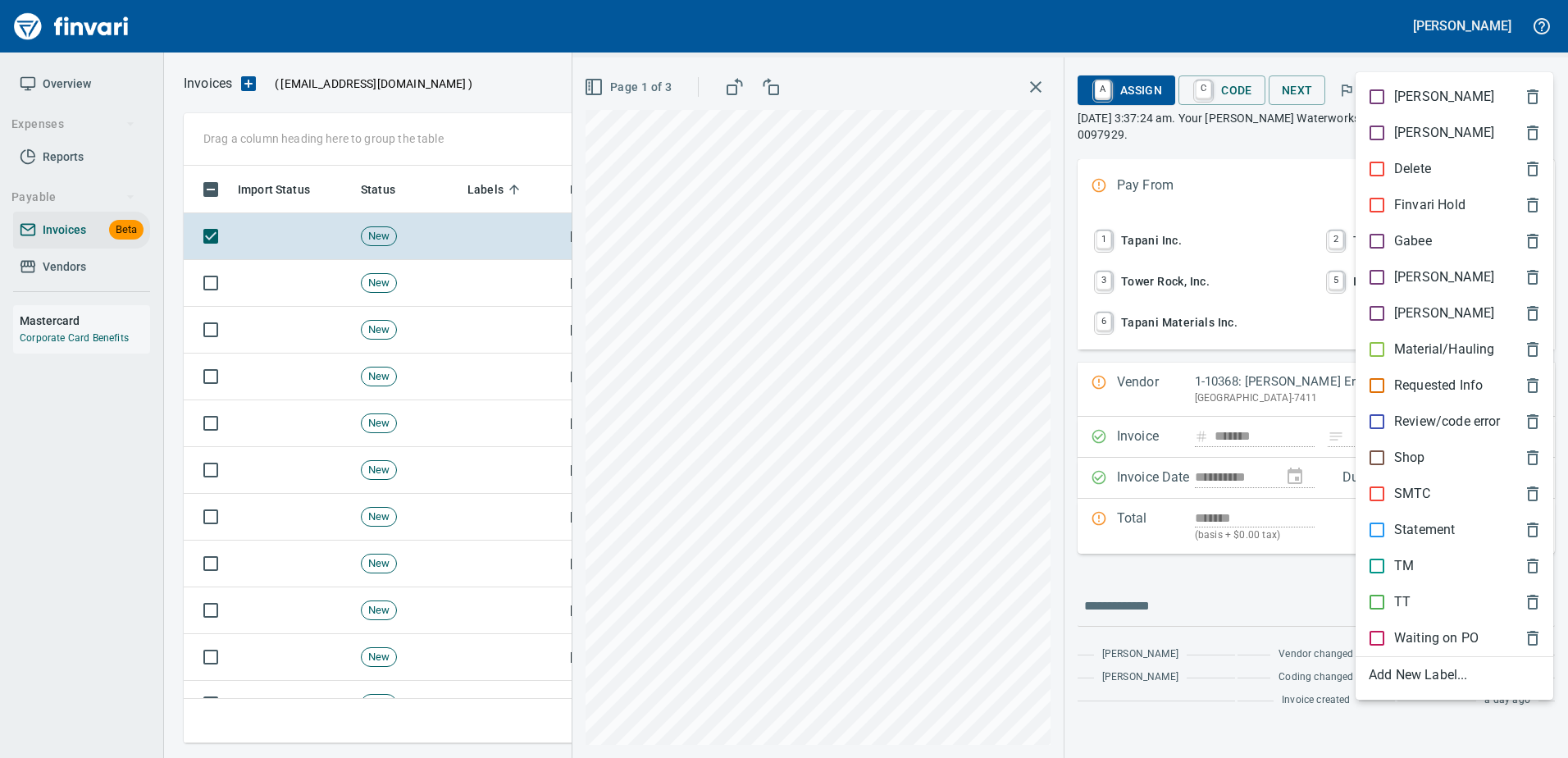
scroll to position [553, 1339]
click at [1396, 271] on p "[PERSON_NAME]" at bounding box center [1444, 278] width 100 height 20
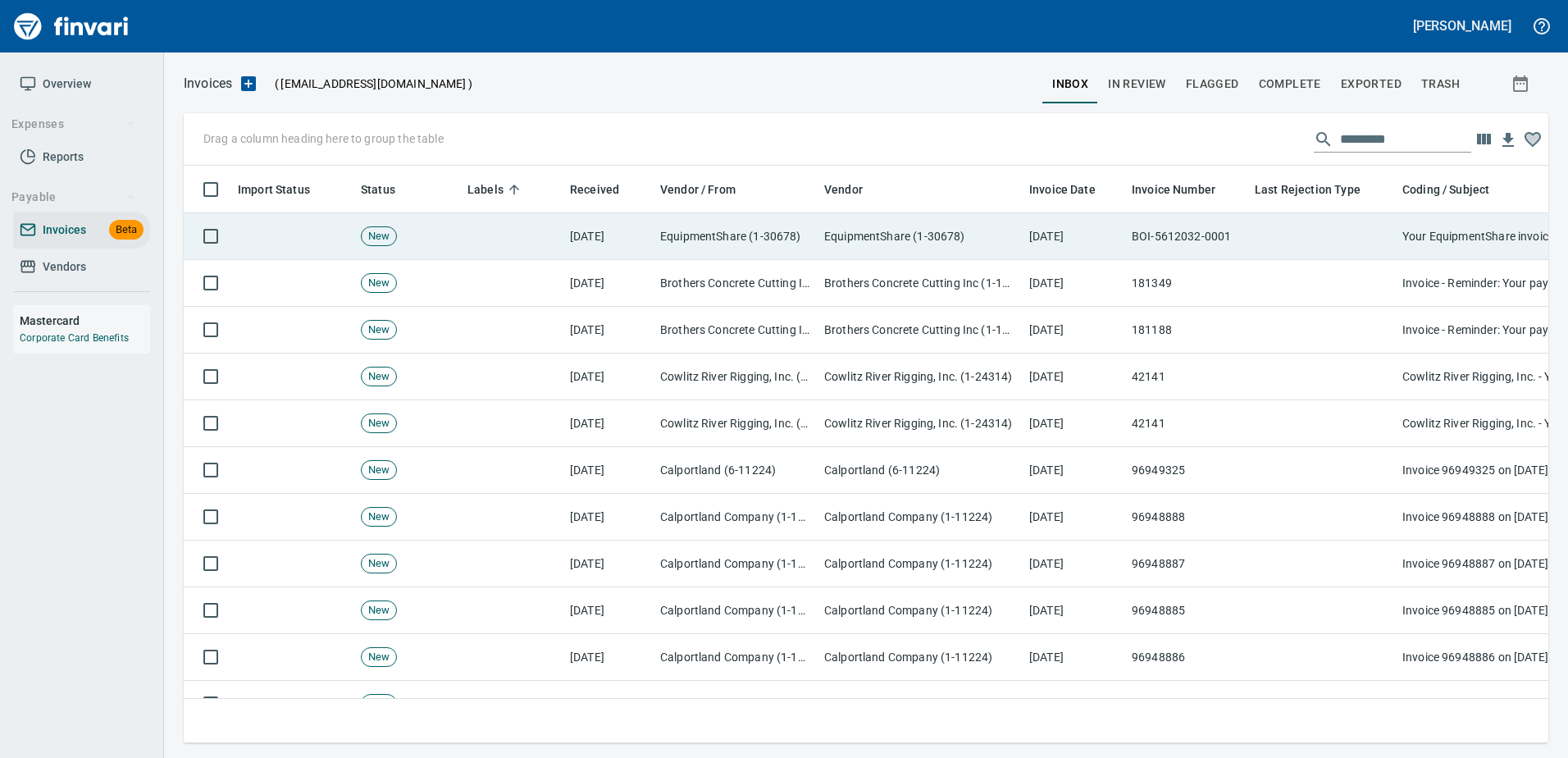
click at [1296, 249] on td at bounding box center [1322, 236] width 147 height 47
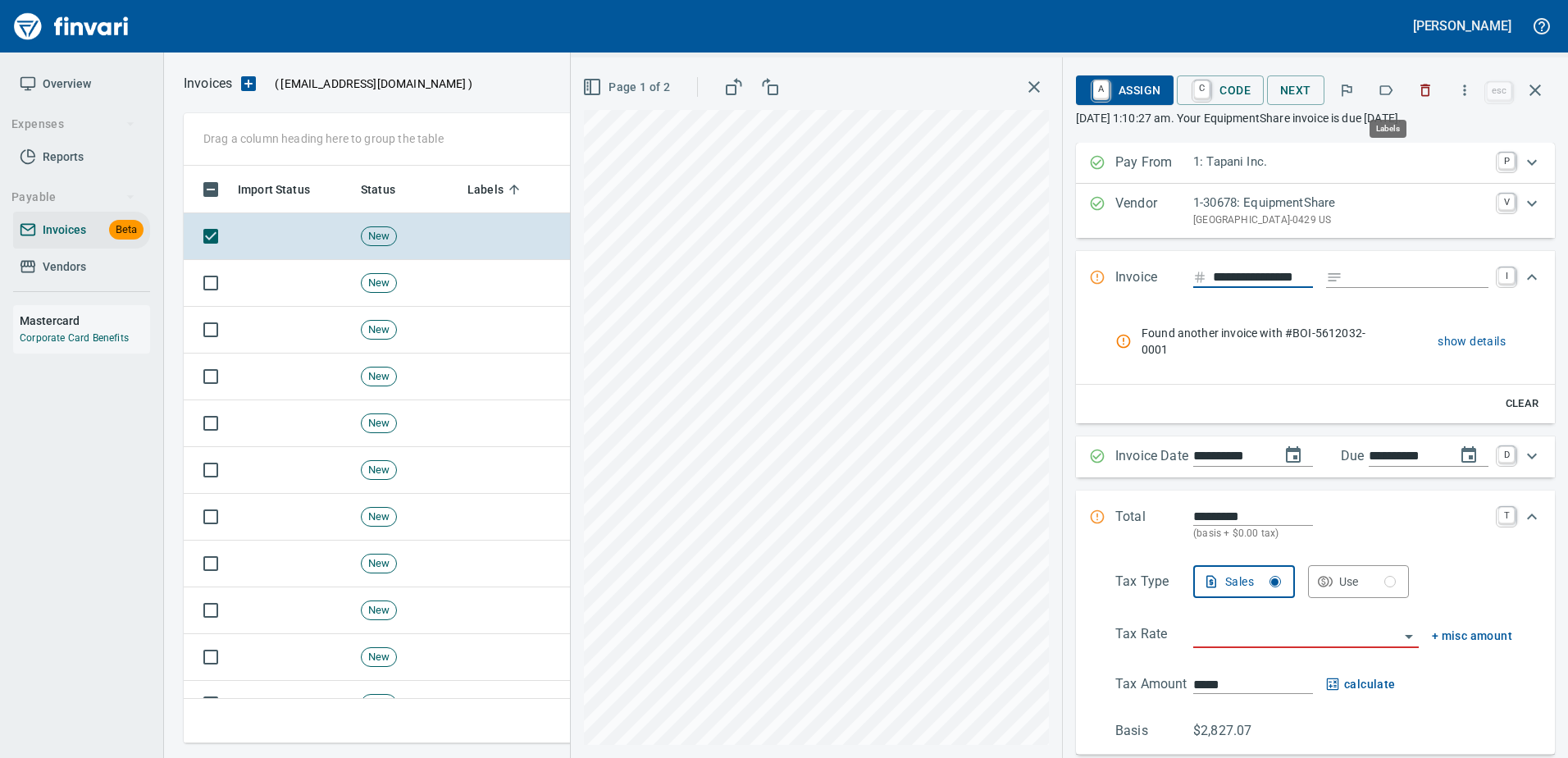
scroll to position [553, 1339]
click at [1425, 87] on icon "button" at bounding box center [1427, 91] width 10 height 12
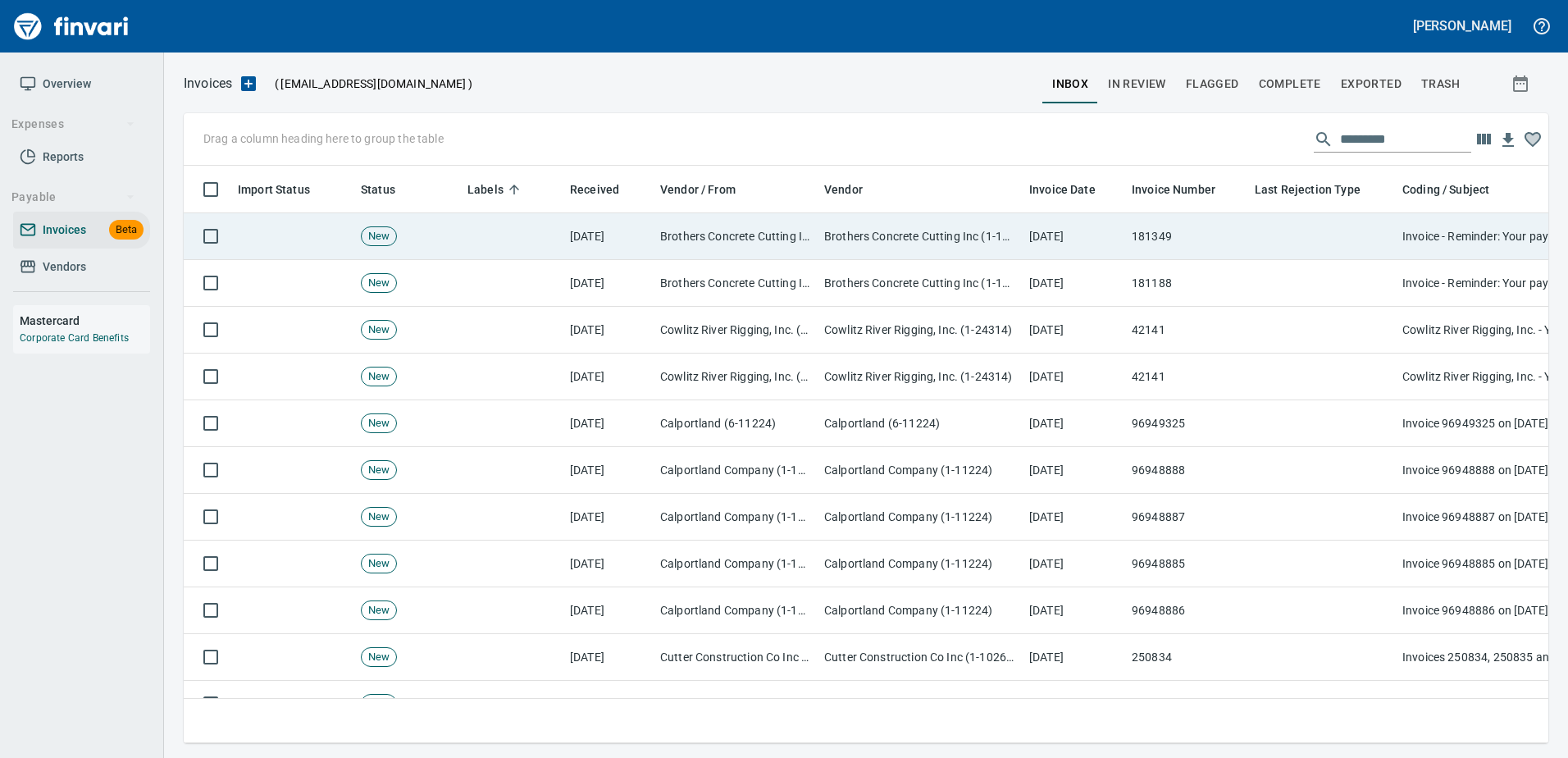
click at [1365, 231] on td at bounding box center [1322, 236] width 147 height 47
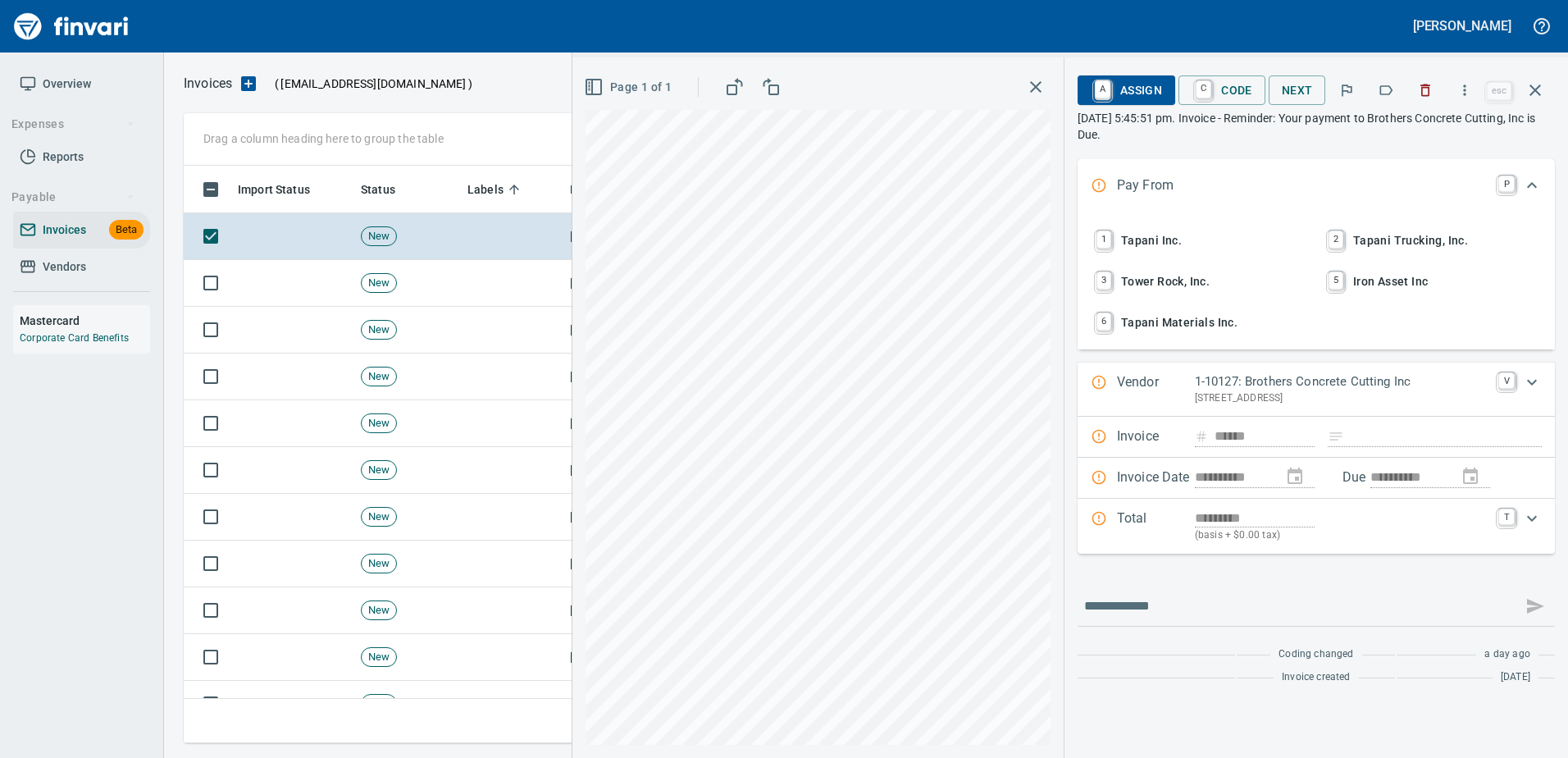
scroll to position [553, 1339]
click at [1141, 226] on button "1 Tapani Inc." at bounding box center [1200, 241] width 229 height 38
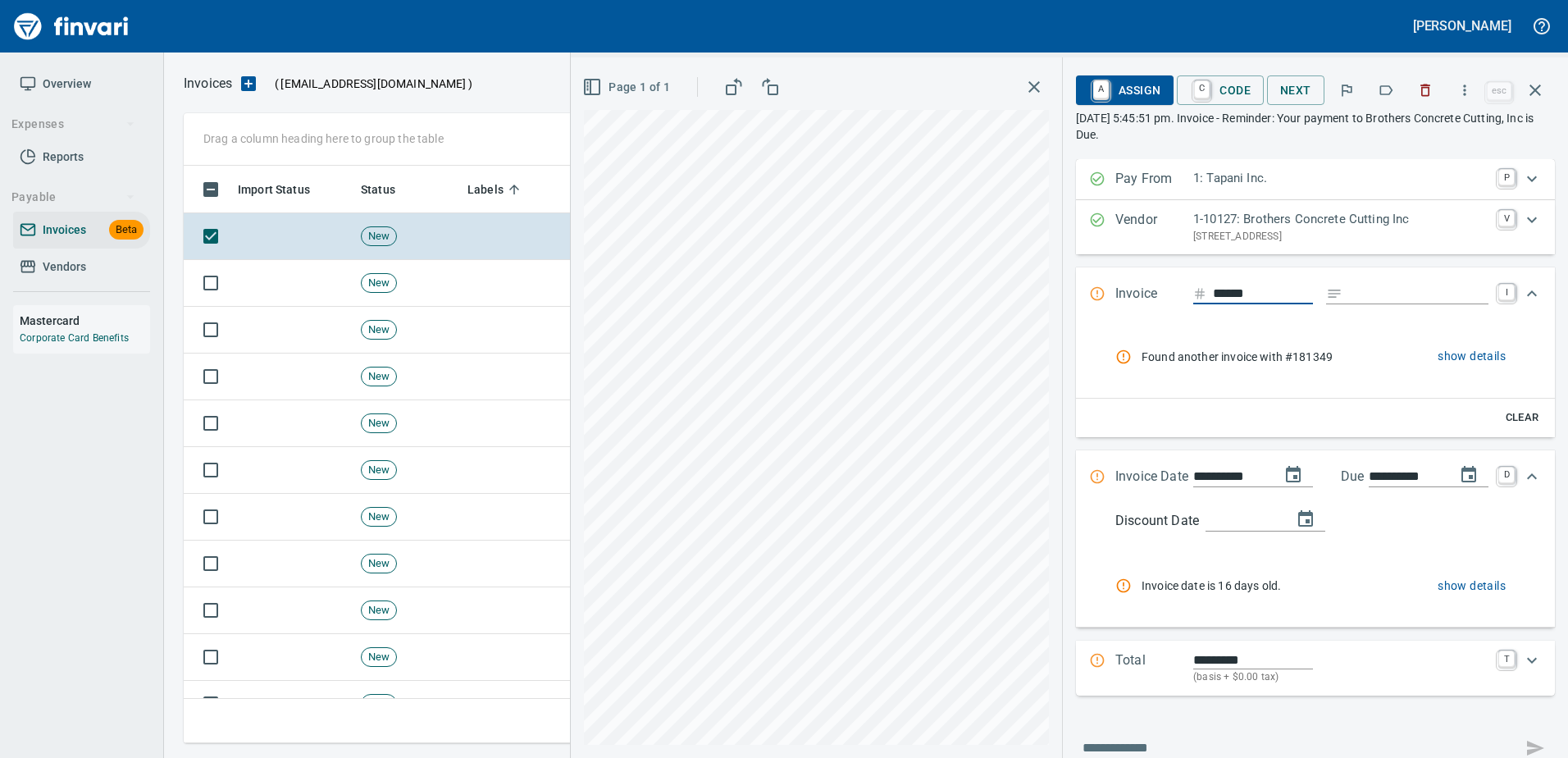
click at [1438, 88] on button "button" at bounding box center [1426, 91] width 36 height 36
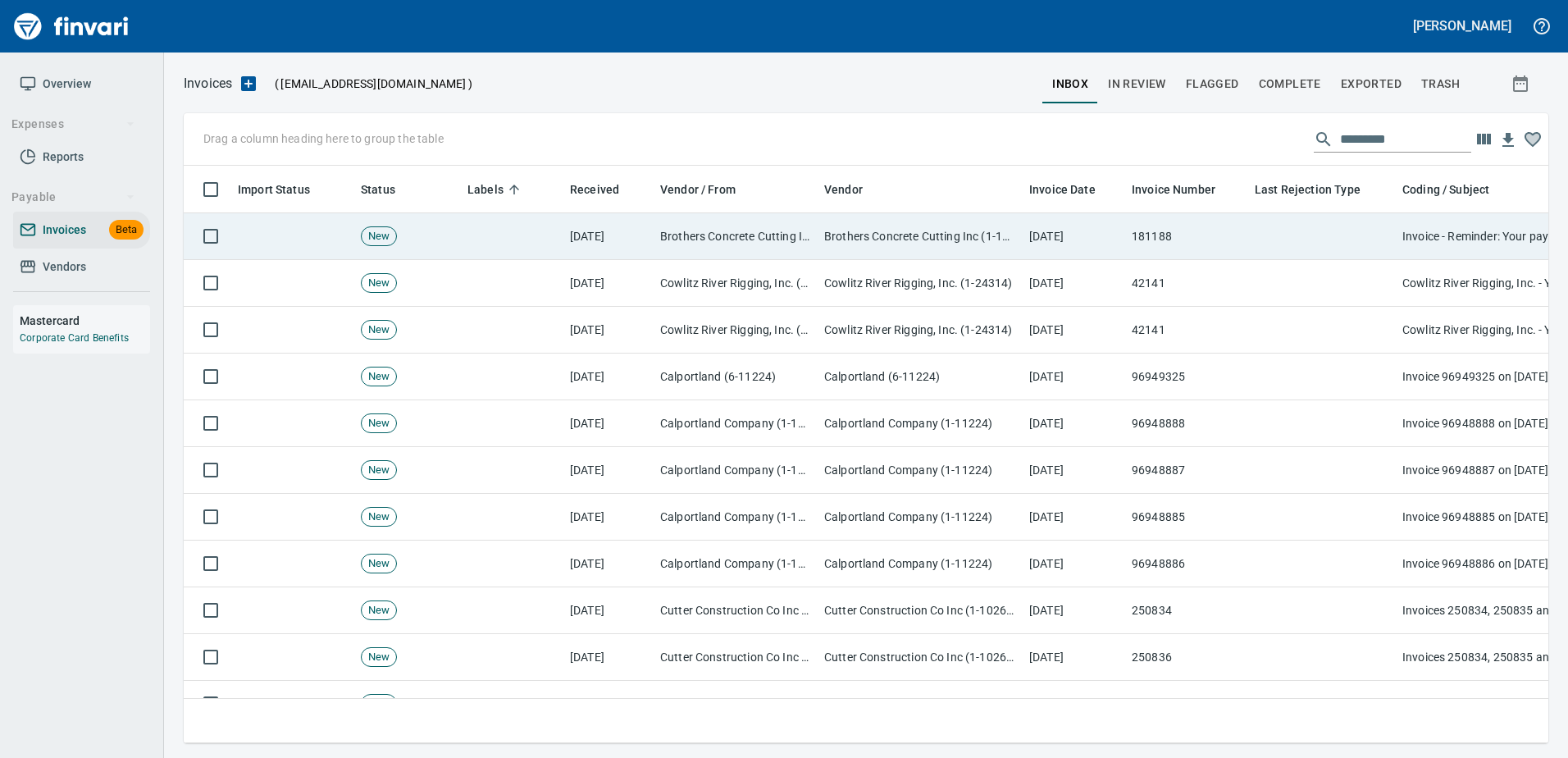
click at [1291, 244] on td at bounding box center [1322, 236] width 147 height 47
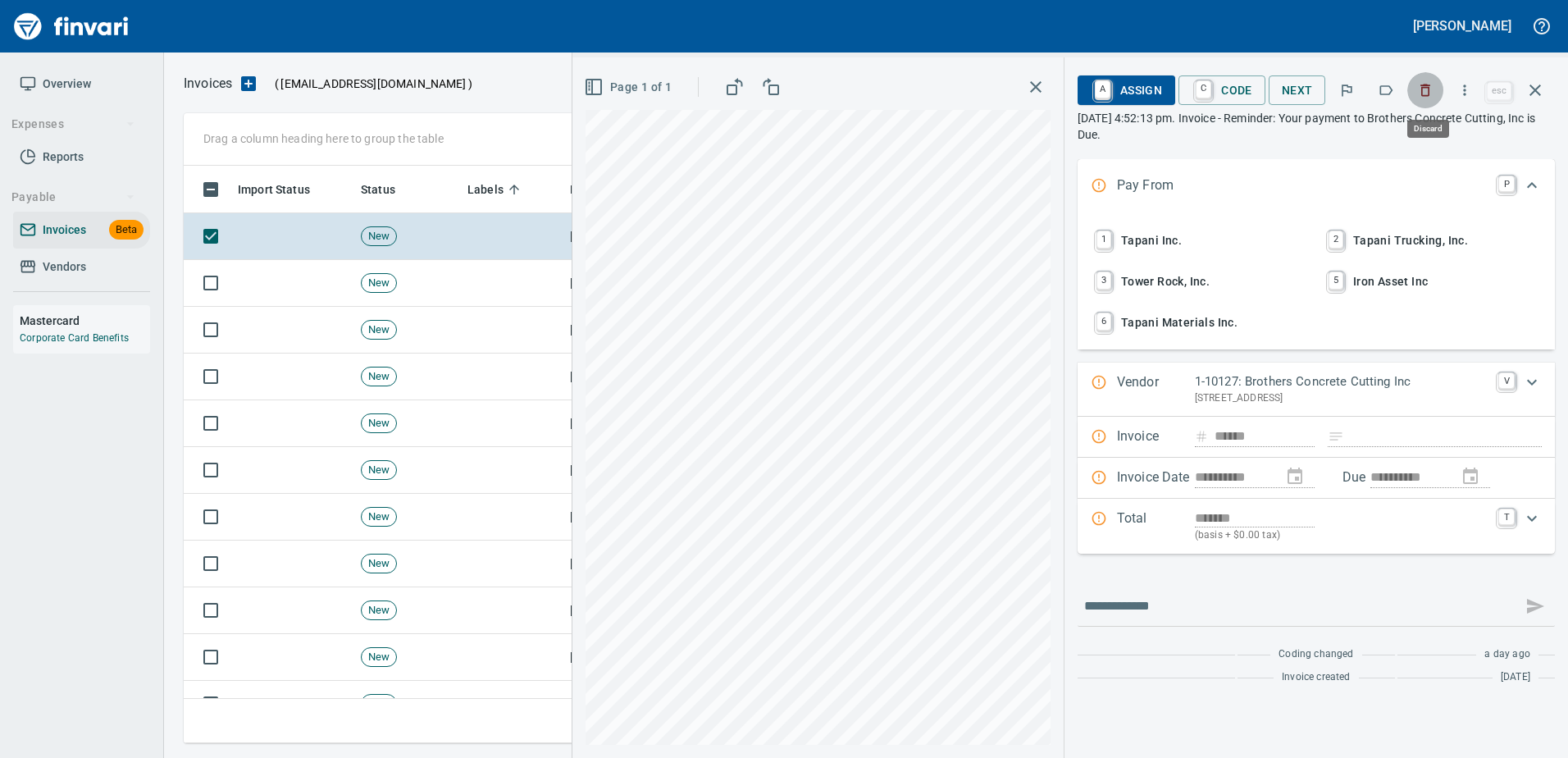
click at [1434, 90] on icon "button" at bounding box center [1425, 90] width 16 height 16
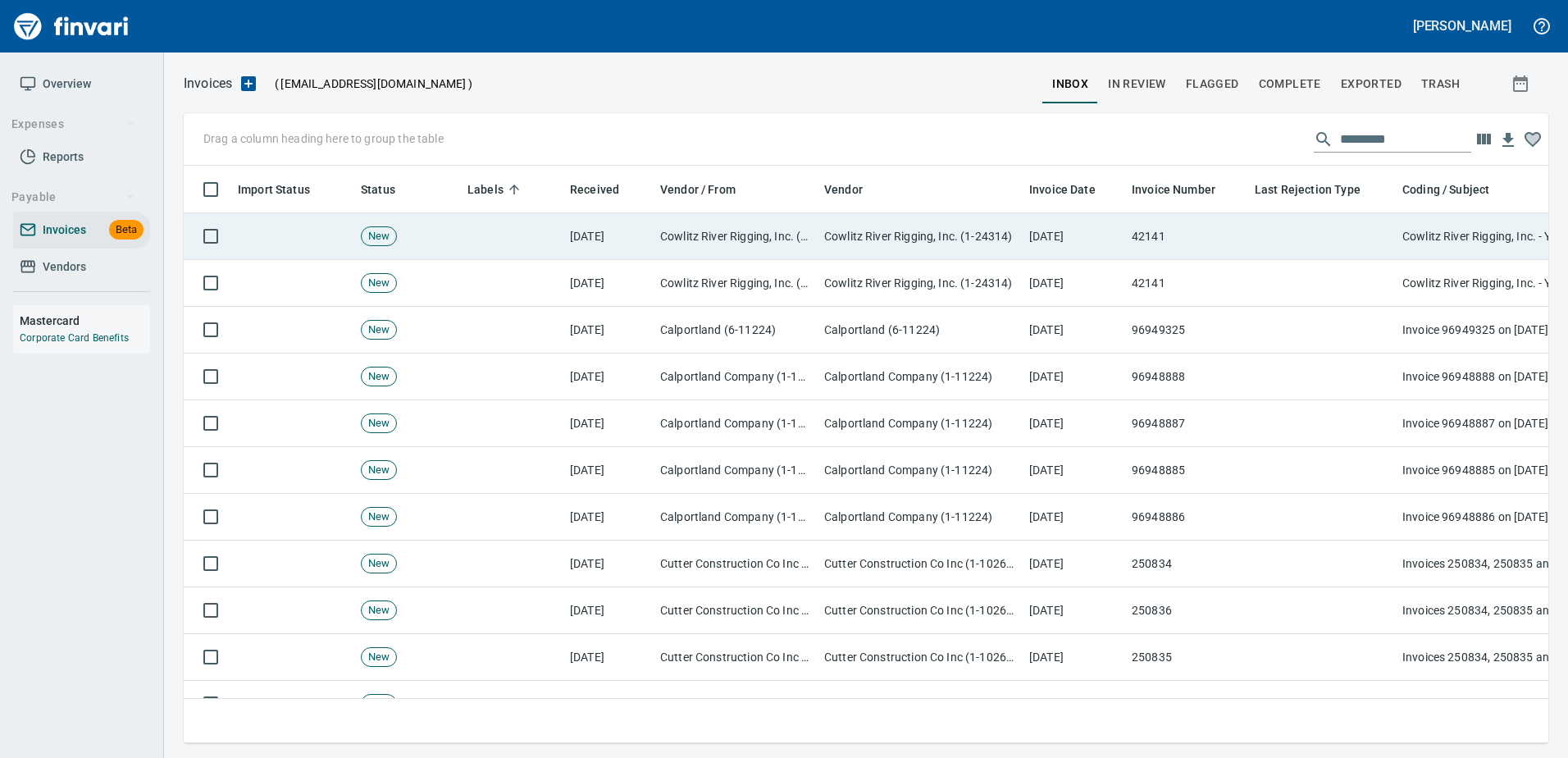
click at [1352, 213] on td at bounding box center [1322, 236] width 147 height 47
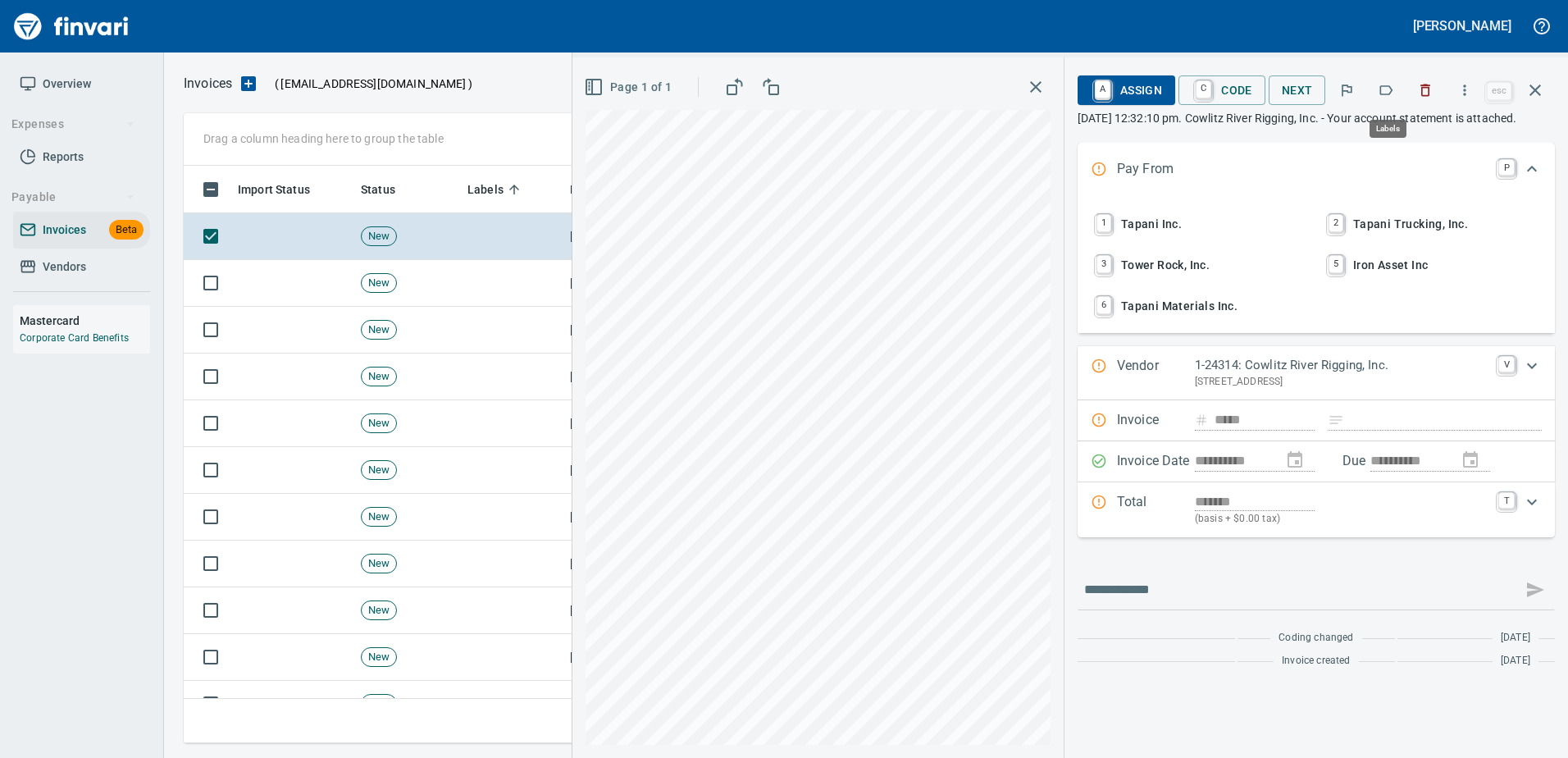
click at [1389, 94] on icon "button" at bounding box center [1386, 90] width 16 height 16
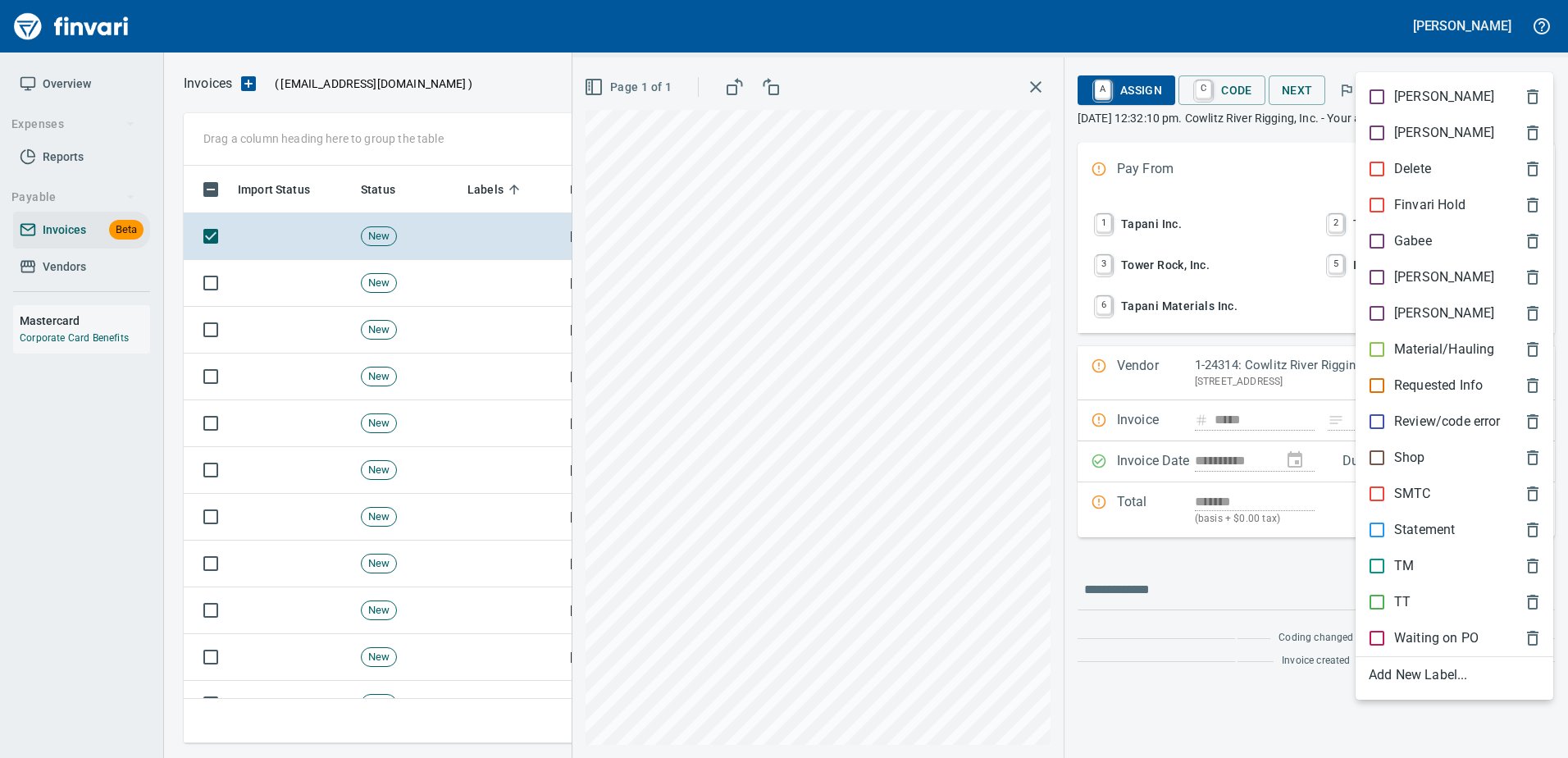
scroll to position [553, 1339]
click at [1418, 494] on p "SMTC" at bounding box center [1412, 494] width 37 height 20
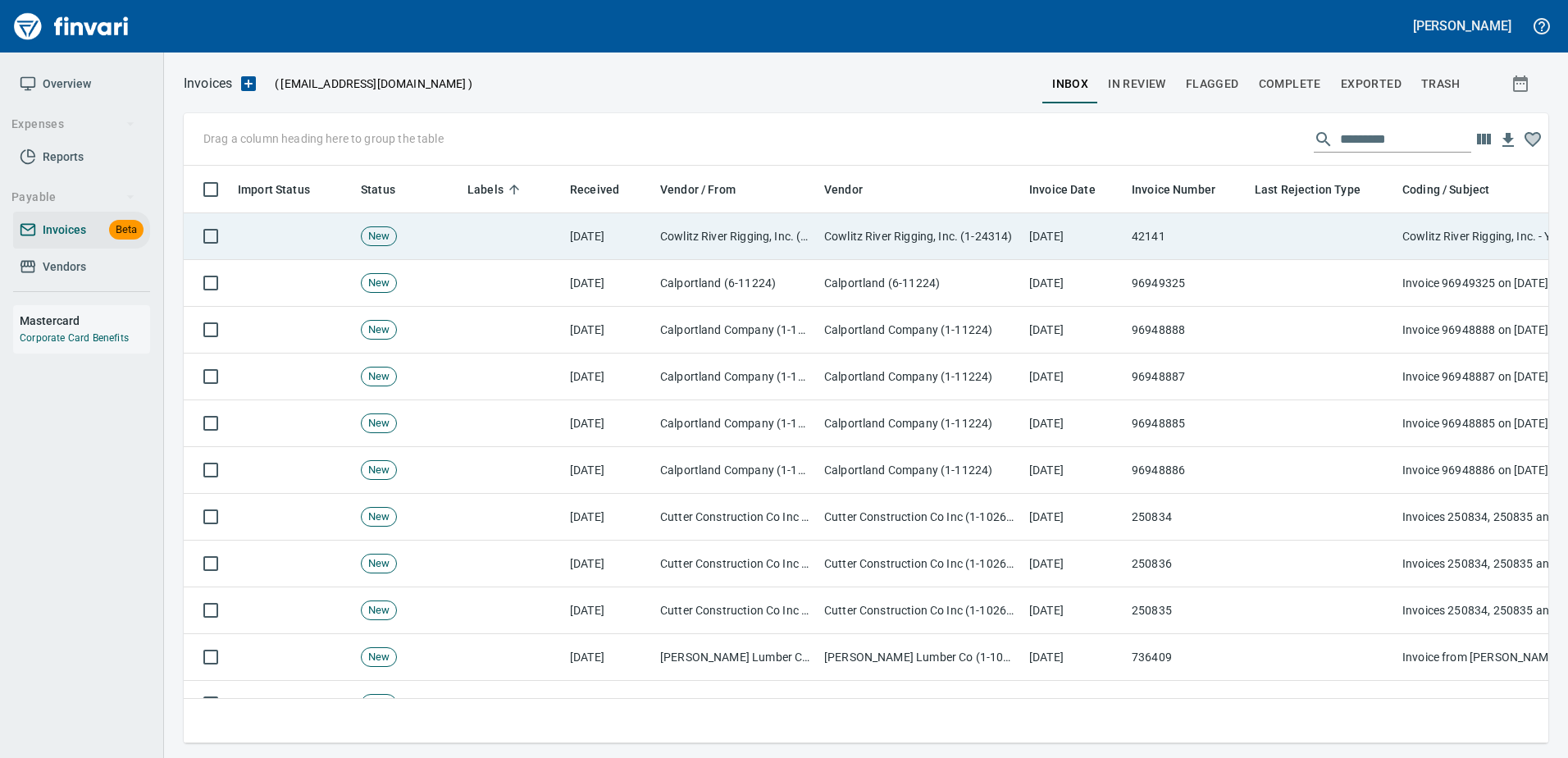
click at [1348, 249] on td at bounding box center [1322, 236] width 147 height 47
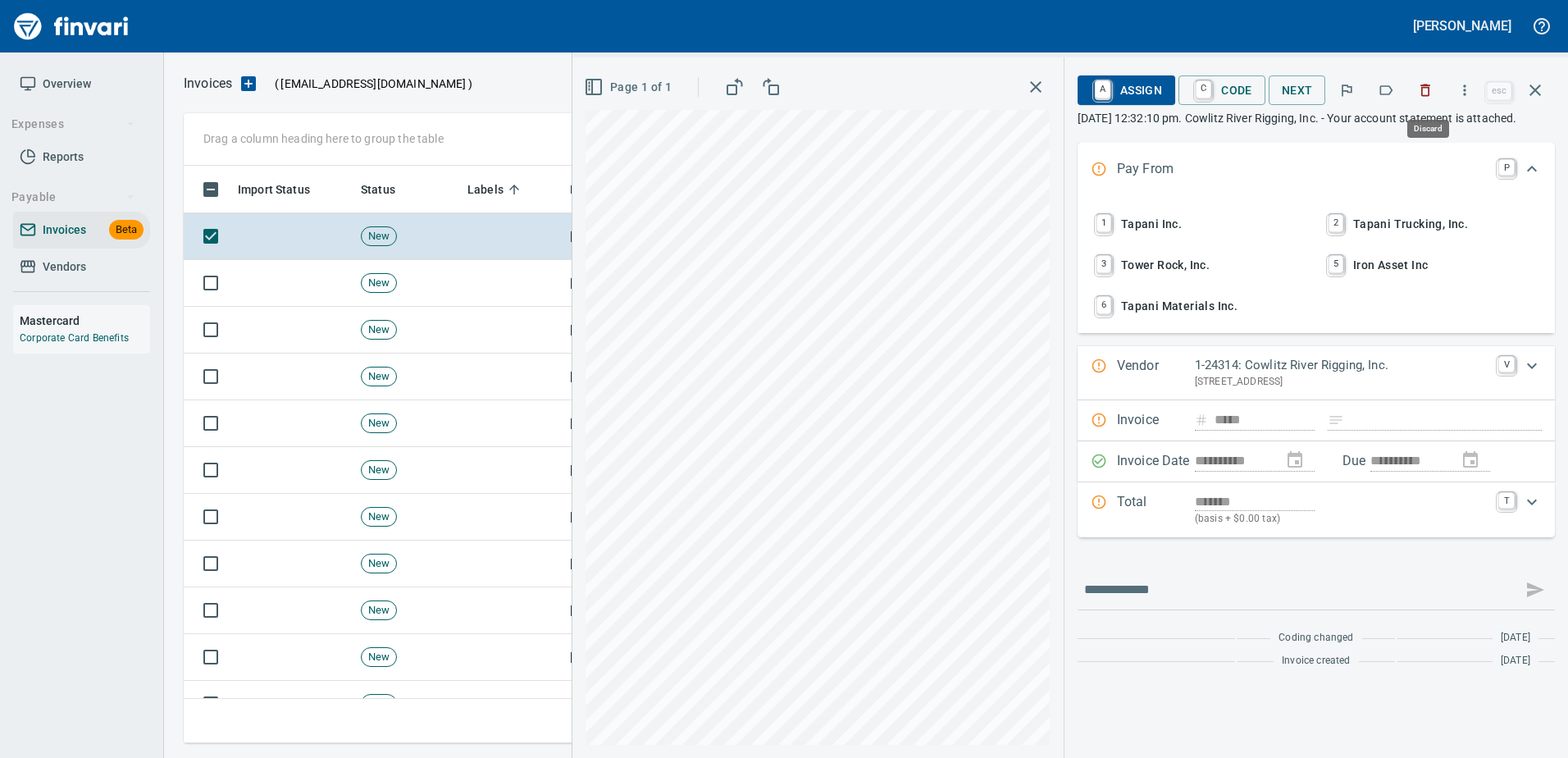
click at [1392, 90] on icon "button" at bounding box center [1386, 90] width 16 height 16
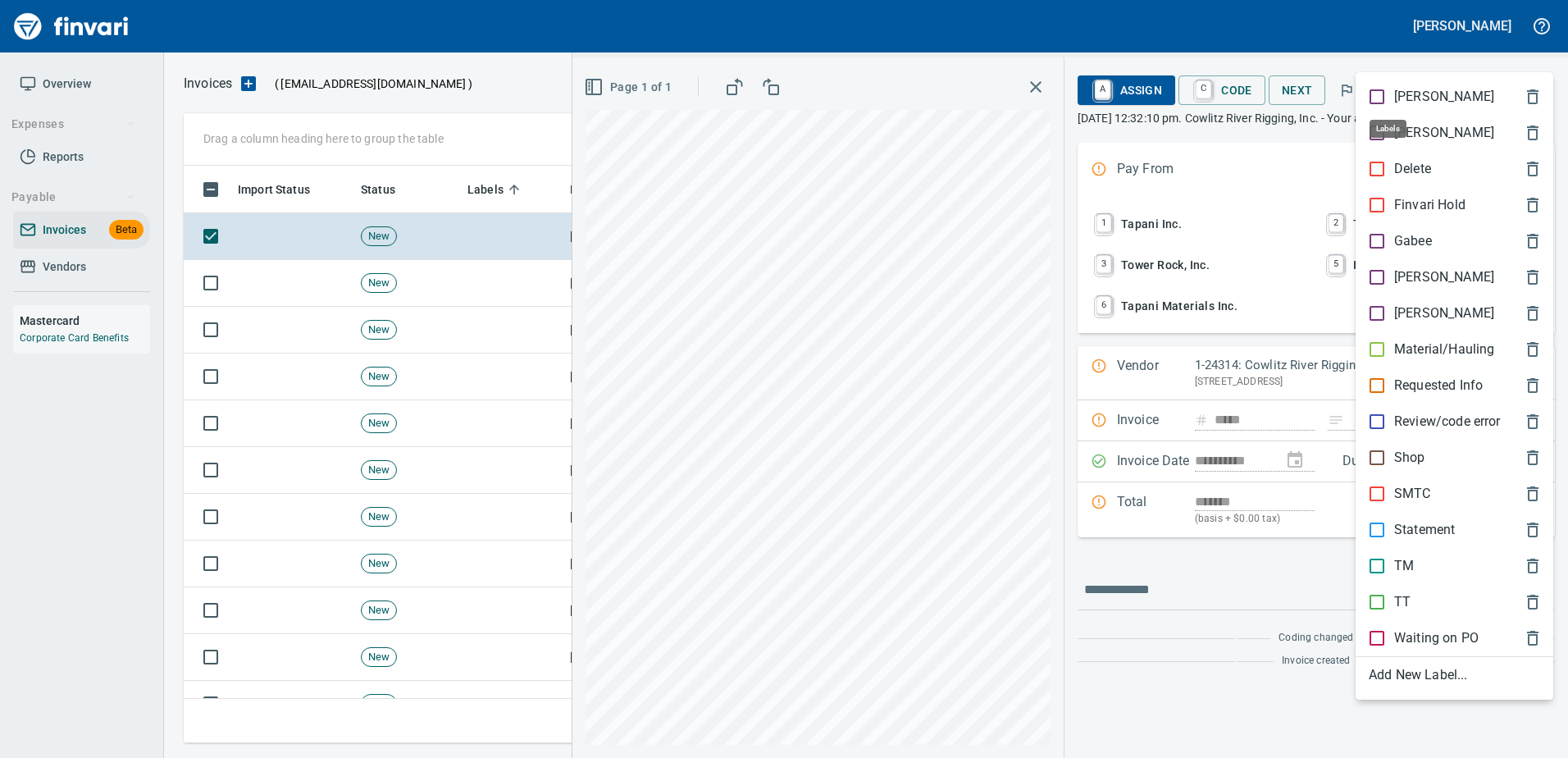
scroll to position [553, 1339]
click at [1402, 524] on p "Statement" at bounding box center [1424, 530] width 61 height 20
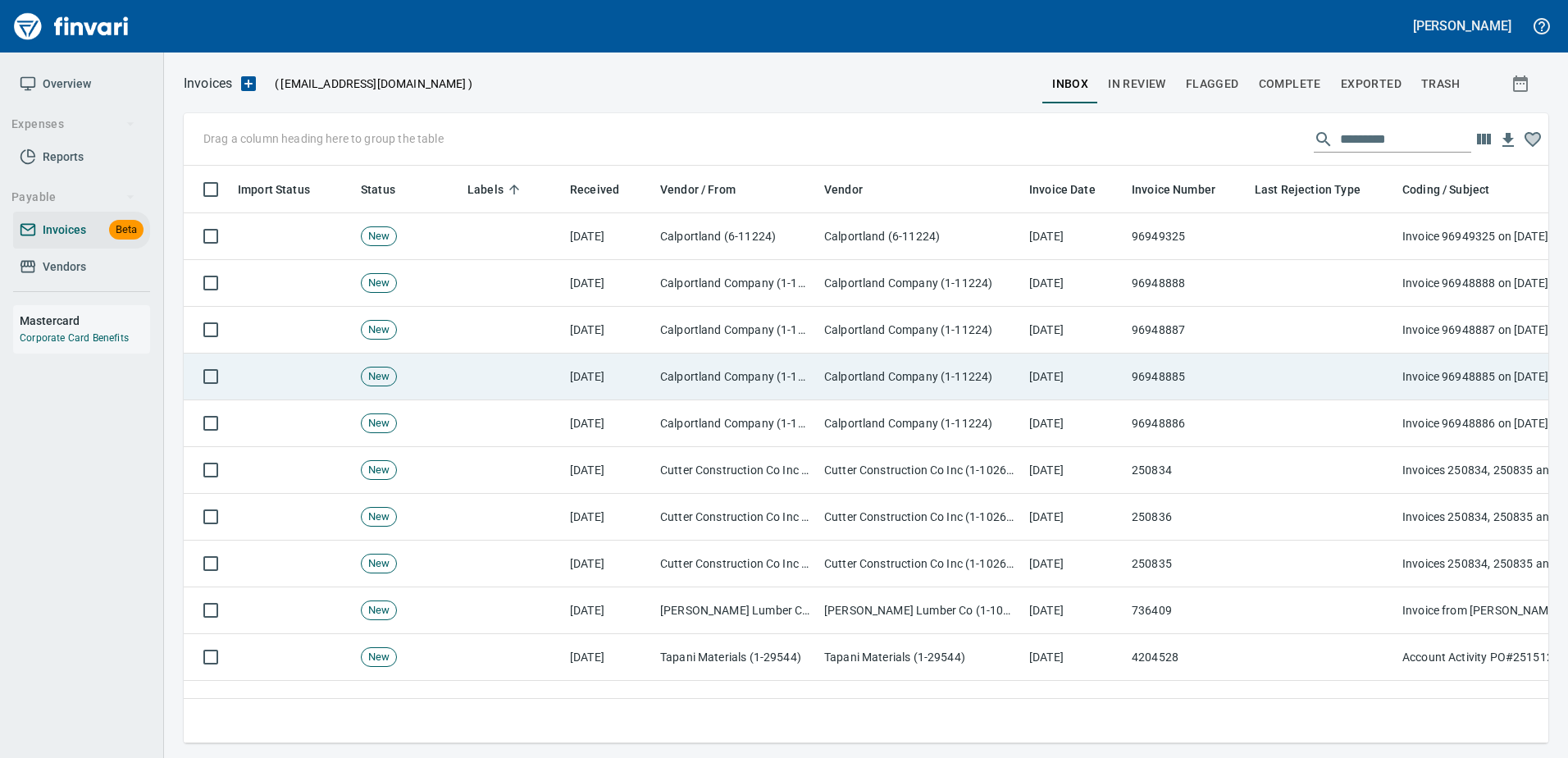
click at [1276, 384] on td at bounding box center [1322, 377] width 147 height 47
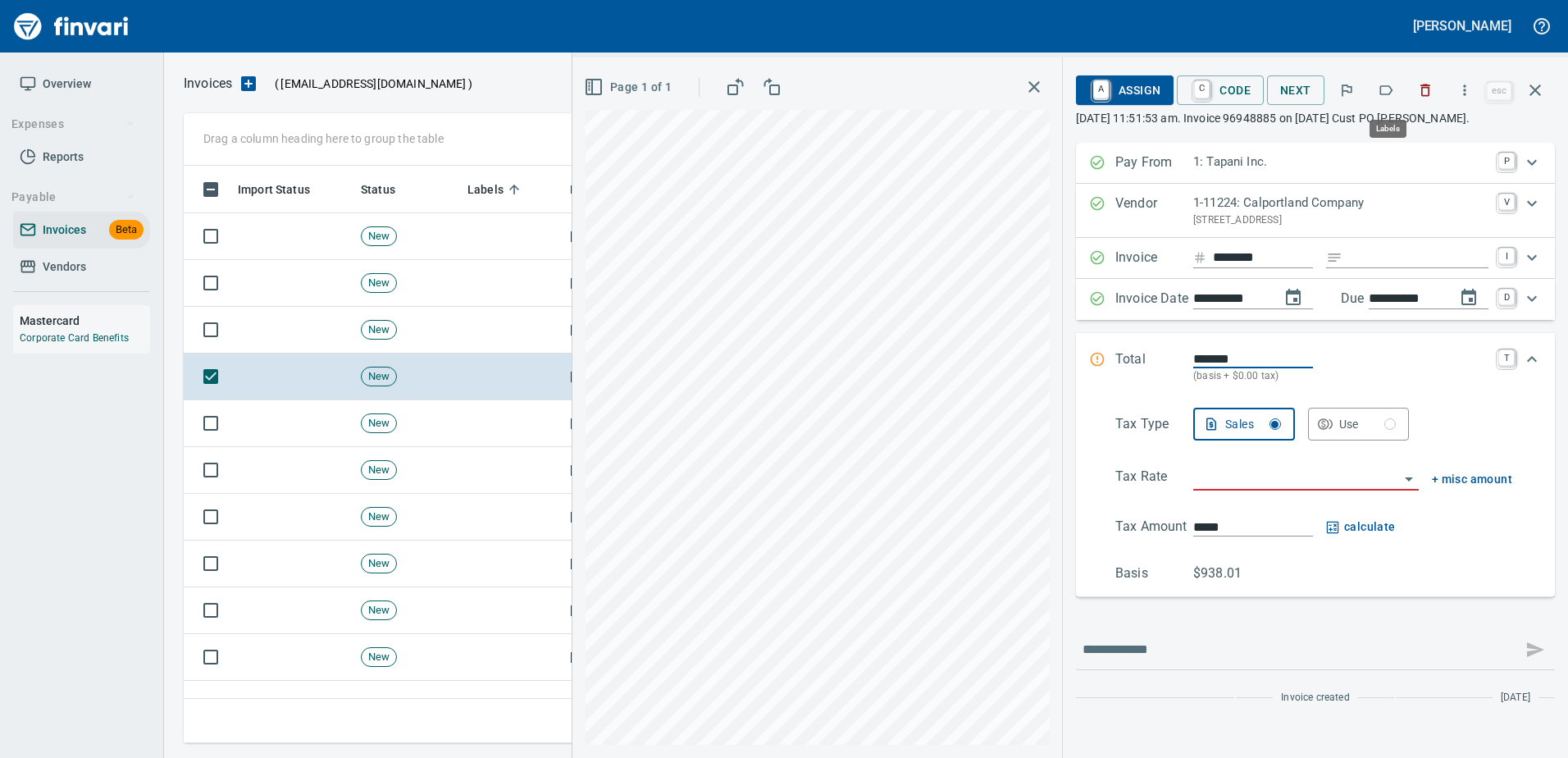
click at [1385, 93] on icon "button" at bounding box center [1386, 90] width 16 height 16
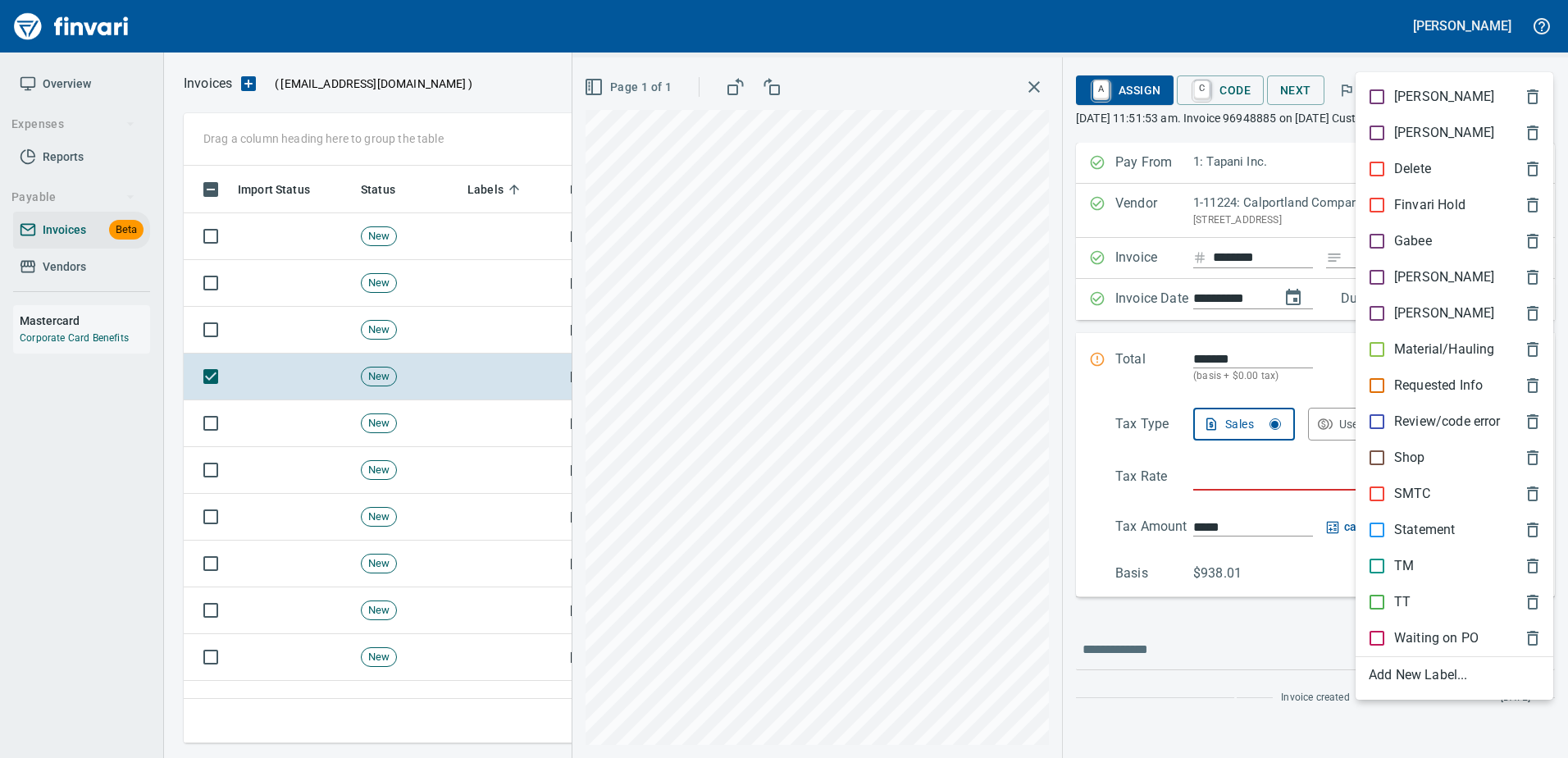
scroll to position [553, 1339]
click at [1408, 345] on p "Material/Hauling" at bounding box center [1444, 350] width 100 height 20
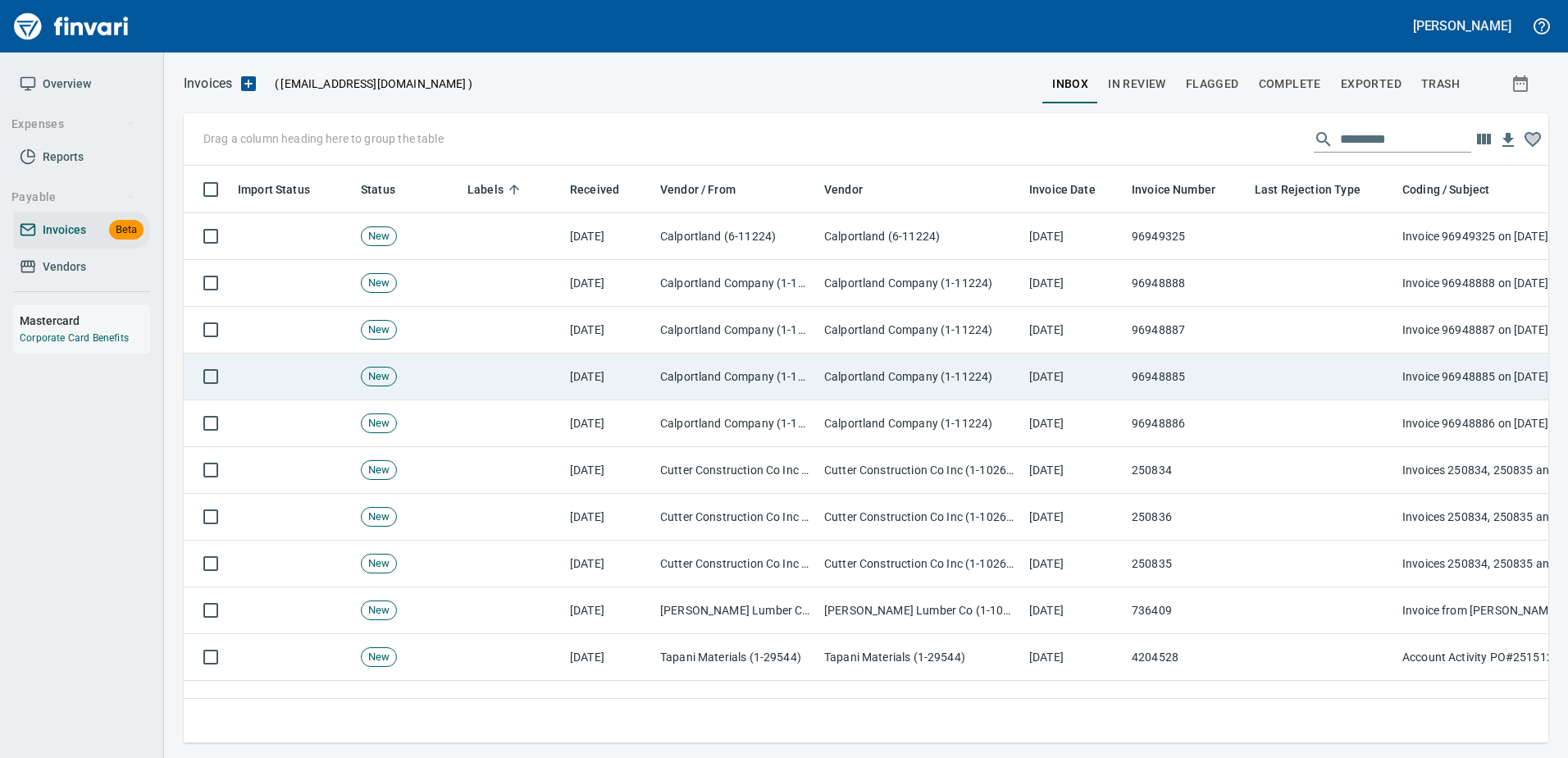
click at [1302, 377] on td at bounding box center [1322, 377] width 147 height 47
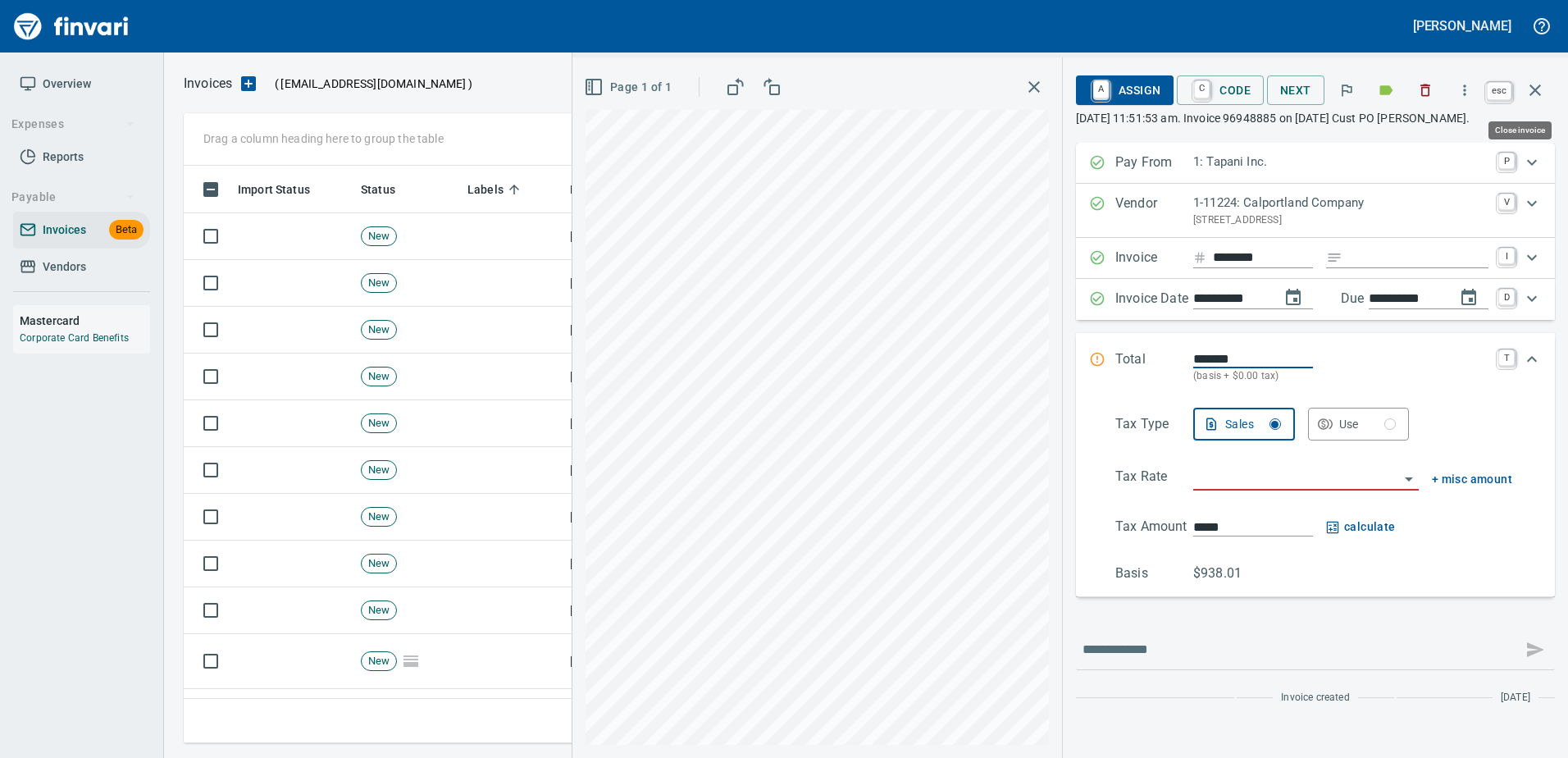
click at [1548, 86] on button "button" at bounding box center [1535, 91] width 40 height 40
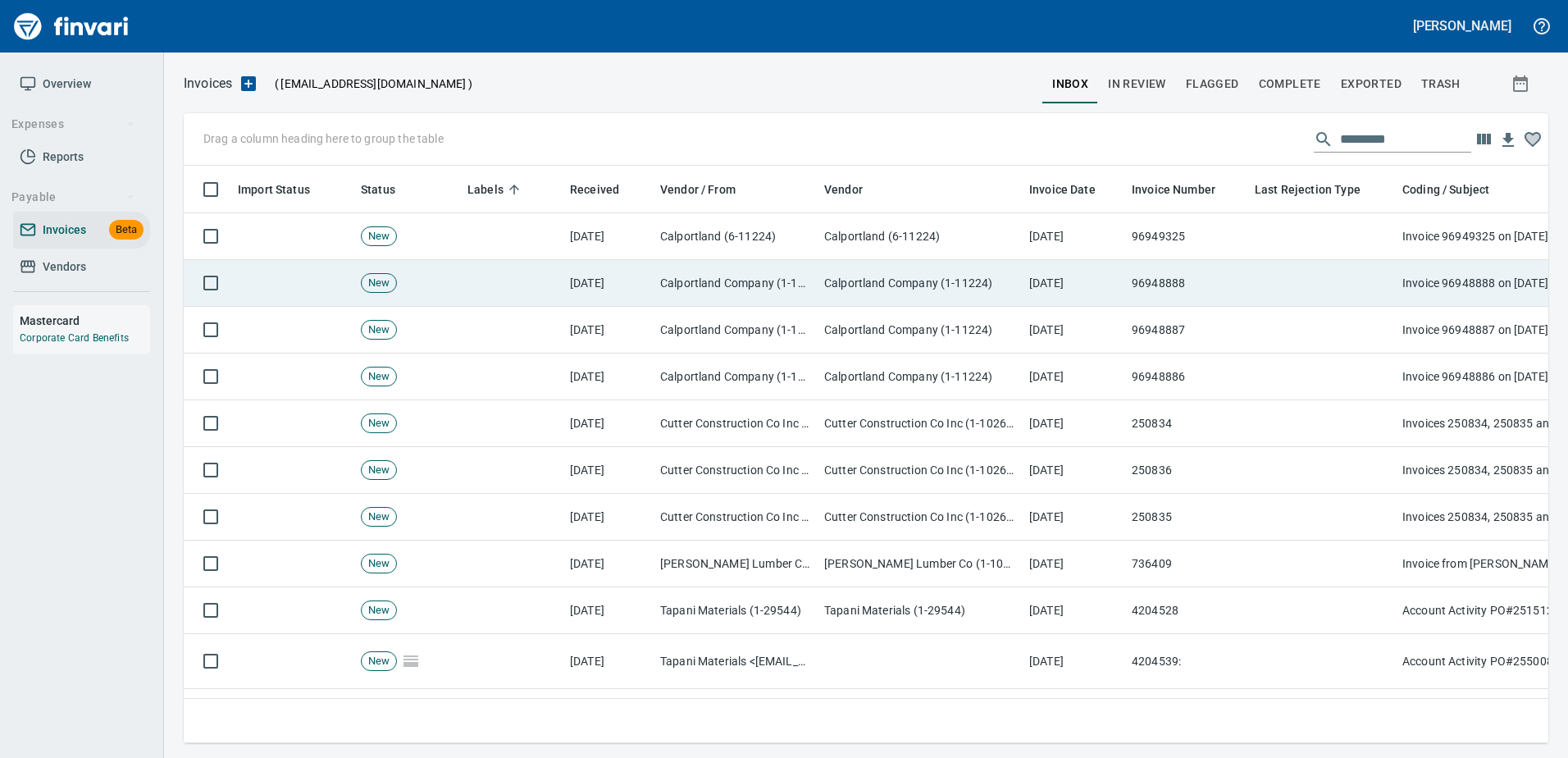
scroll to position [553, 1340]
click at [569, 281] on td "[DATE]" at bounding box center [609, 283] width 90 height 47
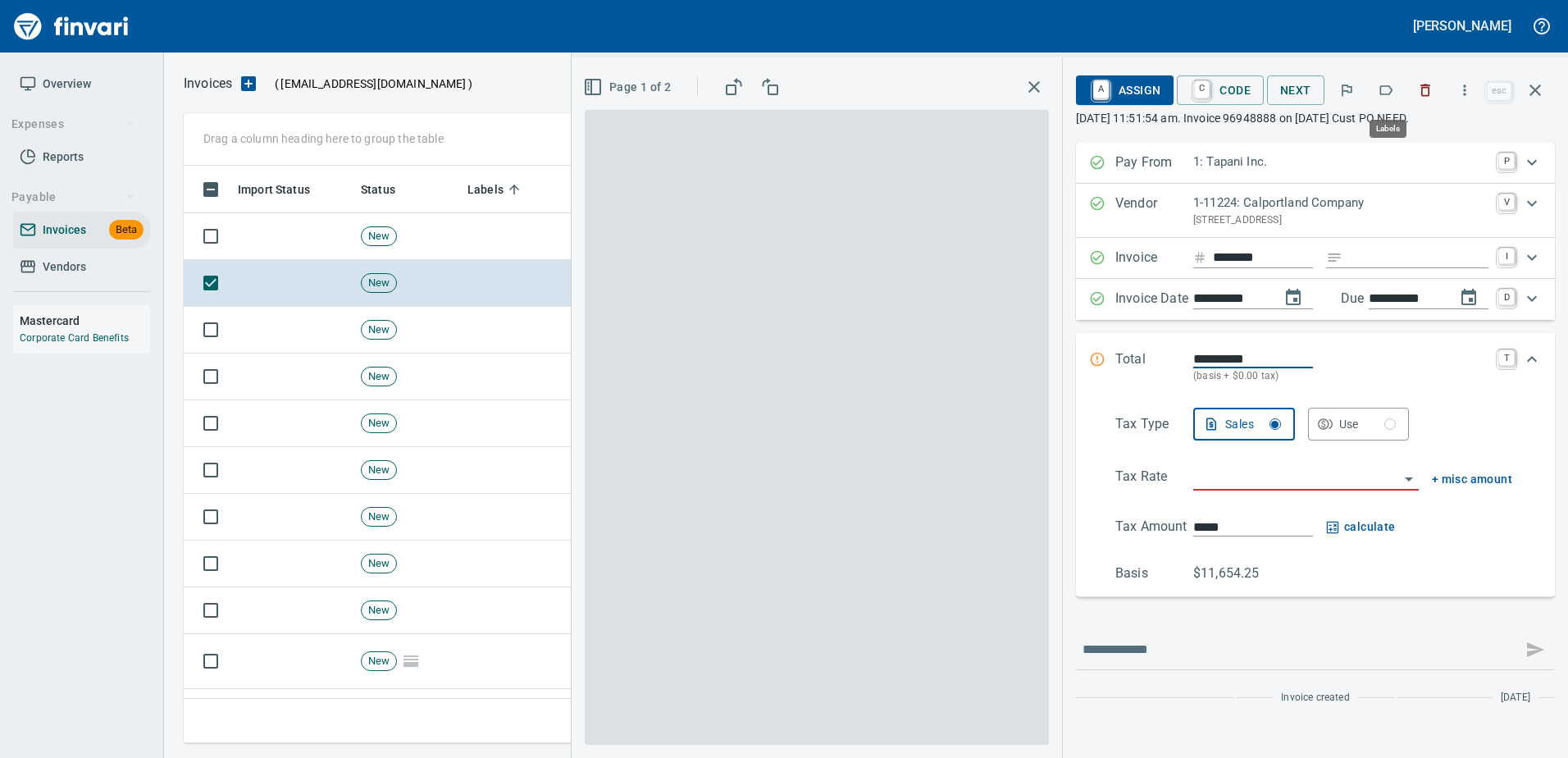
click at [1384, 87] on icon "button" at bounding box center [1386, 90] width 16 height 16
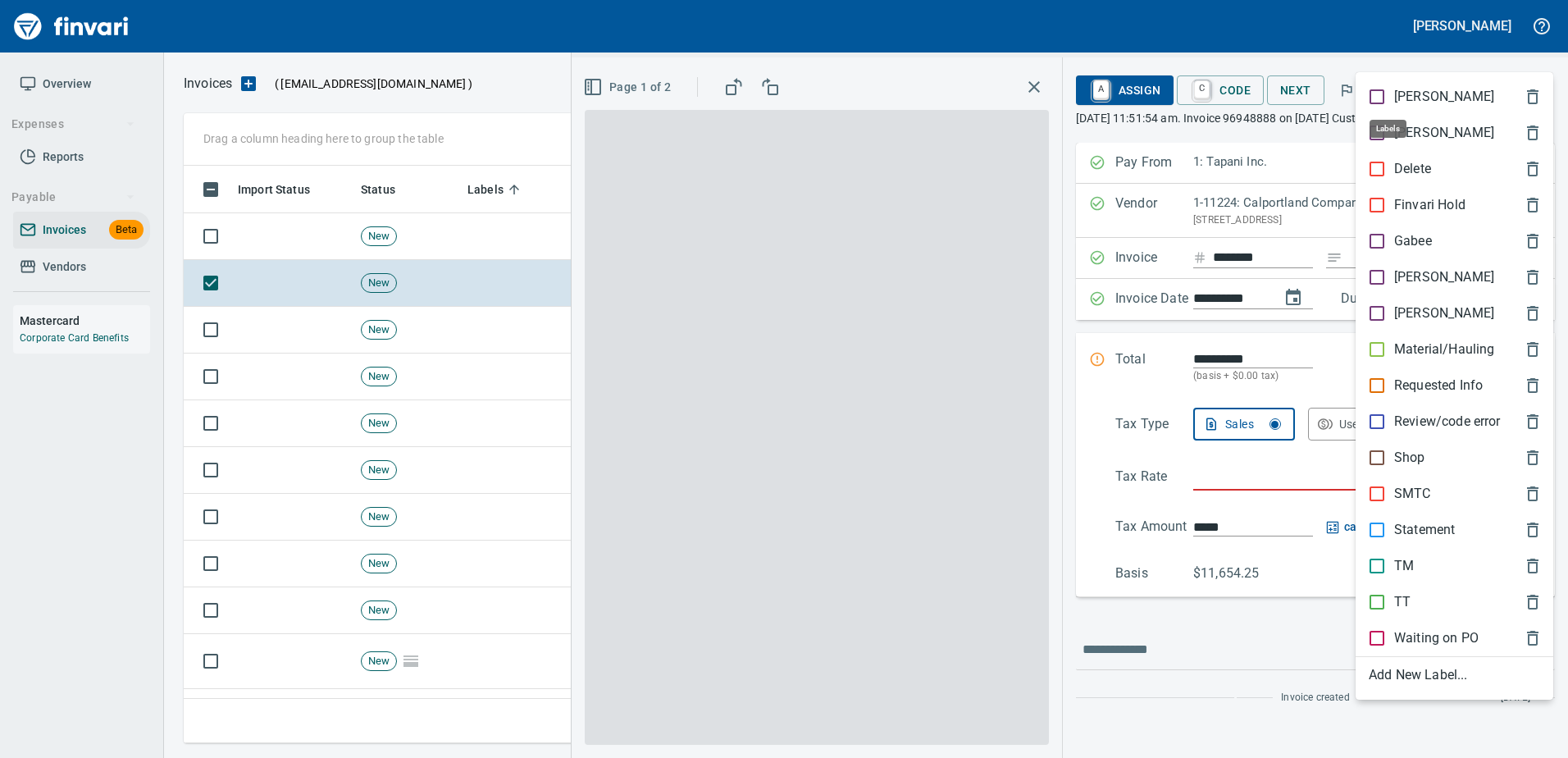
scroll to position [553, 1339]
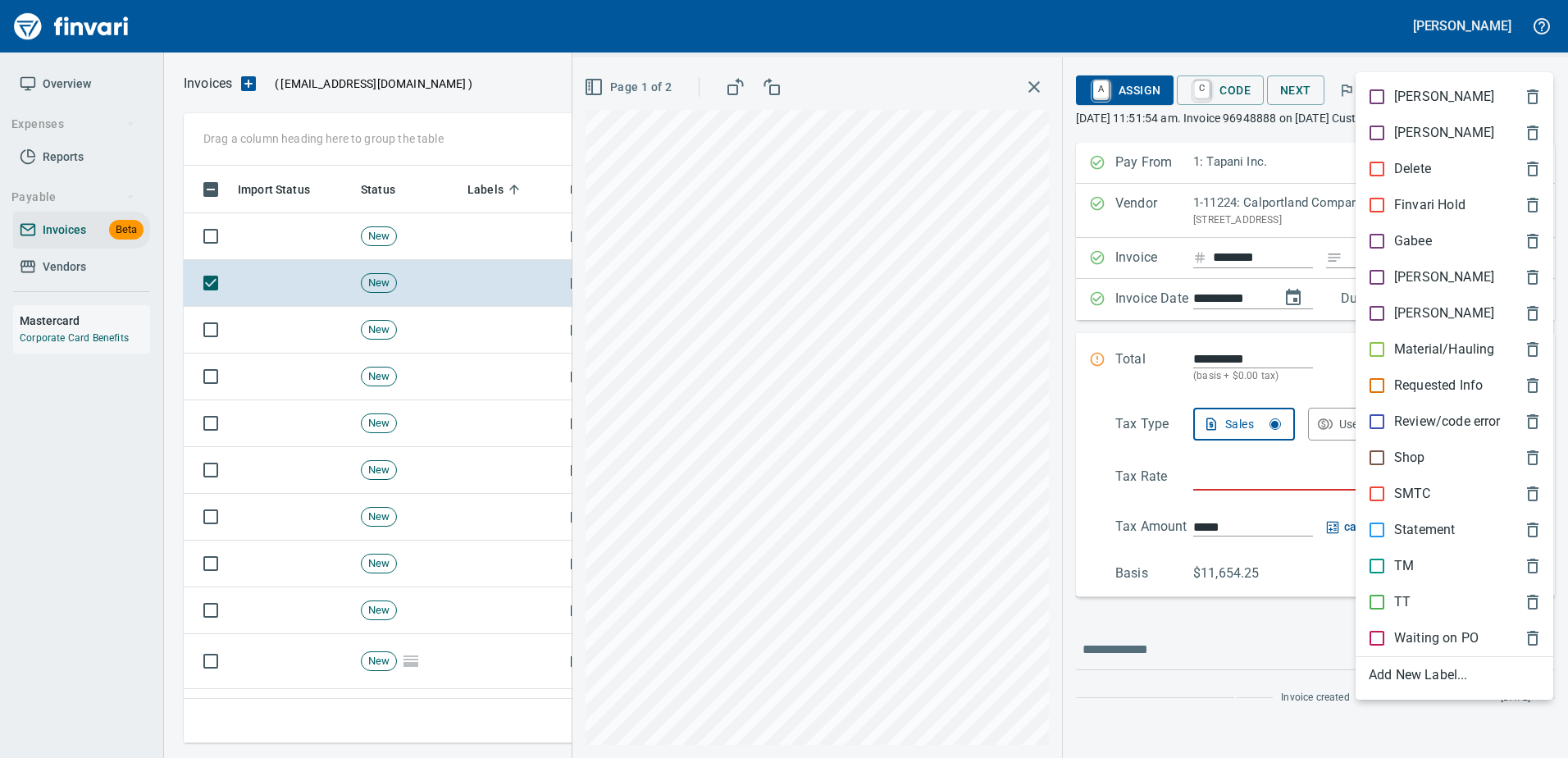
click at [1434, 339] on div "Material/Hauling" at bounding box center [1455, 349] width 198 height 36
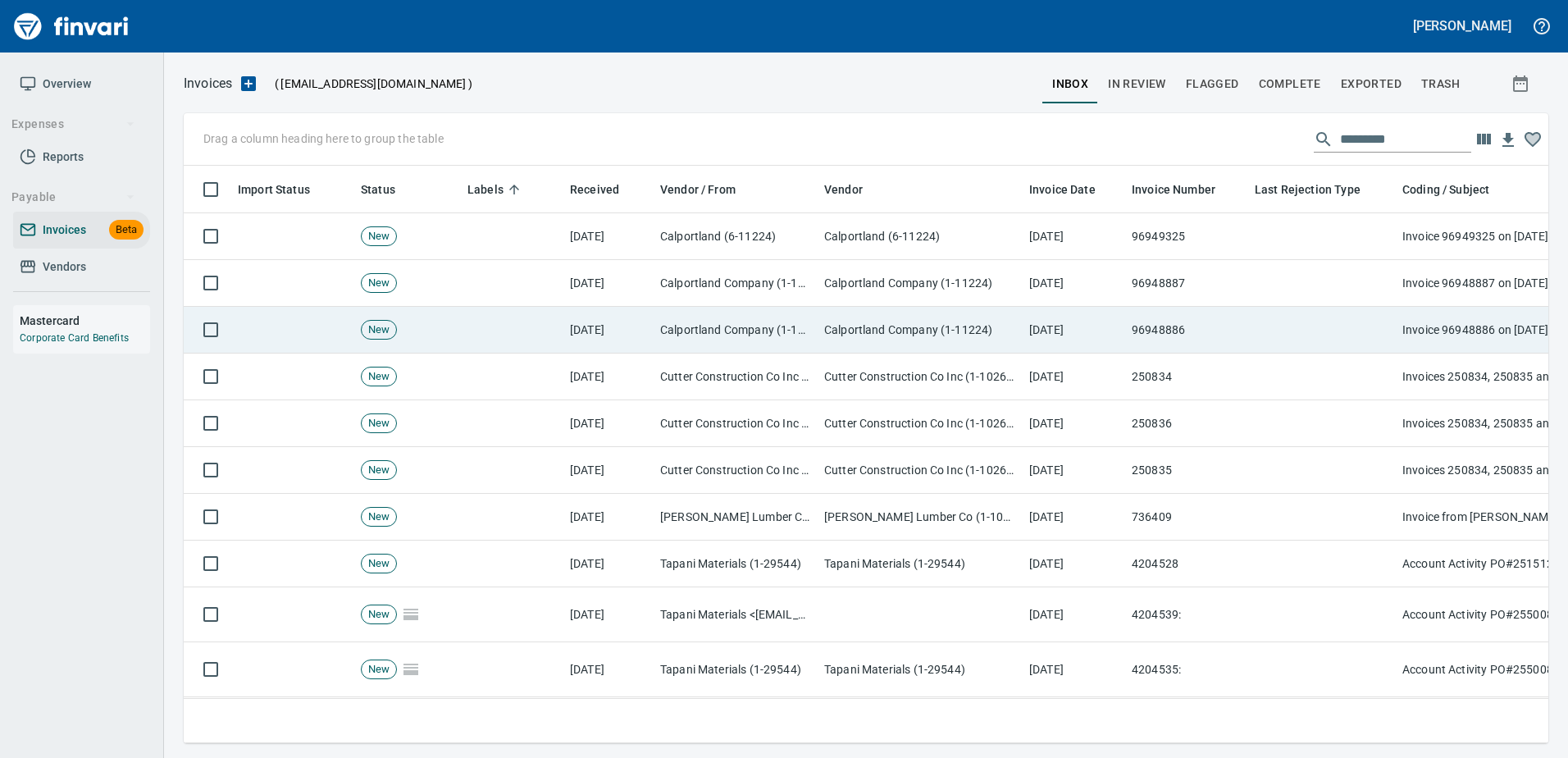
click at [1209, 312] on td "96948886" at bounding box center [1187, 330] width 123 height 47
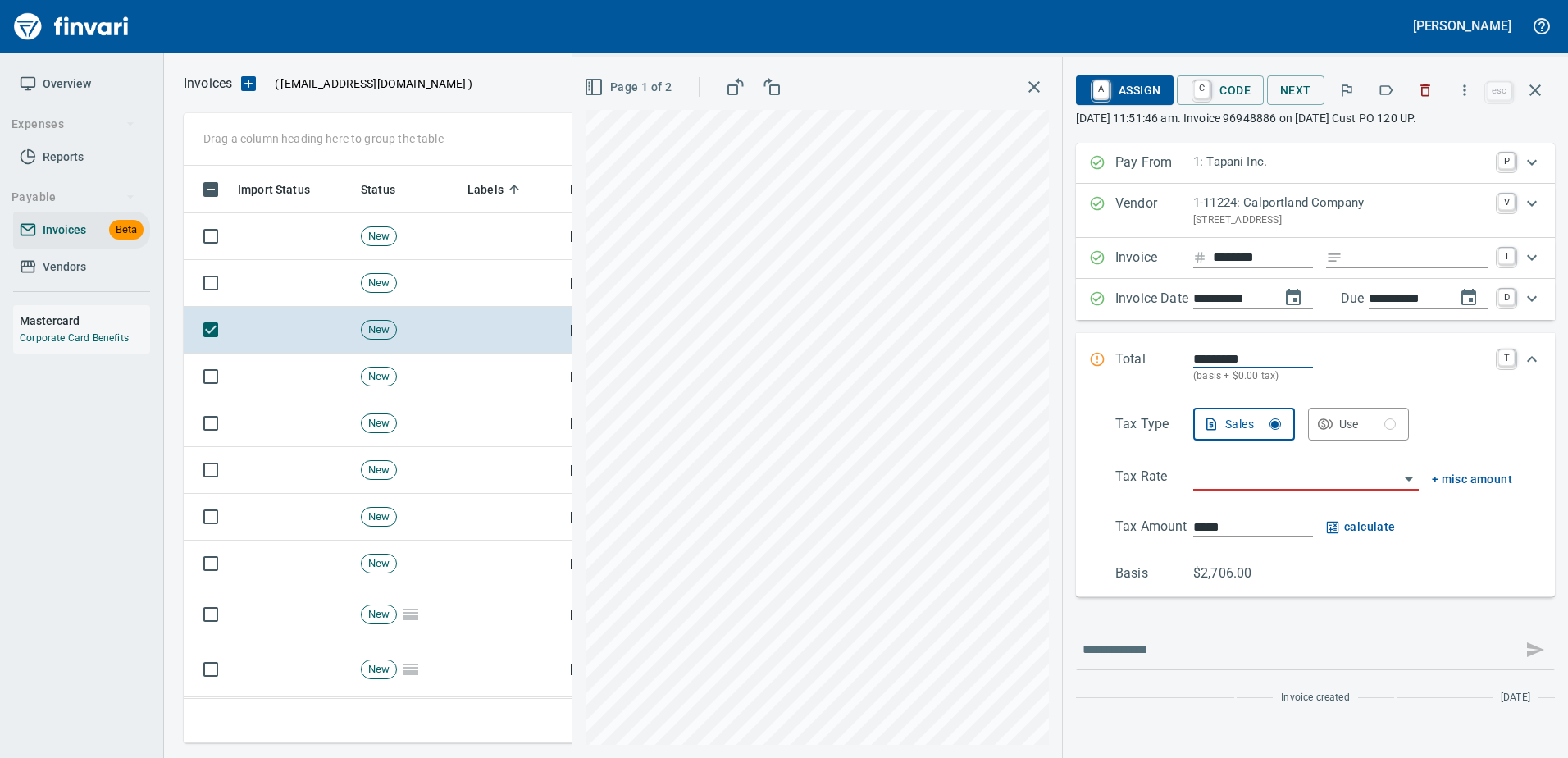
click at [1388, 92] on icon "button" at bounding box center [1386, 90] width 16 height 16
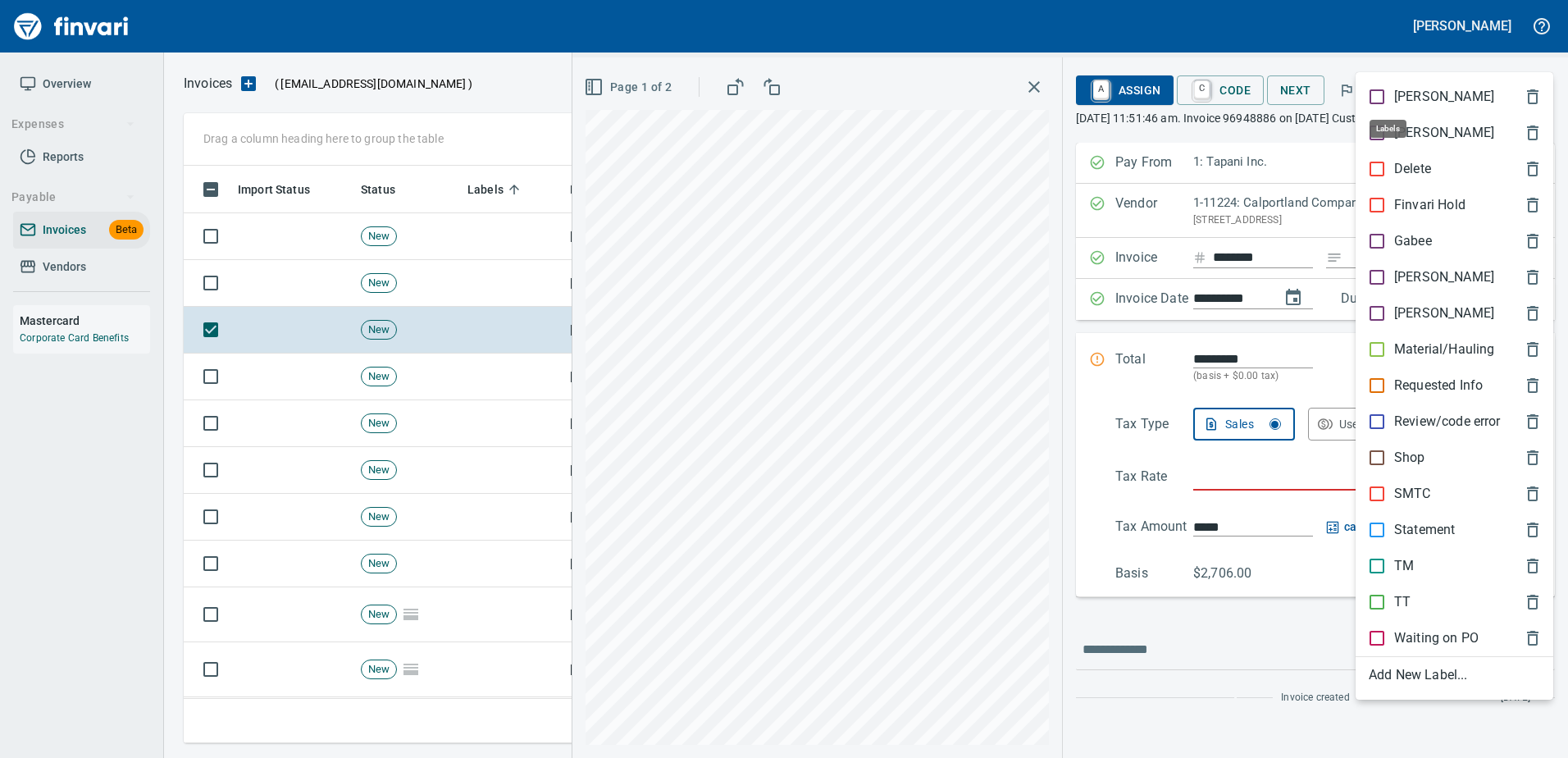
scroll to position [553, 1339]
click at [1422, 358] on p "Material/Hauling" at bounding box center [1444, 350] width 100 height 20
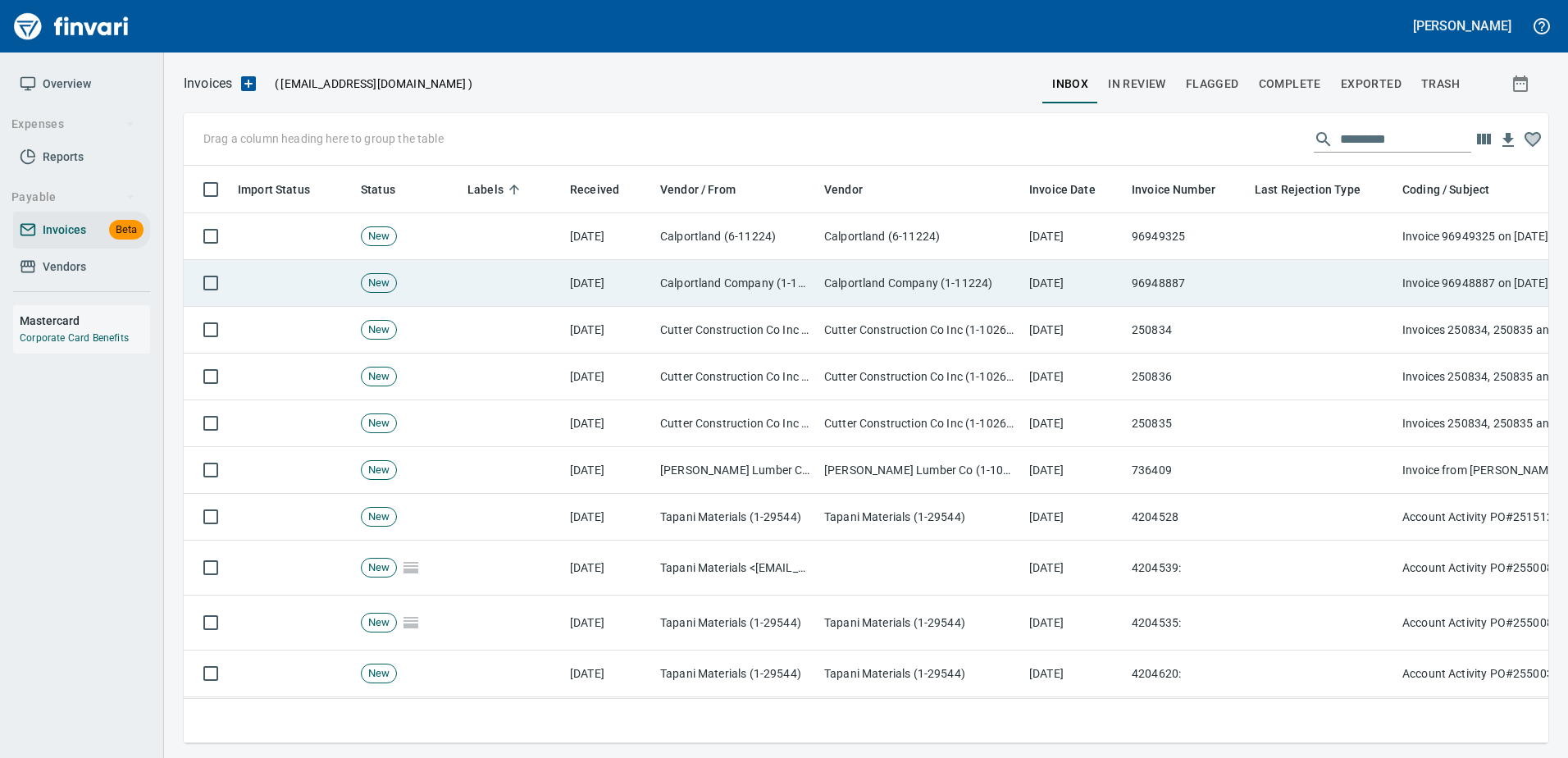
click at [1364, 289] on td at bounding box center [1322, 283] width 147 height 47
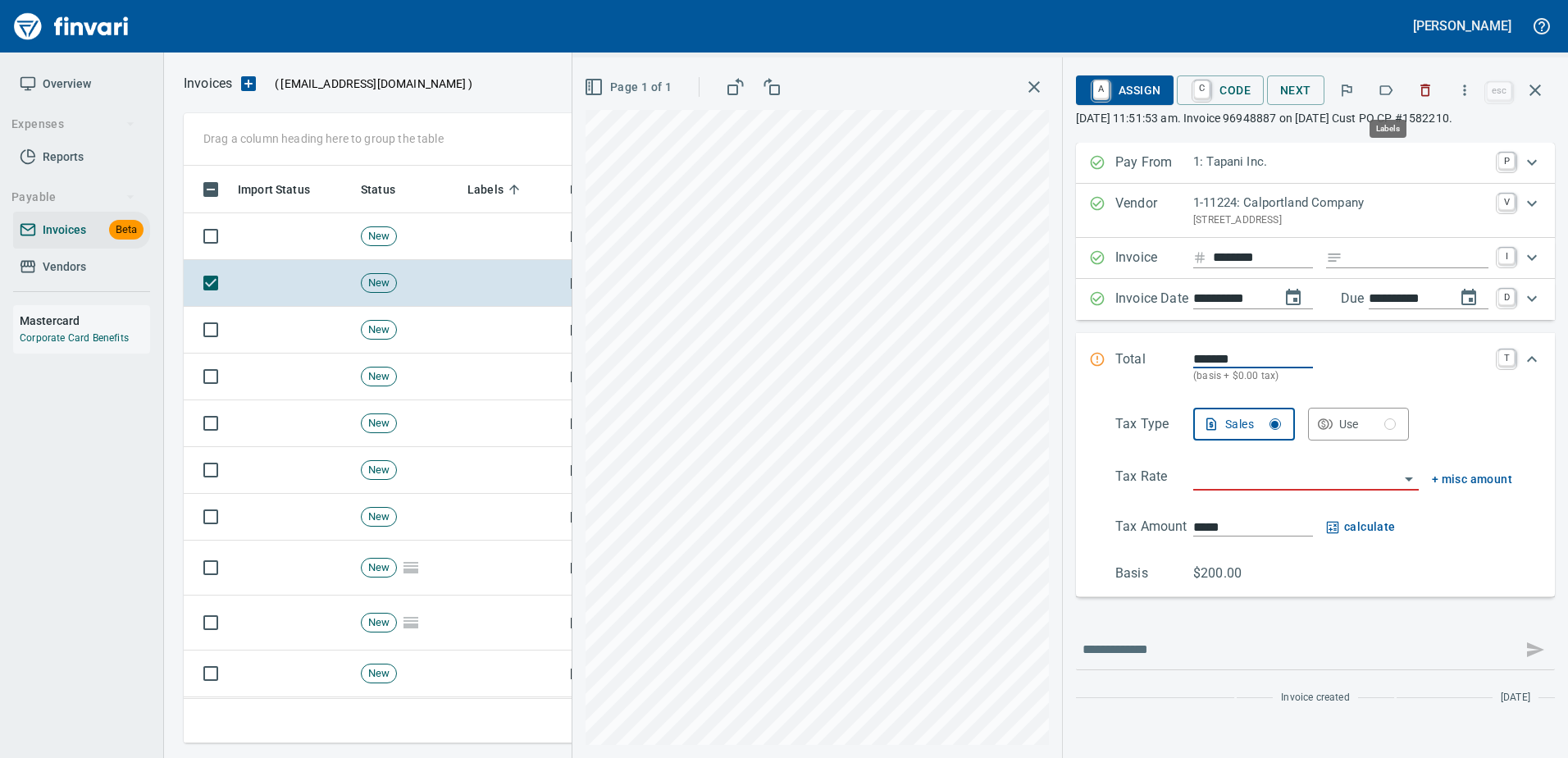
click at [1384, 91] on icon "button" at bounding box center [1386, 90] width 16 height 16
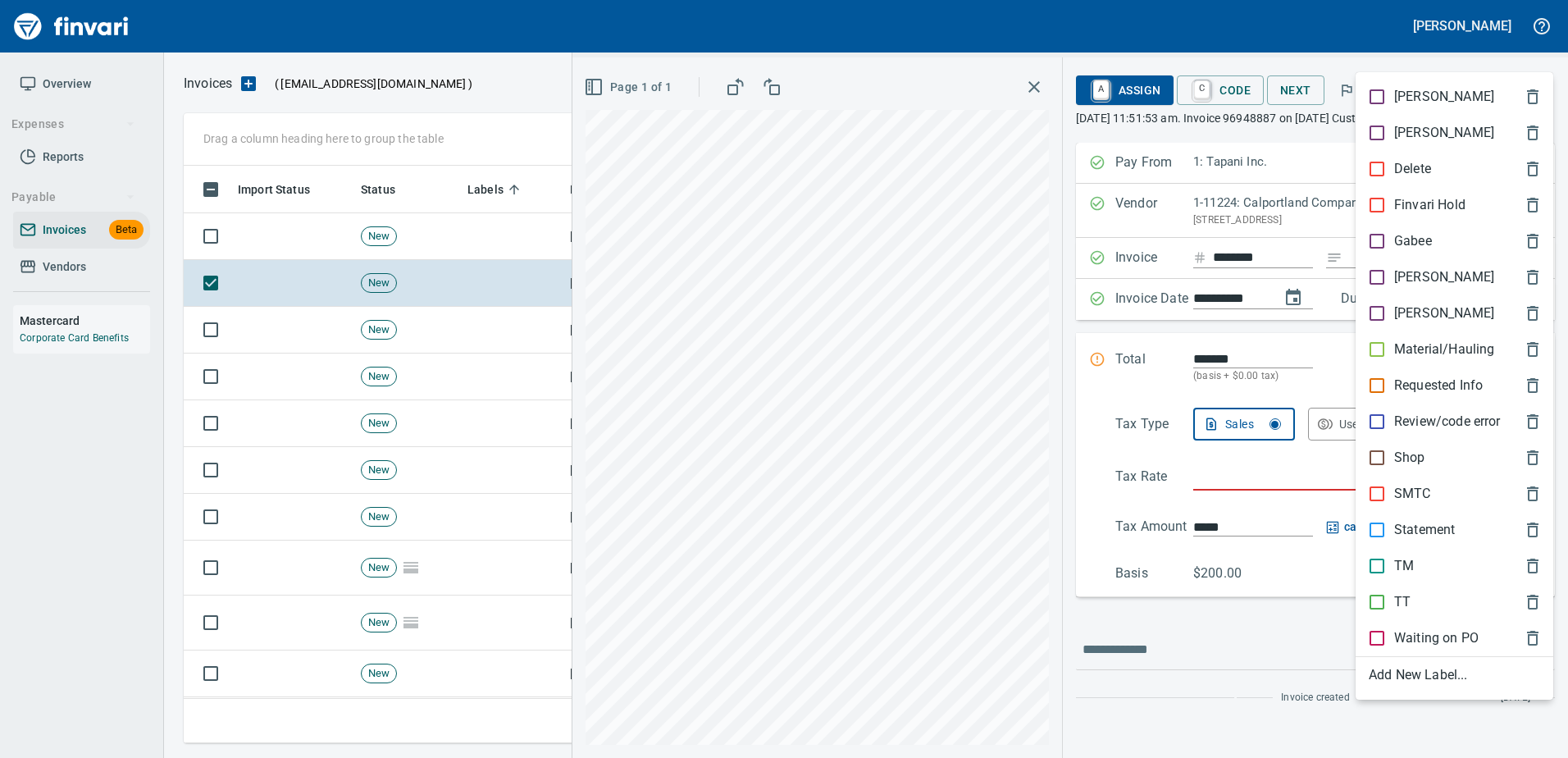
scroll to position [553, 1339]
click at [1400, 349] on p "Material/Hauling" at bounding box center [1444, 350] width 100 height 20
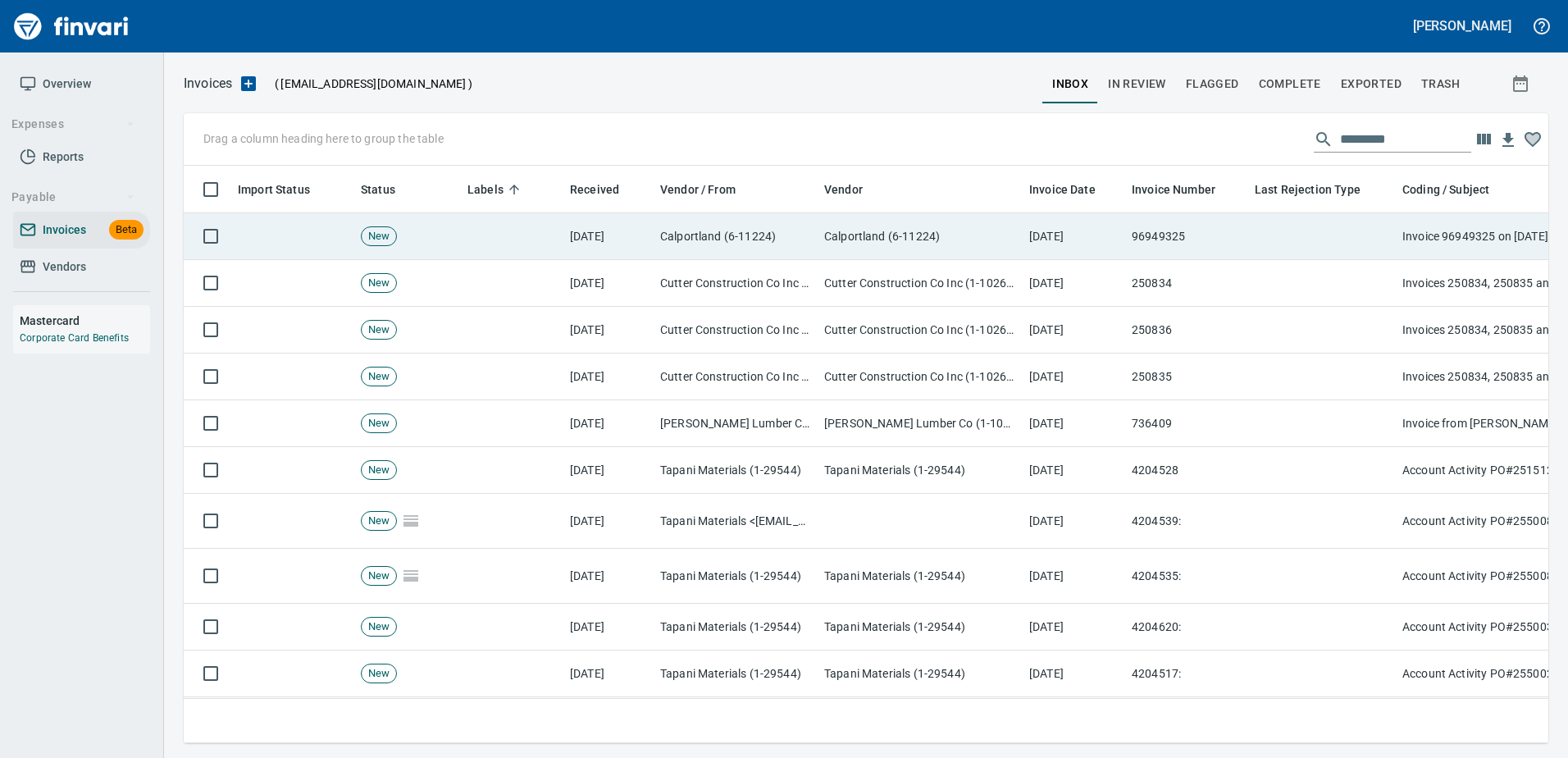
click at [1324, 245] on td at bounding box center [1322, 236] width 147 height 47
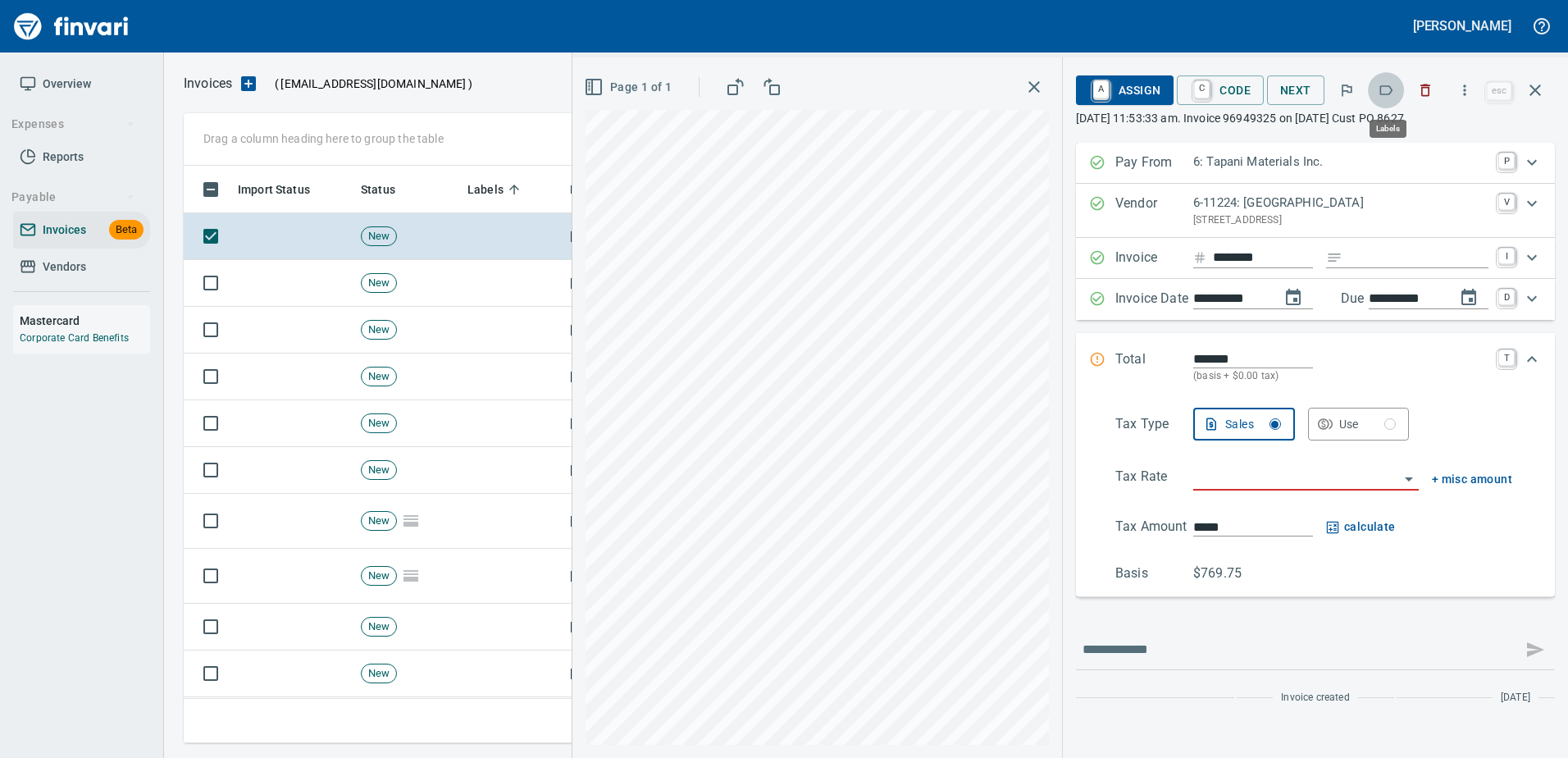
click at [1393, 96] on icon "button" at bounding box center [1386, 90] width 16 height 16
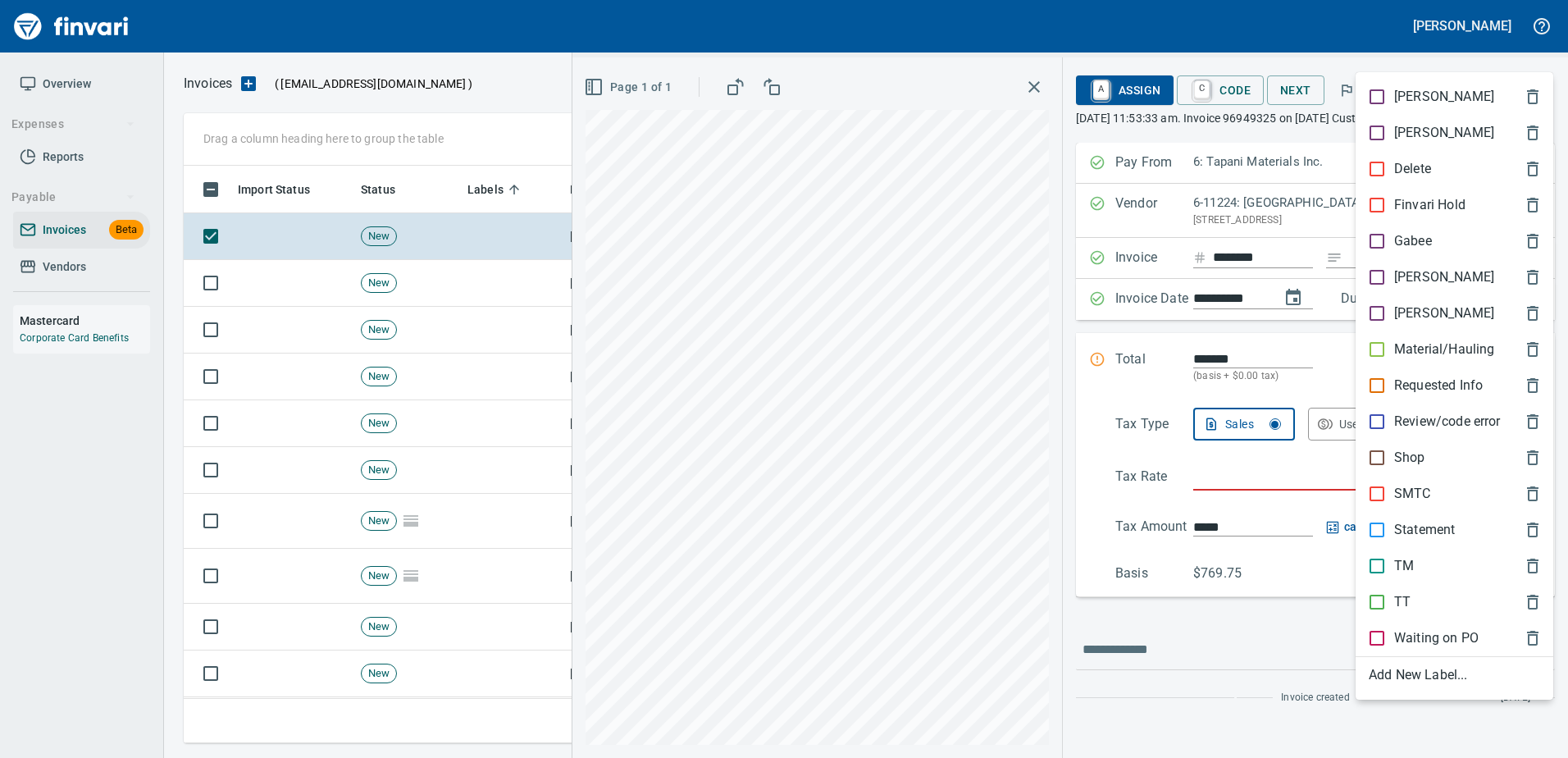
click at [1414, 565] on span "TM" at bounding box center [1442, 566] width 145 height 20
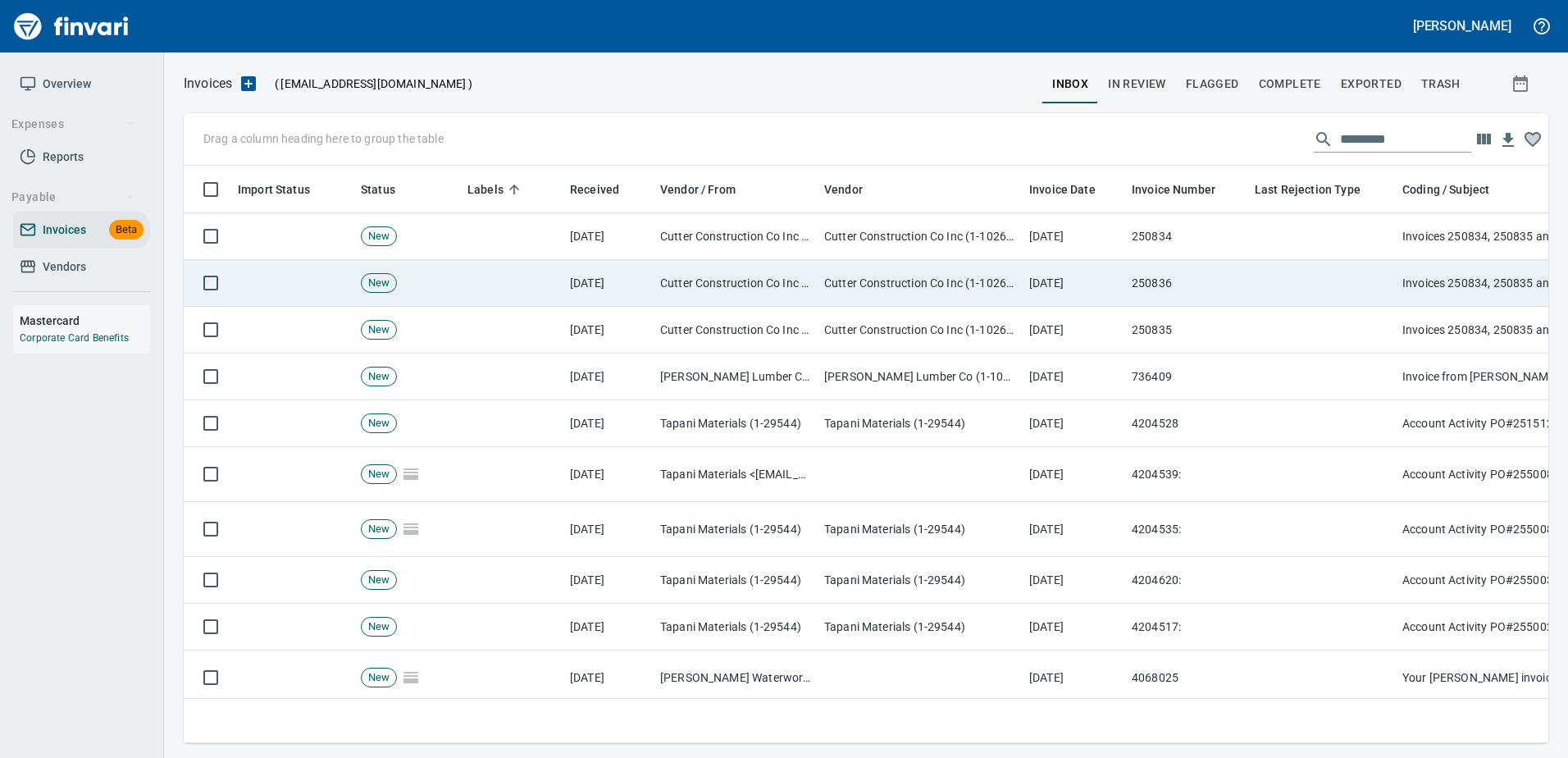
click at [1375, 275] on td at bounding box center [1322, 283] width 147 height 47
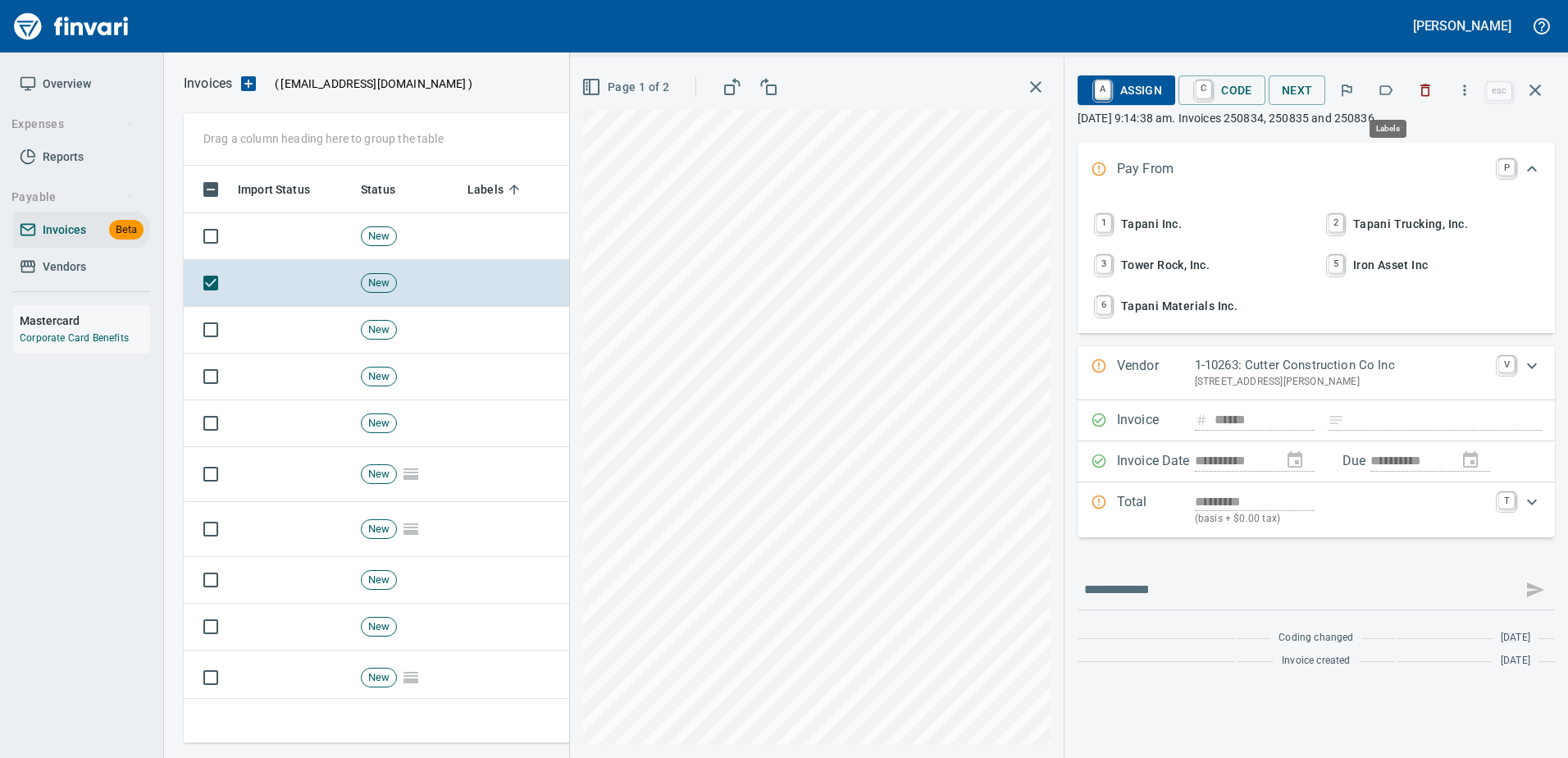
click at [1393, 95] on icon "button" at bounding box center [1386, 90] width 16 height 16
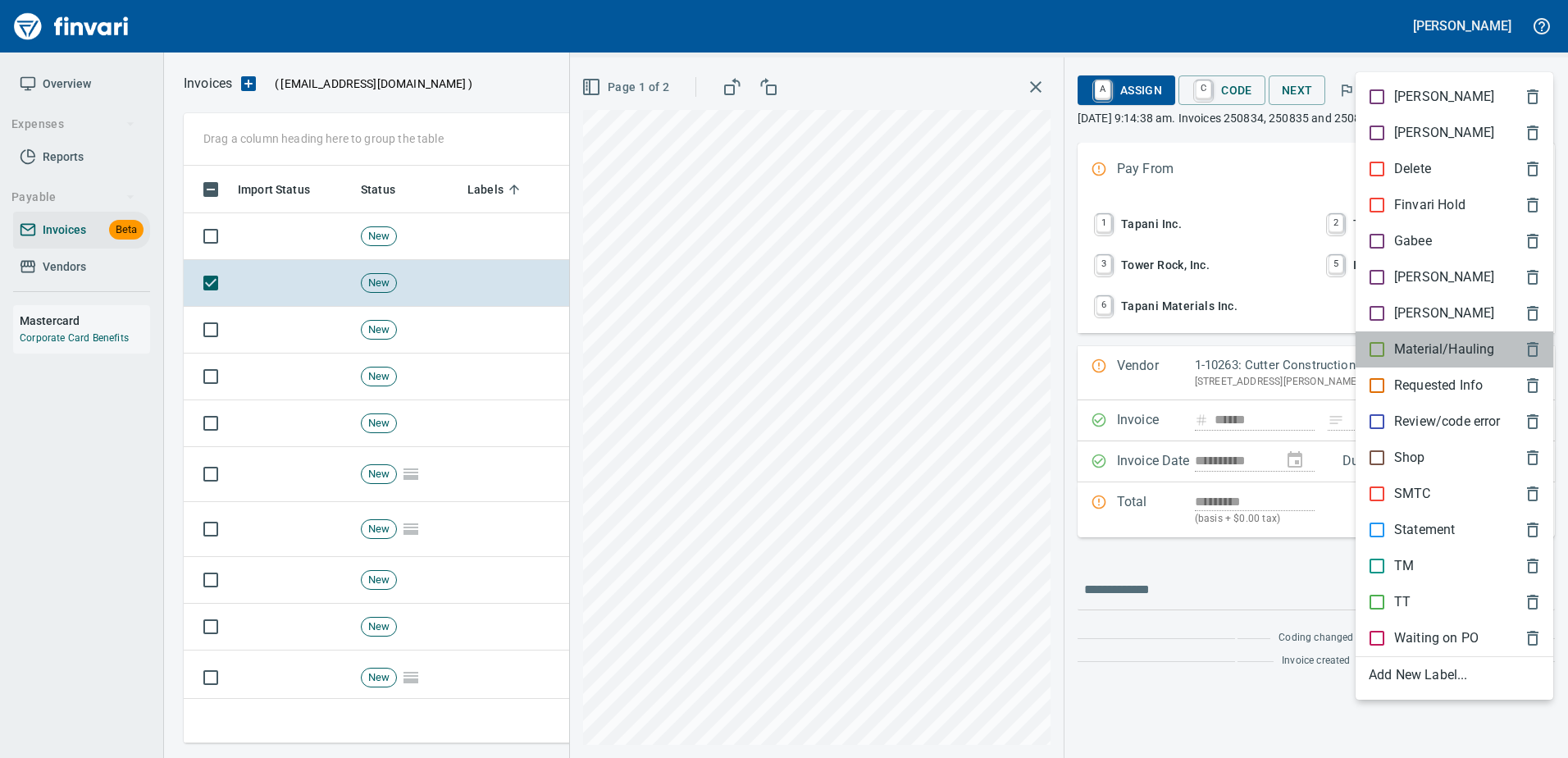
click at [1421, 349] on p "Material/Hauling" at bounding box center [1444, 350] width 100 height 20
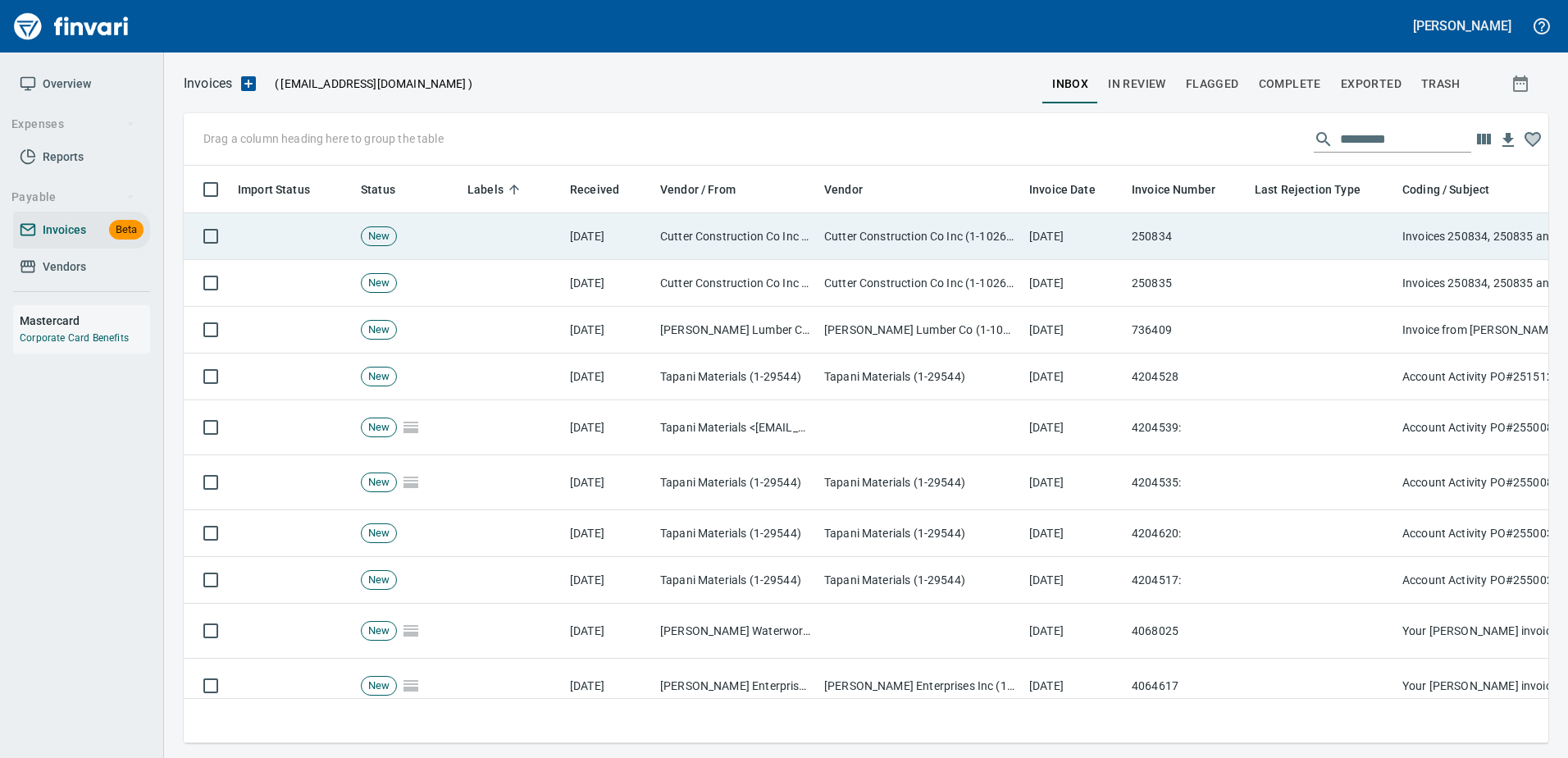
click at [1342, 243] on td at bounding box center [1322, 236] width 147 height 47
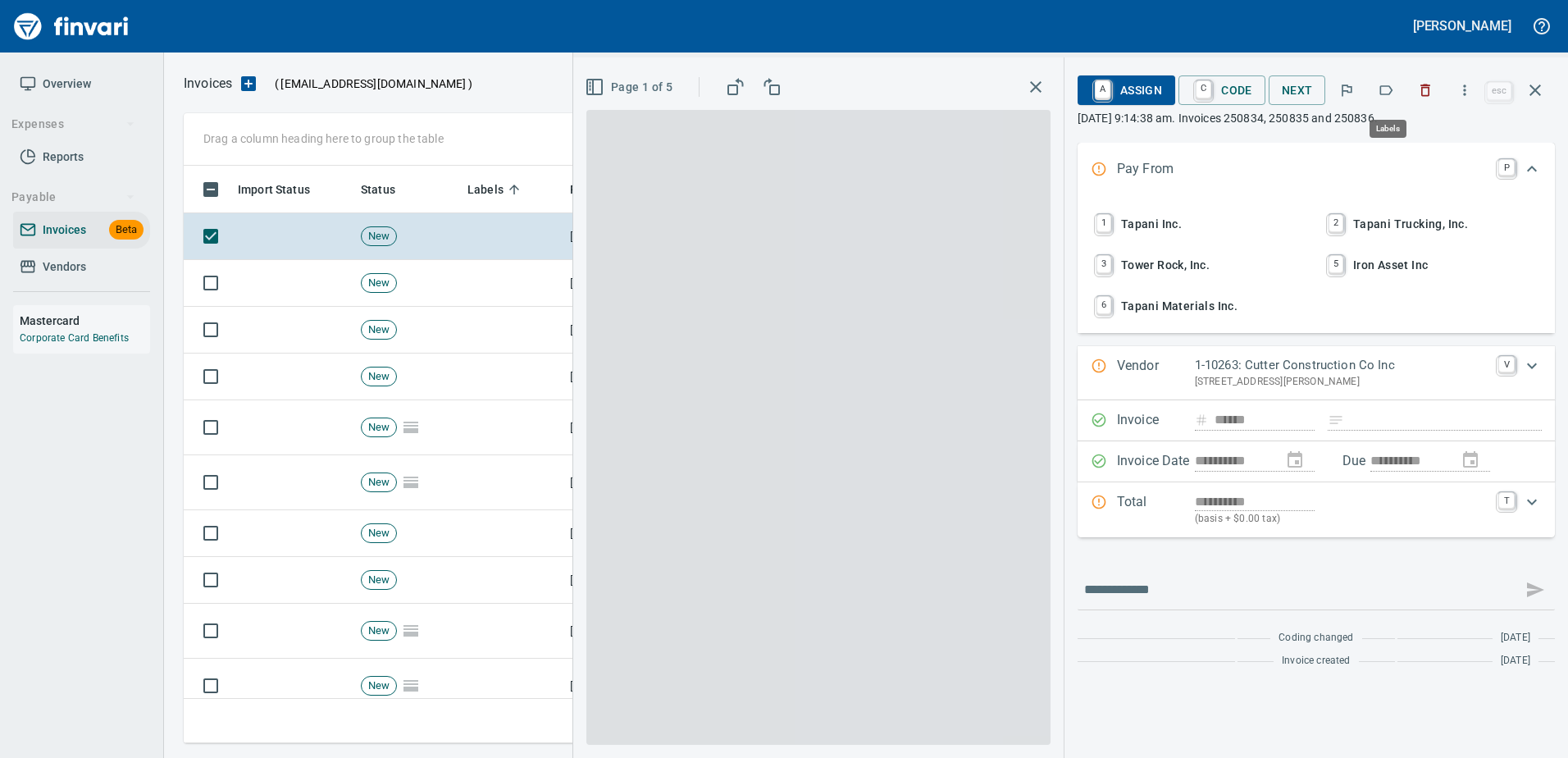
click at [1391, 82] on icon "button" at bounding box center [1386, 90] width 16 height 16
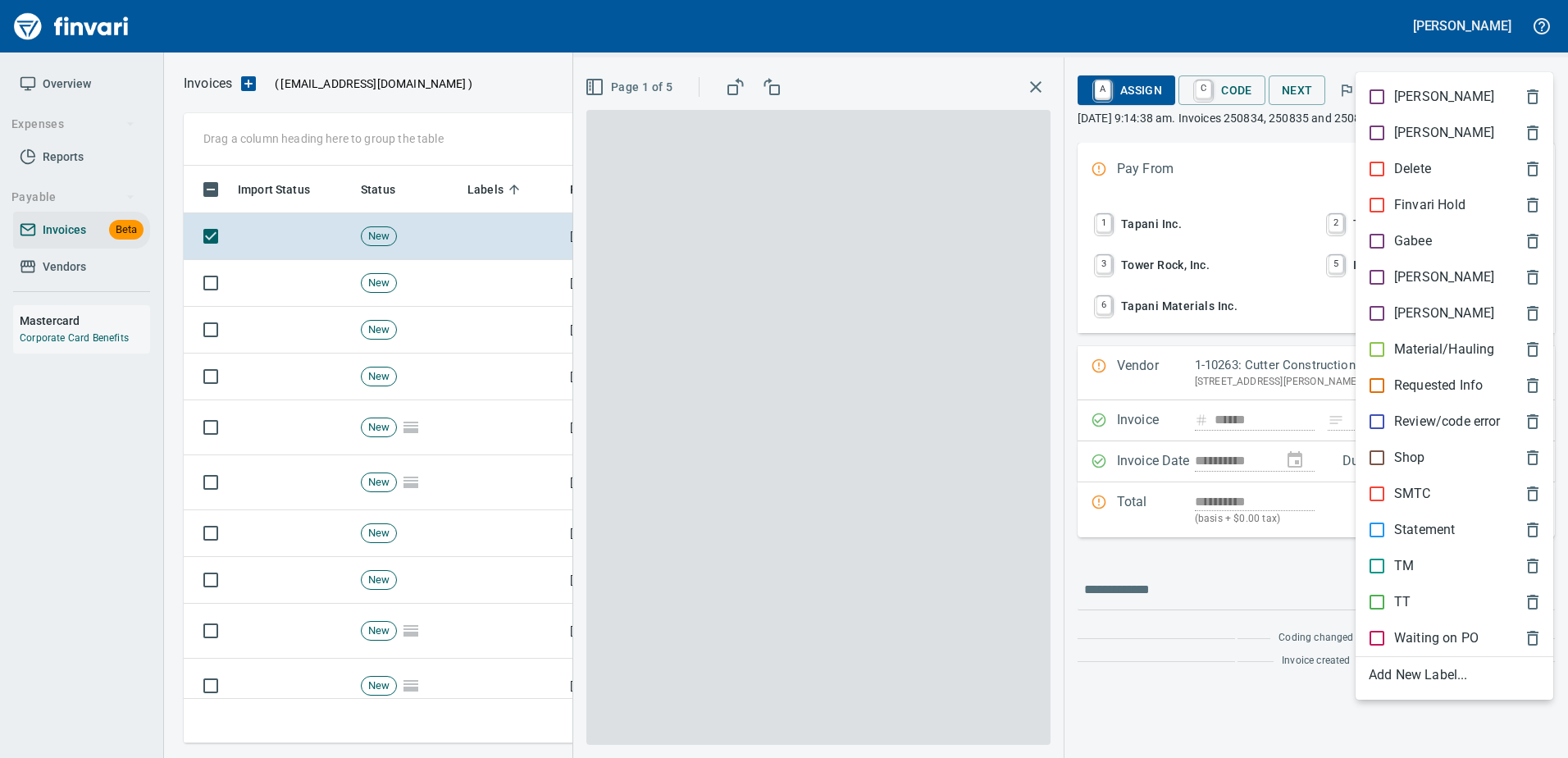
scroll to position [553, 1339]
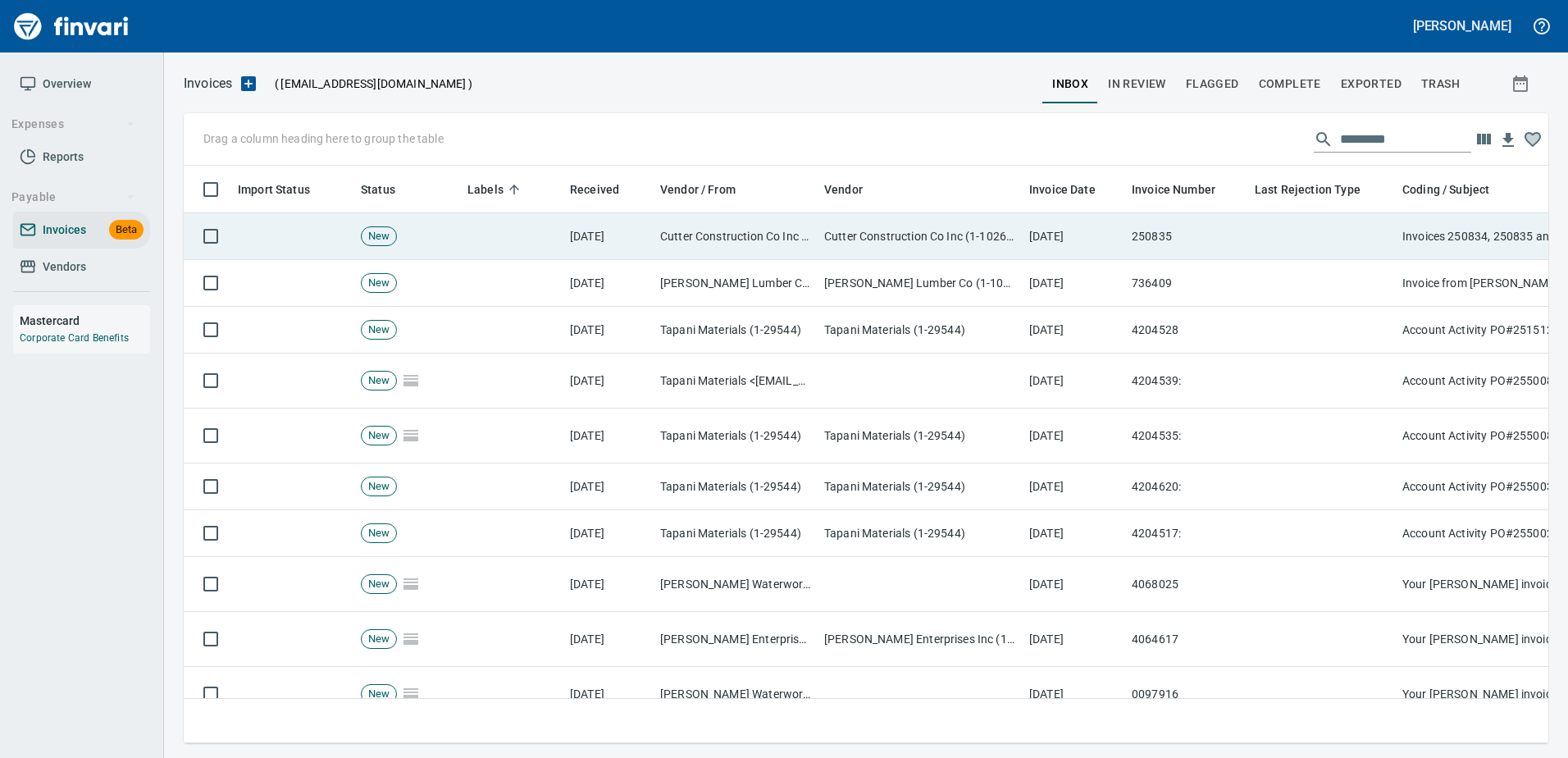
click at [1287, 248] on td at bounding box center [1322, 236] width 147 height 47
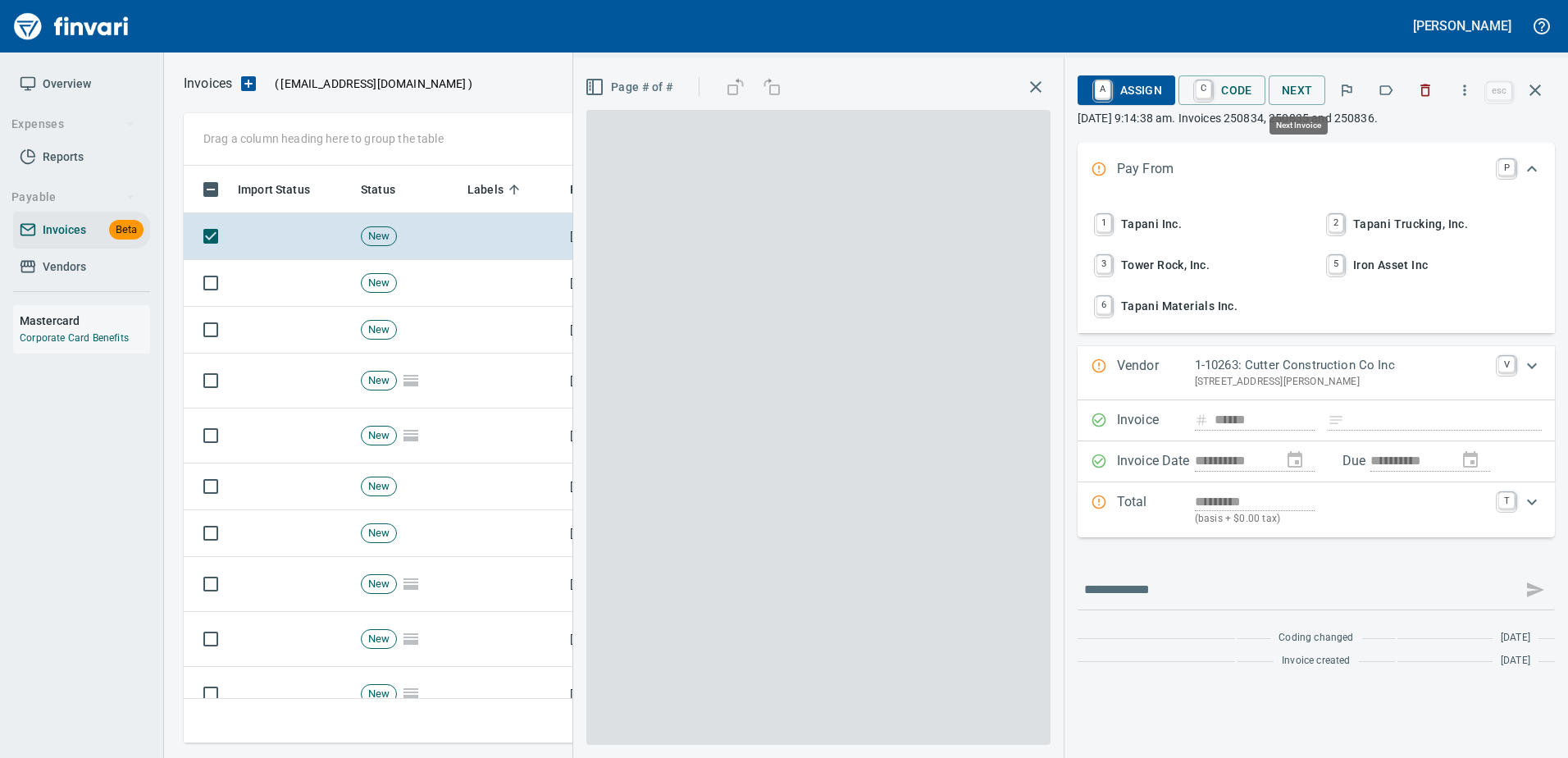
scroll to position [553, 1339]
click at [1392, 87] on icon "button" at bounding box center [1386, 91] width 13 height 10
